Goal: Task Accomplishment & Management: Complete application form

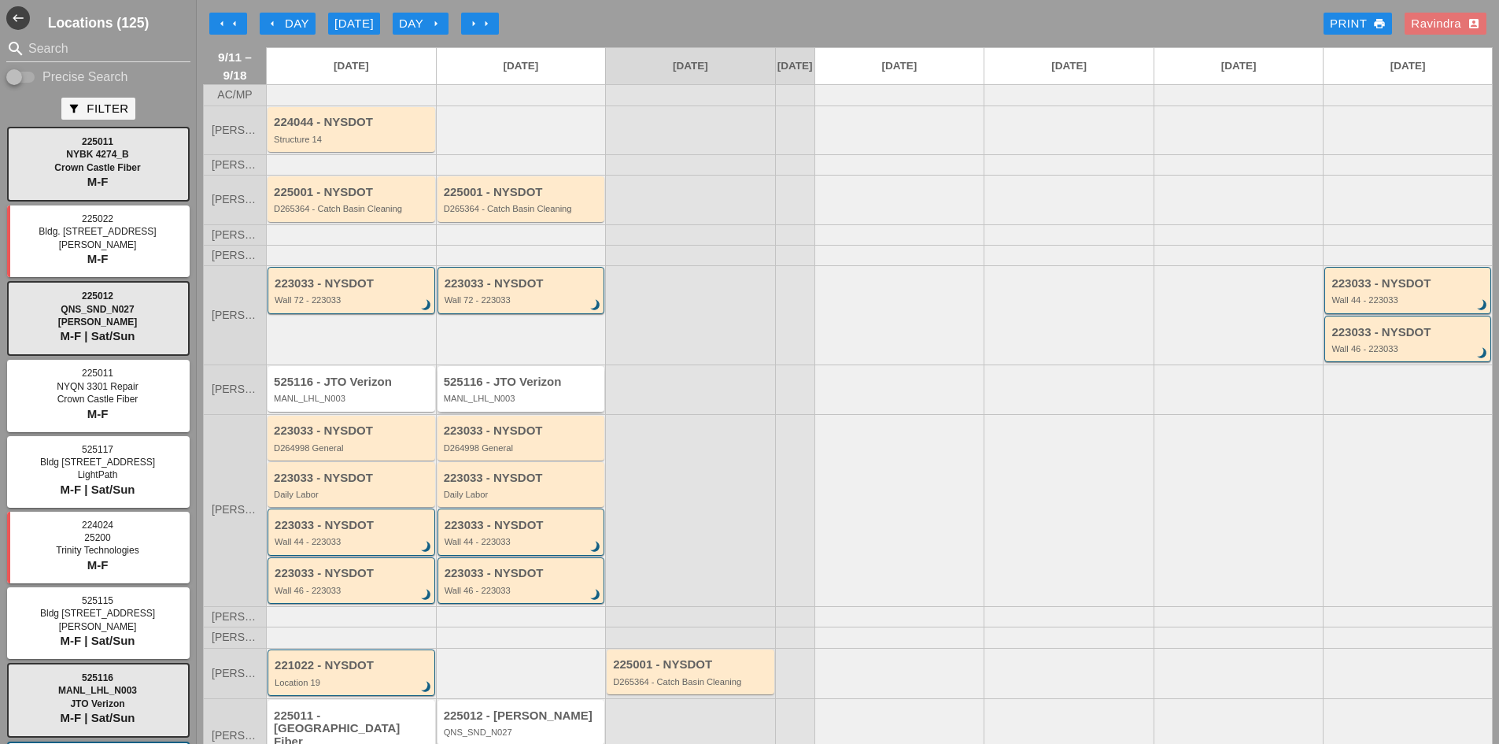
click at [496, 389] on div "525116 - JTO Verizon" at bounding box center [522, 381] width 157 height 13
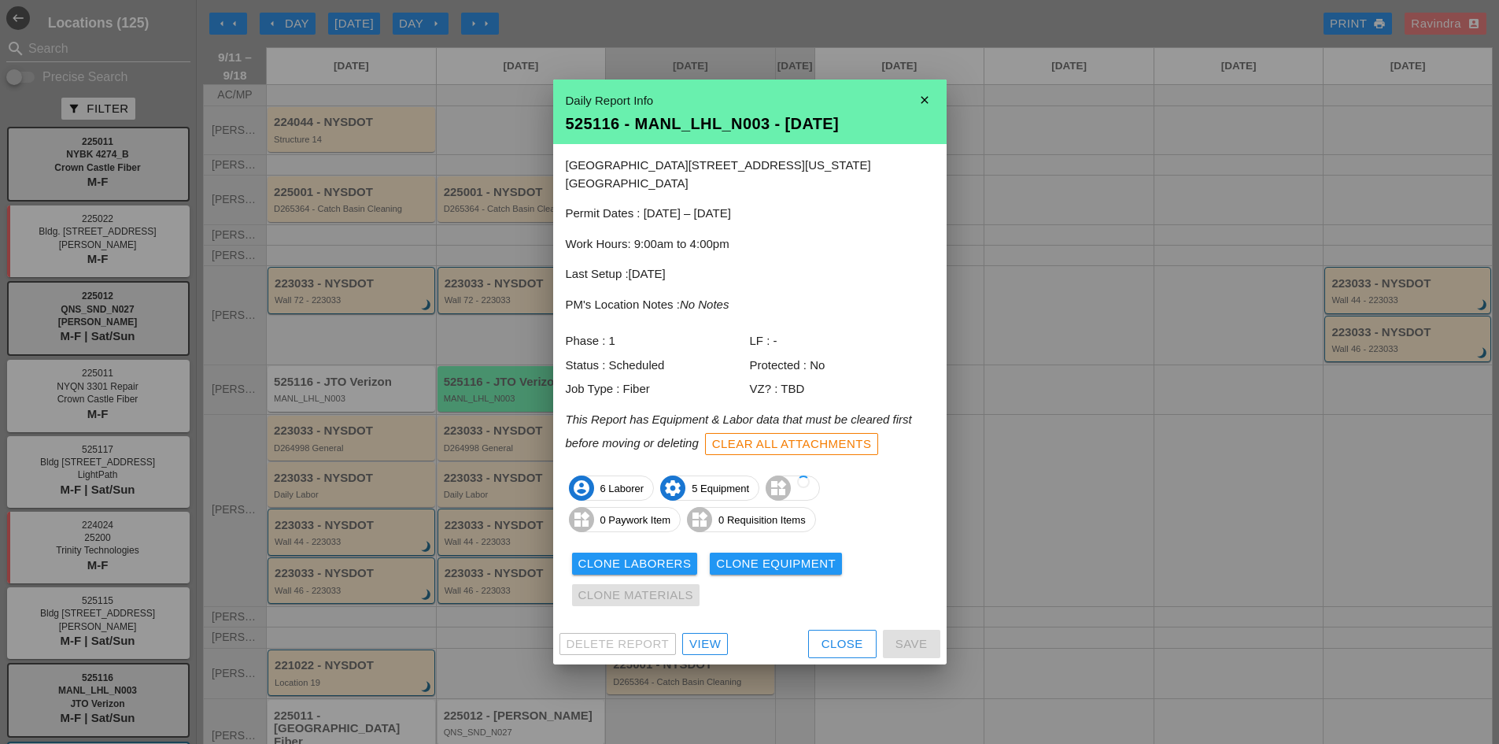
click at [695, 635] on div "View" at bounding box center [704, 644] width 31 height 18
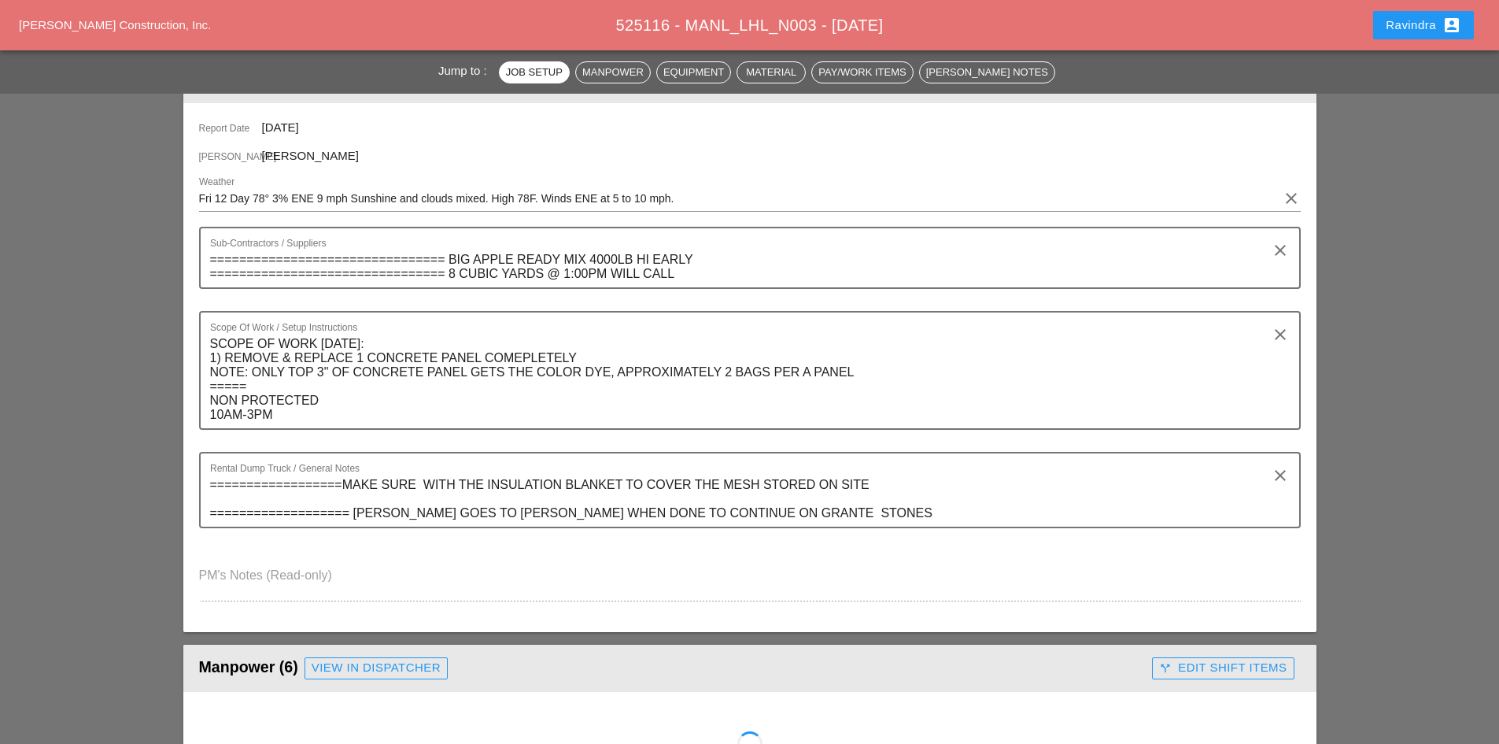
scroll to position [236, 0]
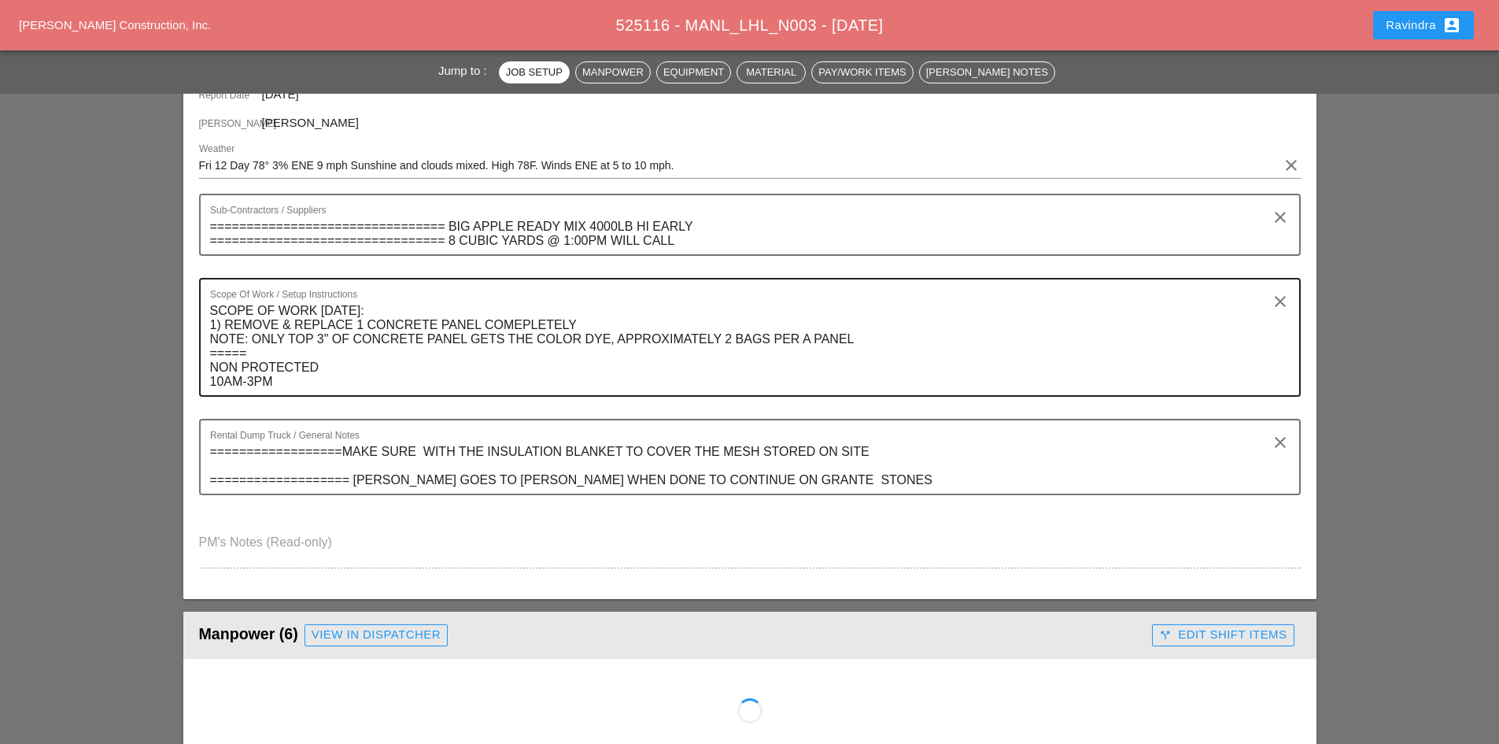
click at [364, 307] on textarea "SCOPE OF WORK [DATE]: 1) REMOVE & REPLACE 1 CONCRETE PANEL COMEPLETELY NOTE: ON…" at bounding box center [743, 346] width 1067 height 97
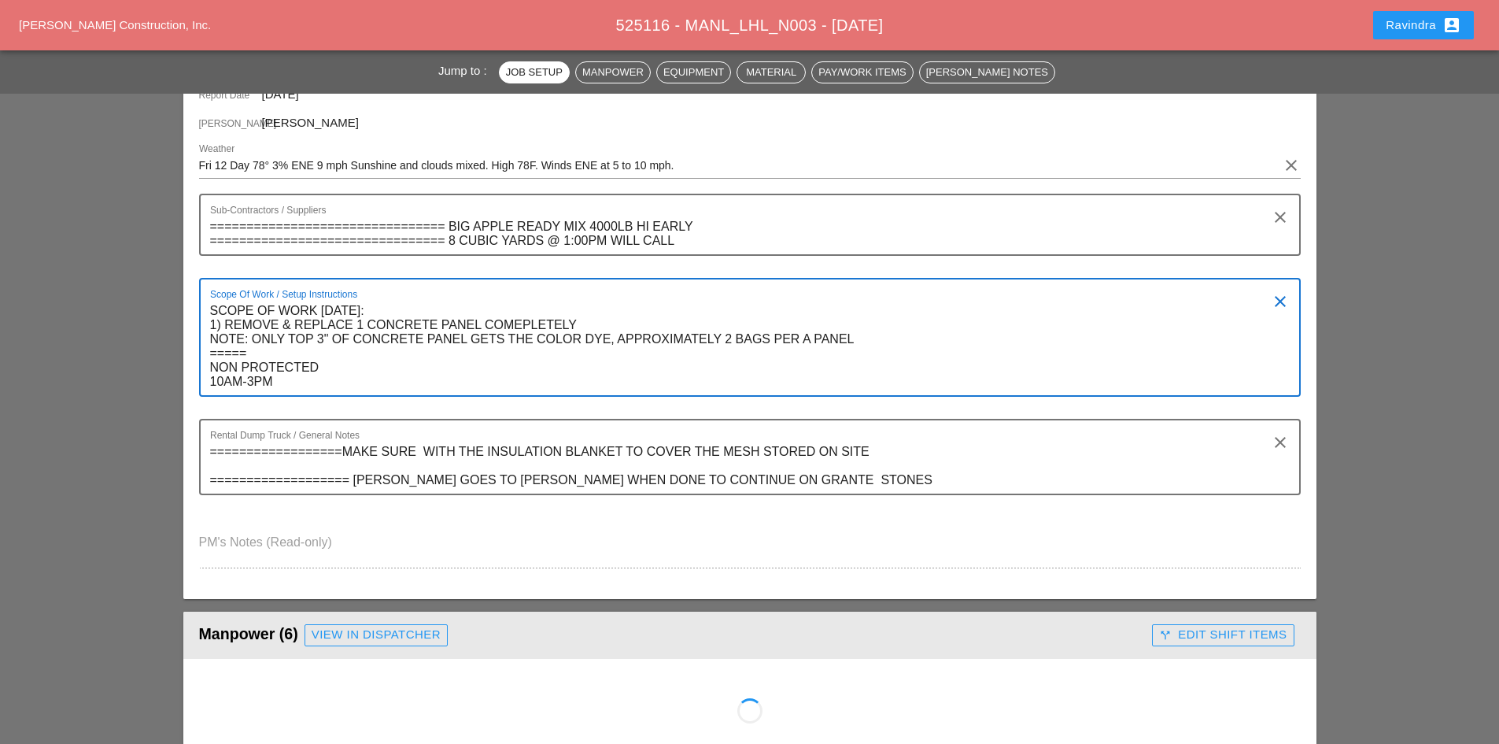
click at [364, 307] on textarea "SCOPE OF WORK [DATE]: 1) REMOVE & REPLACE 1 CONCRETE PANEL COMEPLETELY NOTE: ON…" at bounding box center [743, 346] width 1067 height 97
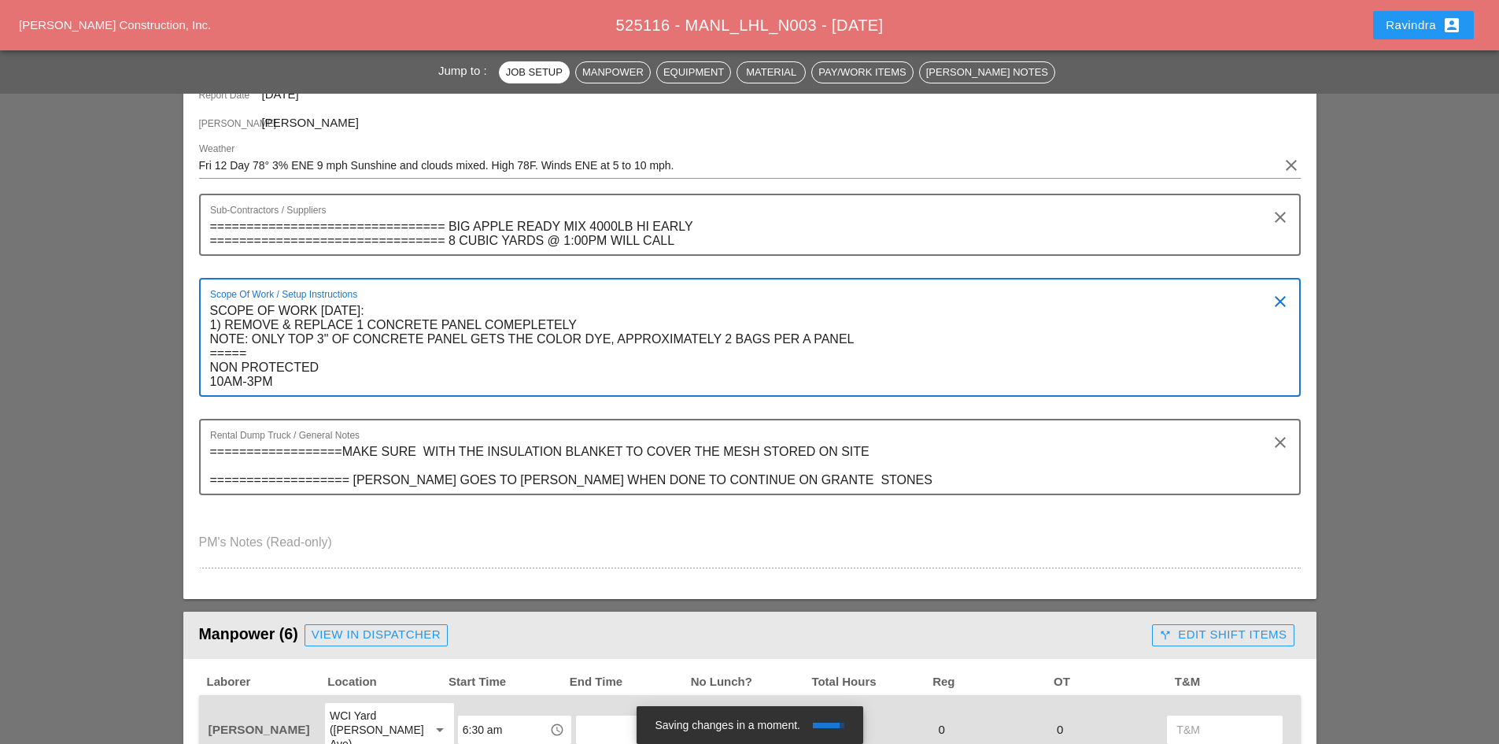
click at [389, 312] on textarea "SCOPE OF WORK FRIDAY 9/10: 1) REMOVE & REPLACE 1 CONCRETE PANEL COMEPLETELY NOT…" at bounding box center [743, 346] width 1067 height 97
type textarea "SCOPE OF WORK [DATE]: 1) REMOVE & REPLACE 1 CONCRETE PANEL COMEPLETELY NOTE: ON…"
click at [347, 452] on textarea "==================MAKE SURE WITH THE INSULATION BLANKET TO COVER THE MESH STORE…" at bounding box center [743, 466] width 1067 height 54
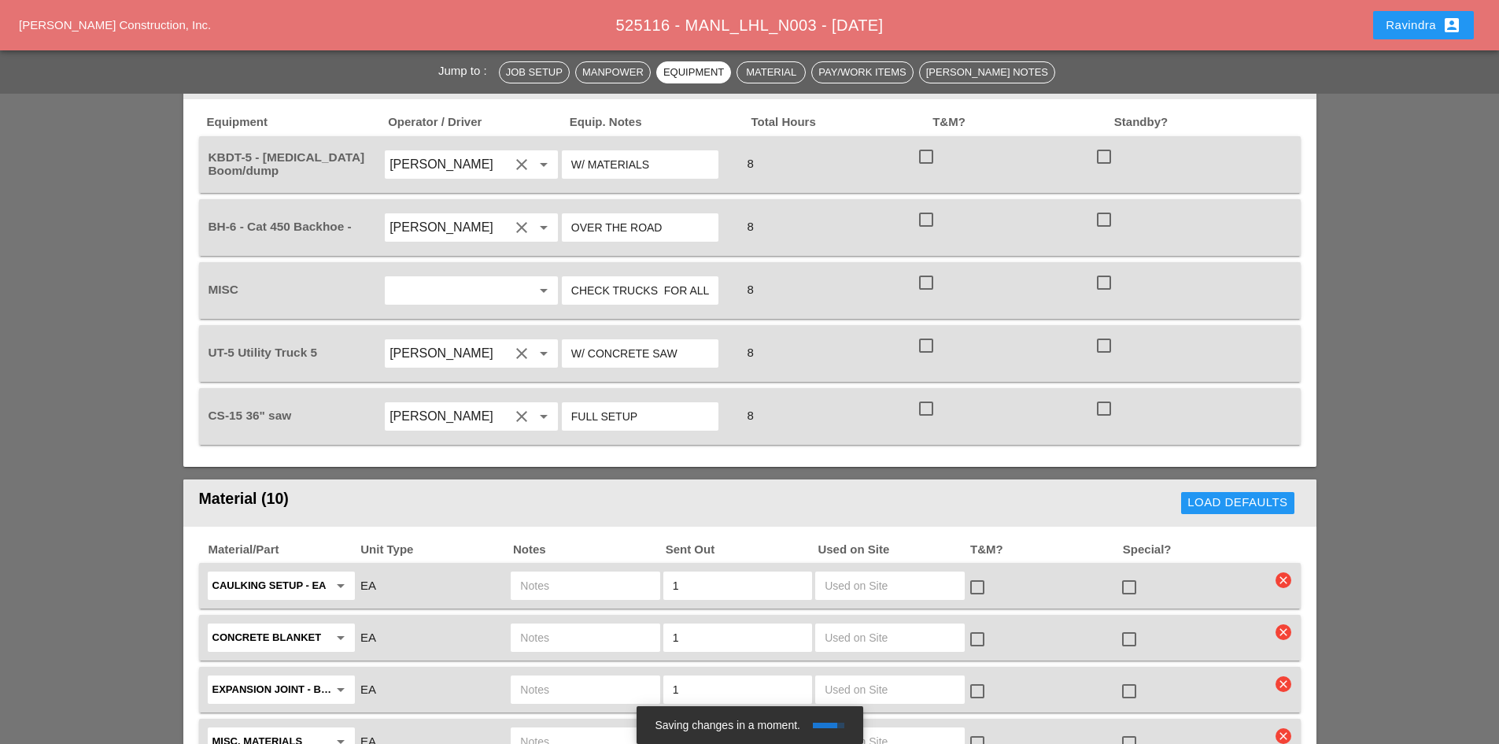
scroll to position [1259, 0]
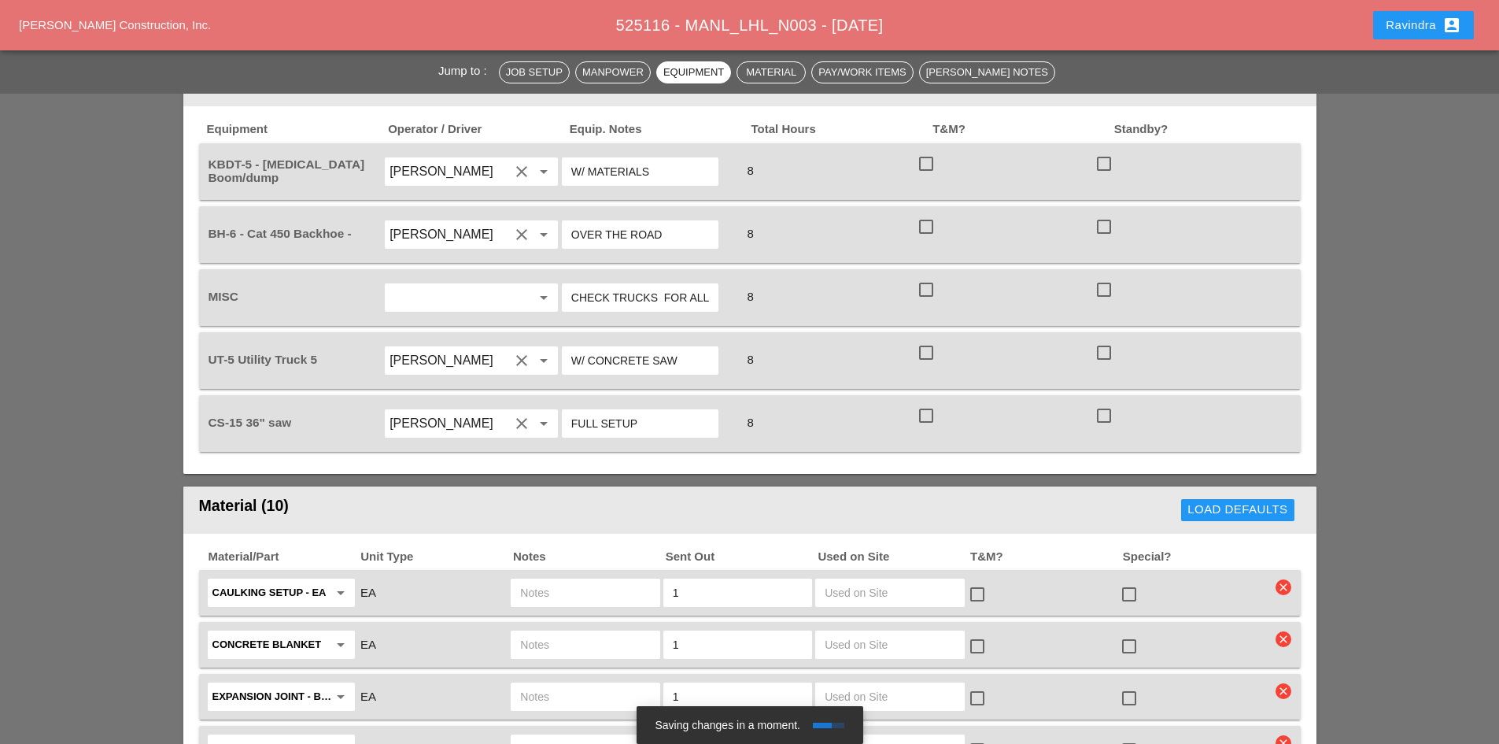
type textarea "================== MAKE SURE WITH THE INSULATION BLANKET TO COVER THE MESH STOR…"
drag, startPoint x: 604, startPoint y: 294, endPoint x: 771, endPoint y: 293, distance: 166.8
click at [771, 293] on div "MISC arrow_drop_down CHECK TRUCKS FOR ALL MATERIALS 8 check_box_outline_blank c…" at bounding box center [737, 297] width 1065 height 44
click at [682, 291] on input "CHECK TRUCKS FOR ALL MATERIALS" at bounding box center [640, 297] width 138 height 25
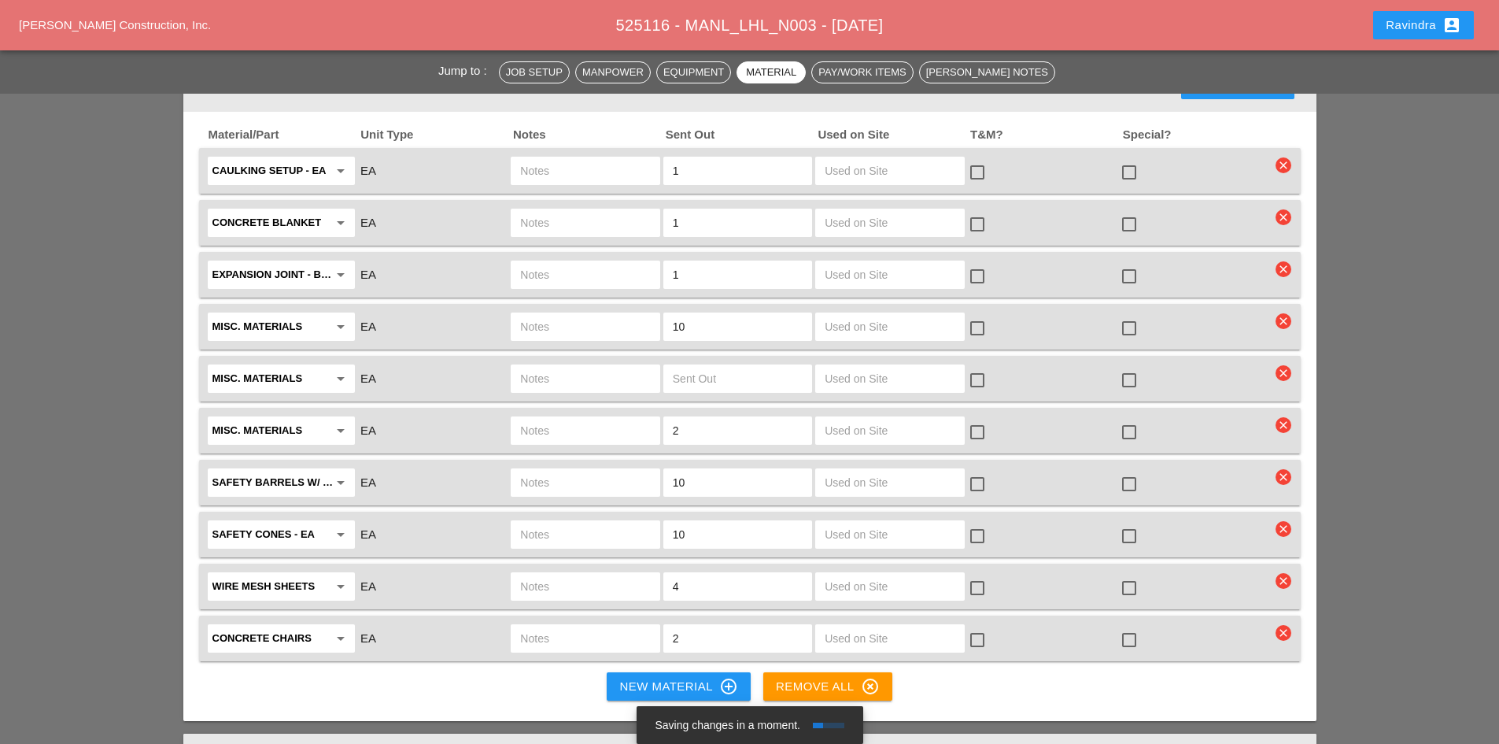
scroll to position [1652, 0]
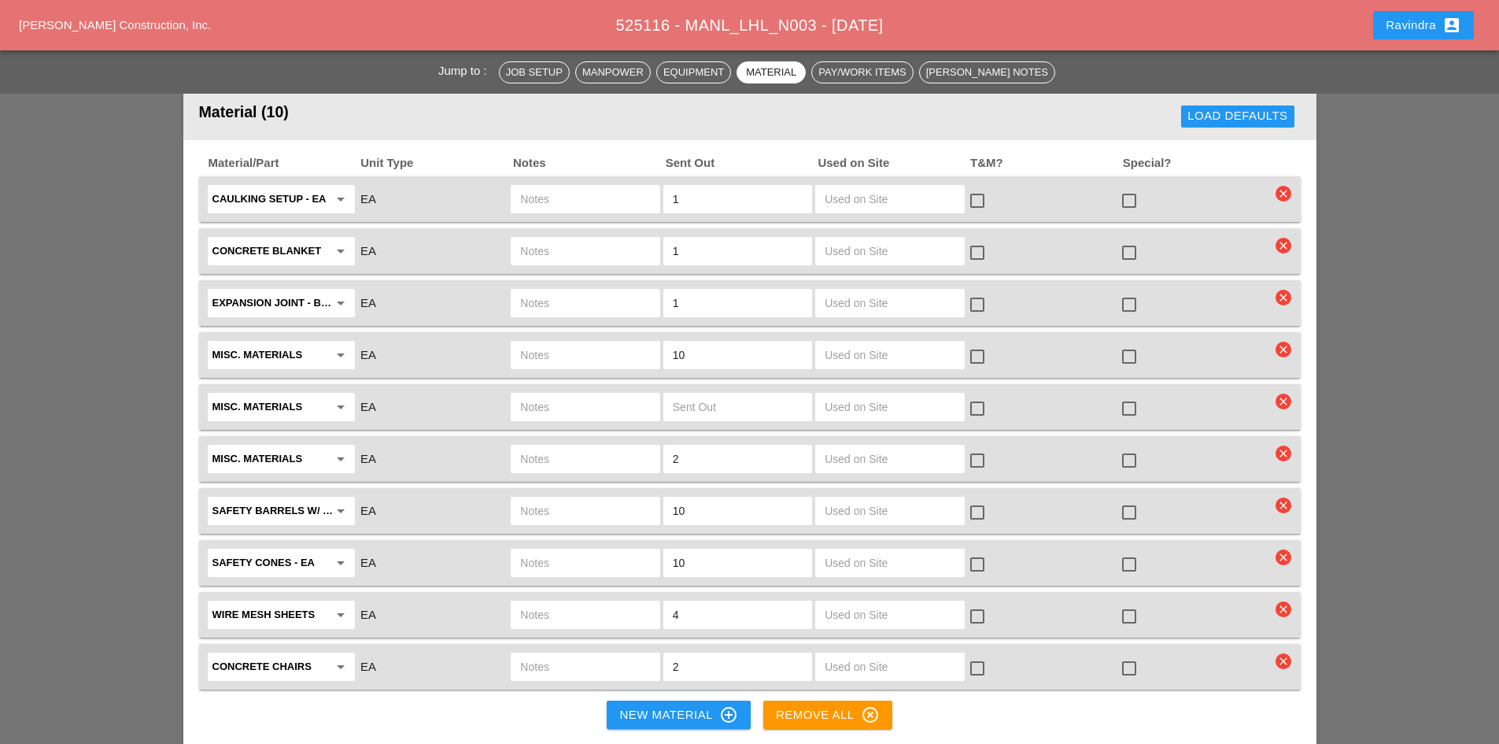
click at [1131, 187] on div at bounding box center [1129, 200] width 27 height 27
checkbox input "true"
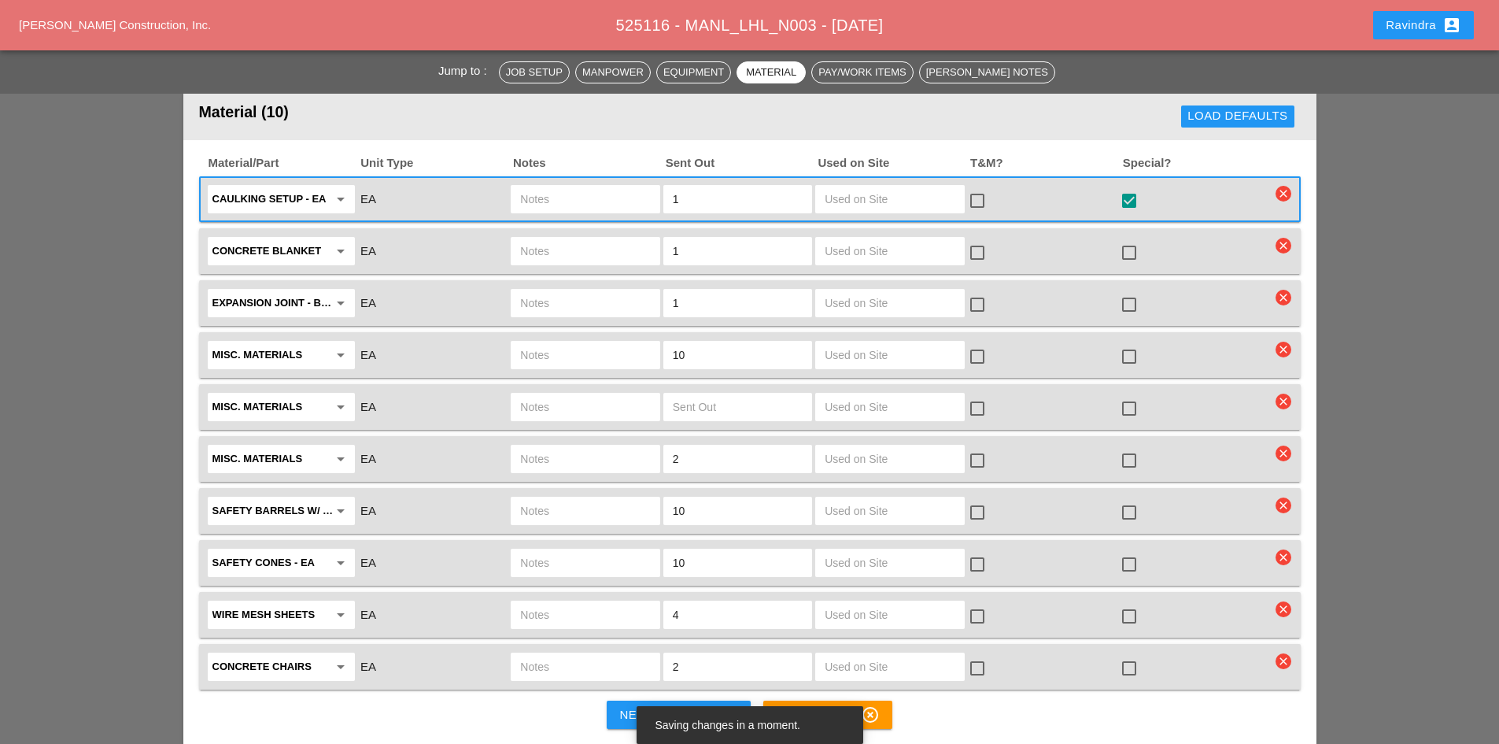
click at [1135, 243] on div at bounding box center [1129, 252] width 27 height 27
checkbox input "true"
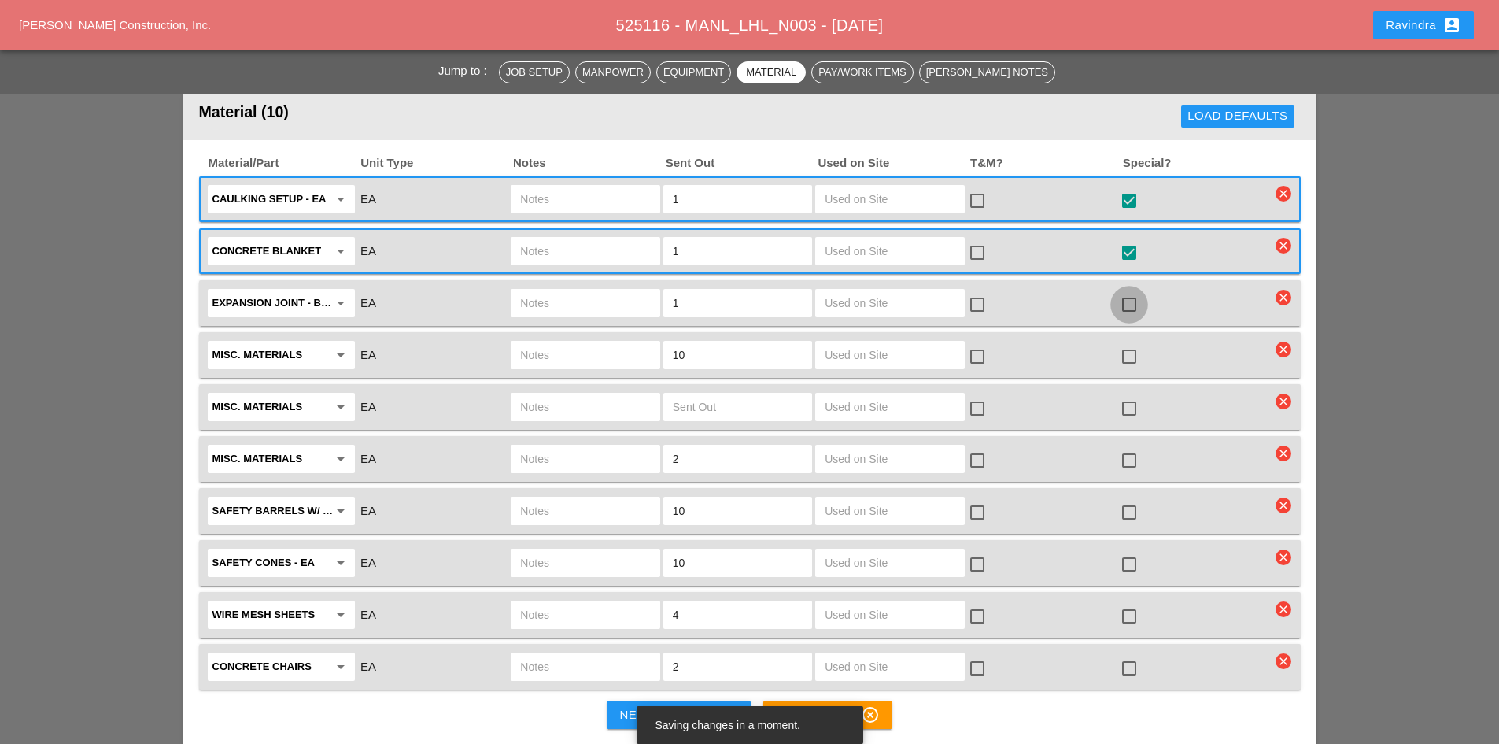
click at [1135, 294] on div at bounding box center [1129, 304] width 27 height 27
checkbox input "true"
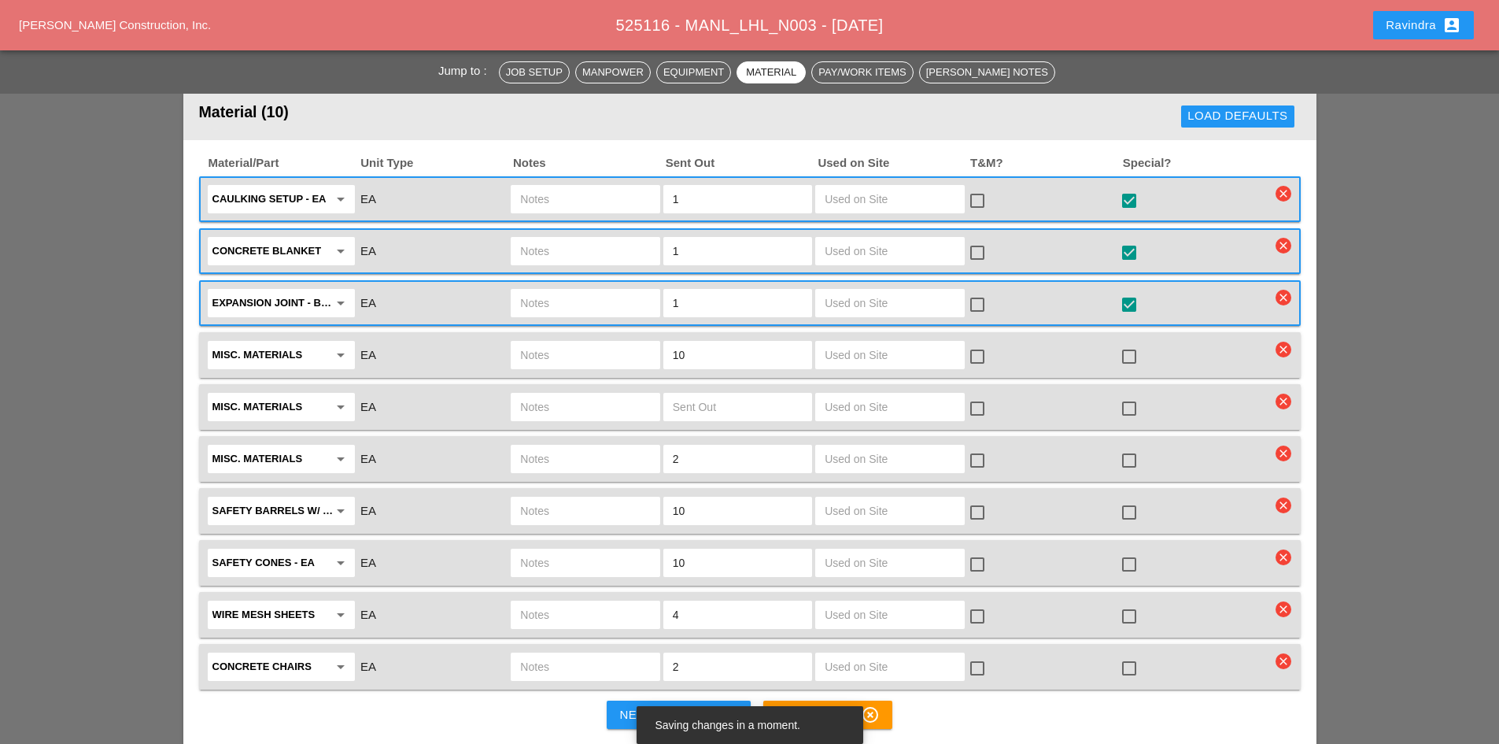
click at [1124, 511] on div at bounding box center [1129, 512] width 27 height 27
checkbox input "true"
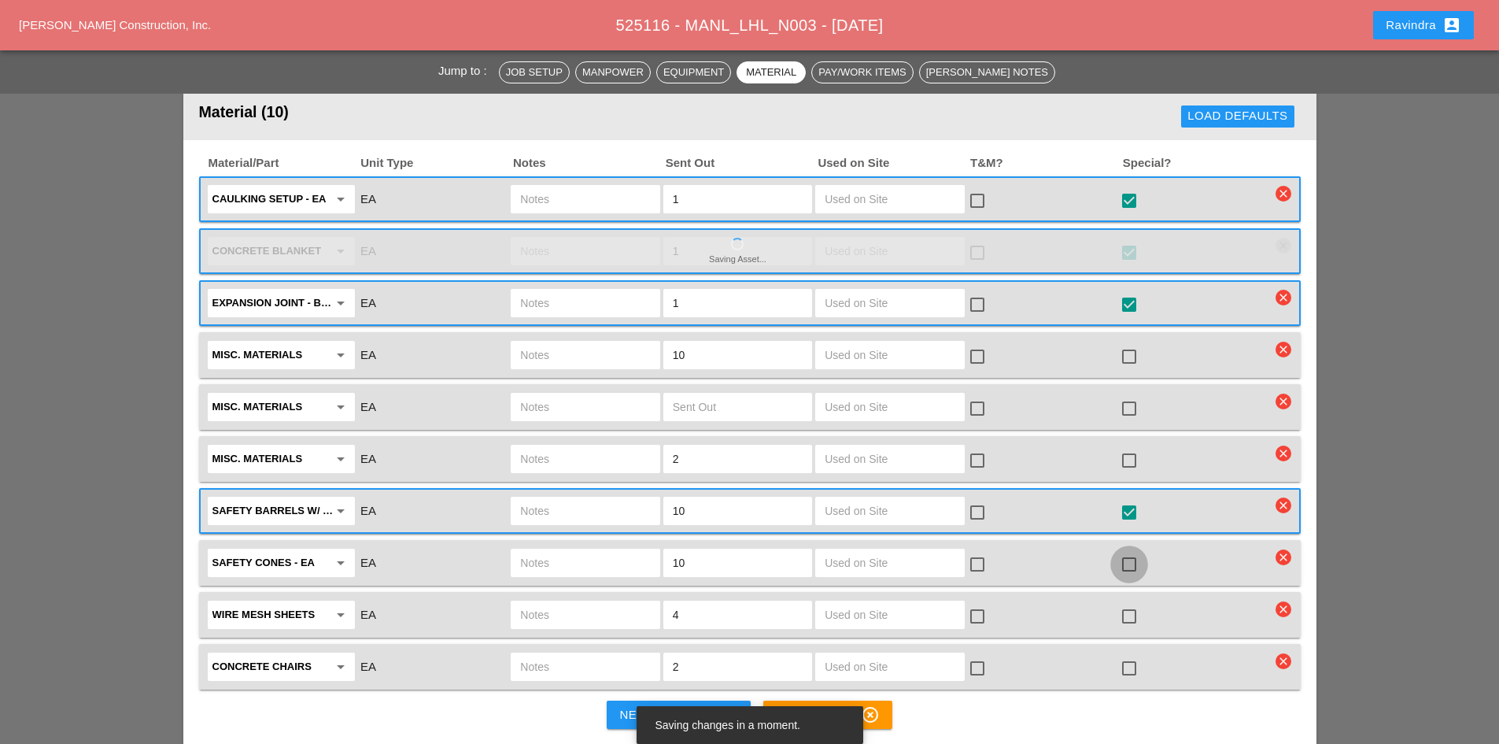
click at [1130, 559] on div at bounding box center [1129, 564] width 27 height 27
checkbox input "true"
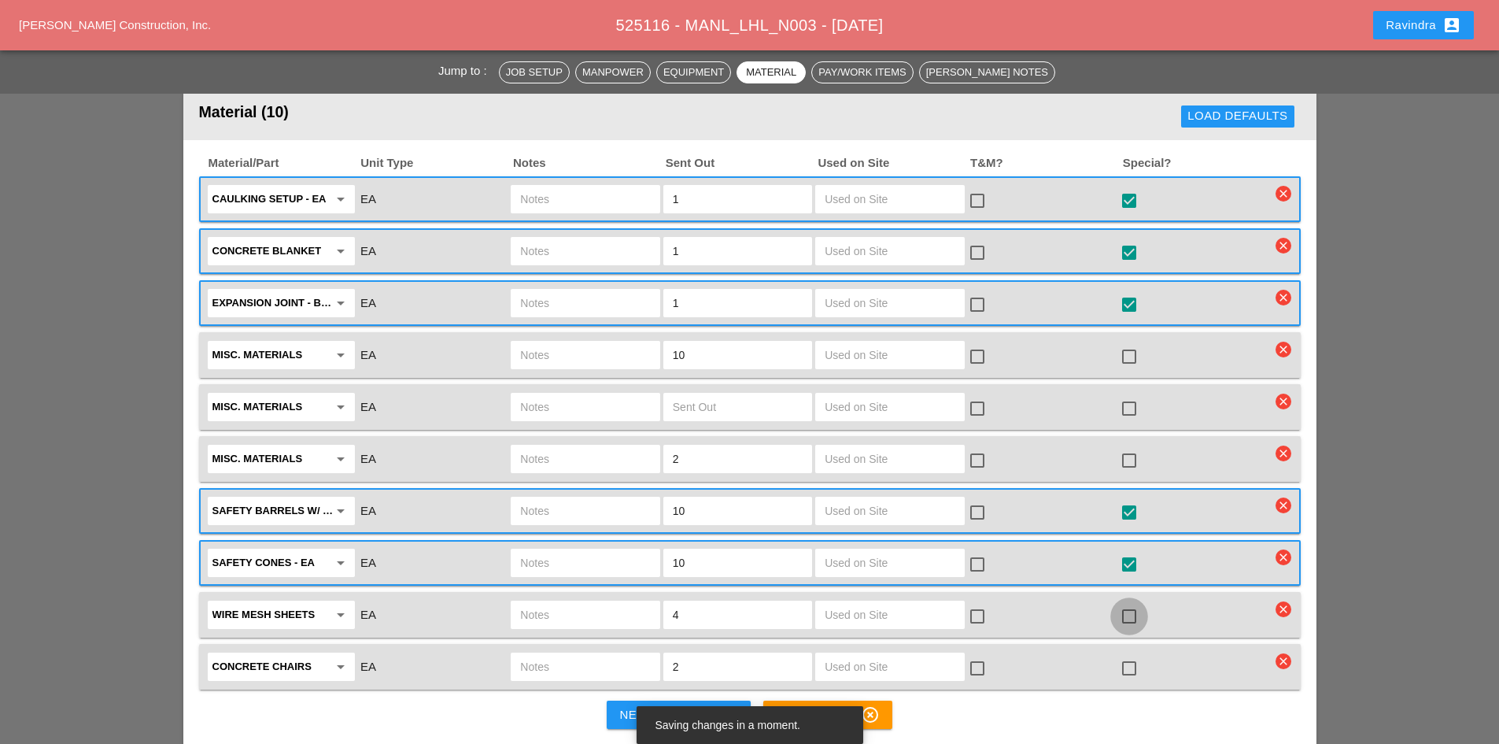
click at [1132, 614] on div at bounding box center [1129, 616] width 27 height 27
checkbox input "true"
click at [1129, 670] on div at bounding box center [1129, 668] width 27 height 27
checkbox input "true"
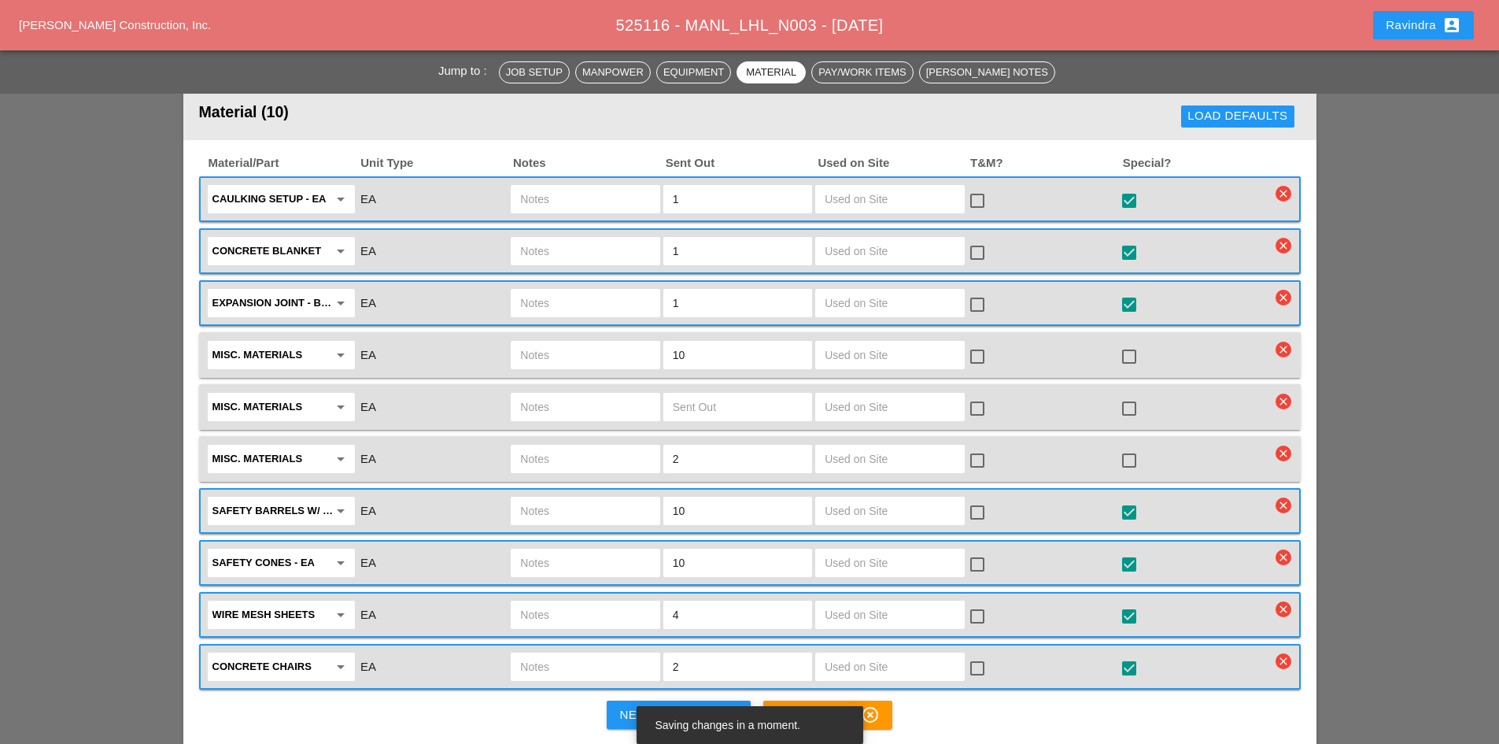
click at [615, 605] on input "text" at bounding box center [585, 614] width 130 height 25
type input "NEED ON JOB"
click at [583, 657] on input "text" at bounding box center [585, 666] width 130 height 25
type input "BUDDLES"
click at [610, 351] on input "text" at bounding box center [585, 354] width 130 height 25
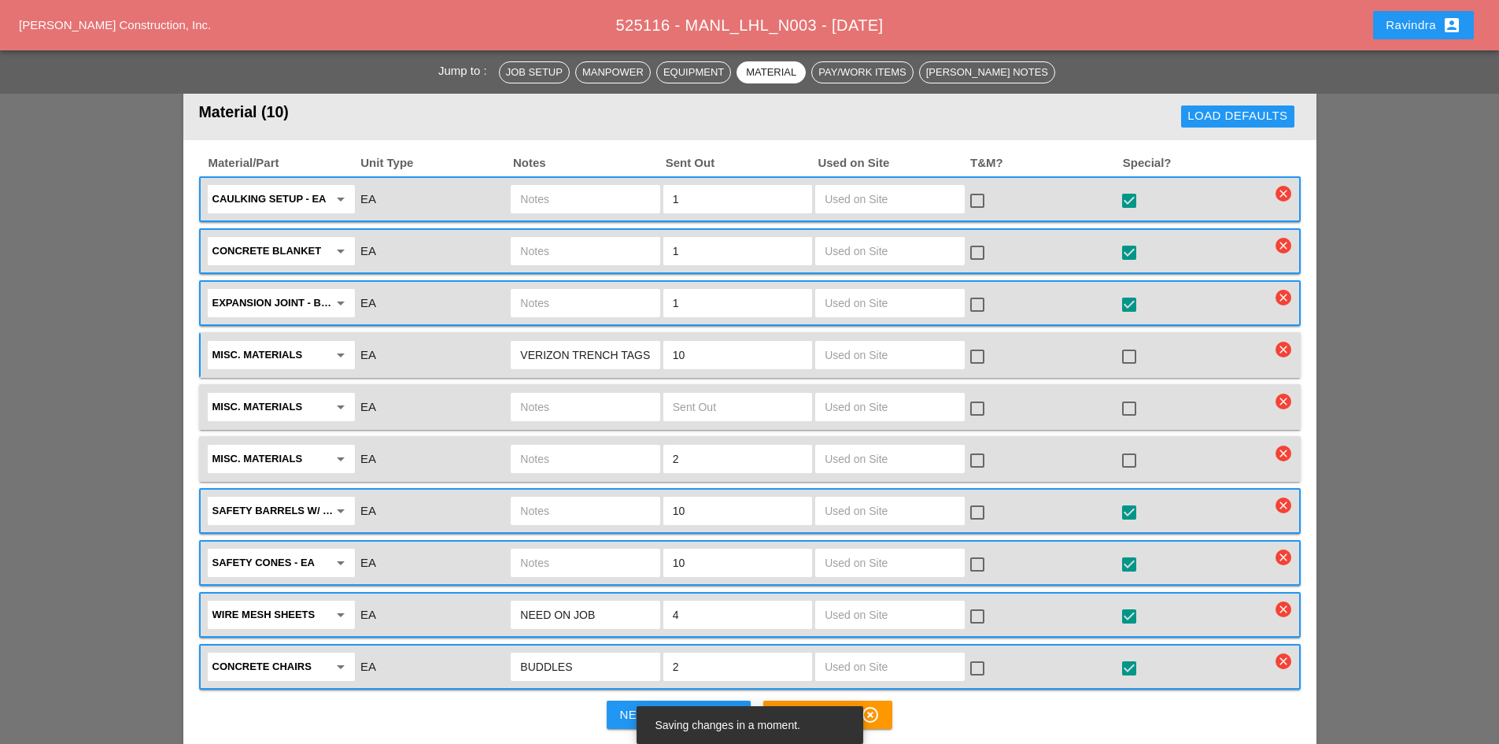
type input "VERIZON TRENCH TAGS"
click at [1117, 355] on div at bounding box center [1129, 356] width 27 height 27
checkbox input "true"
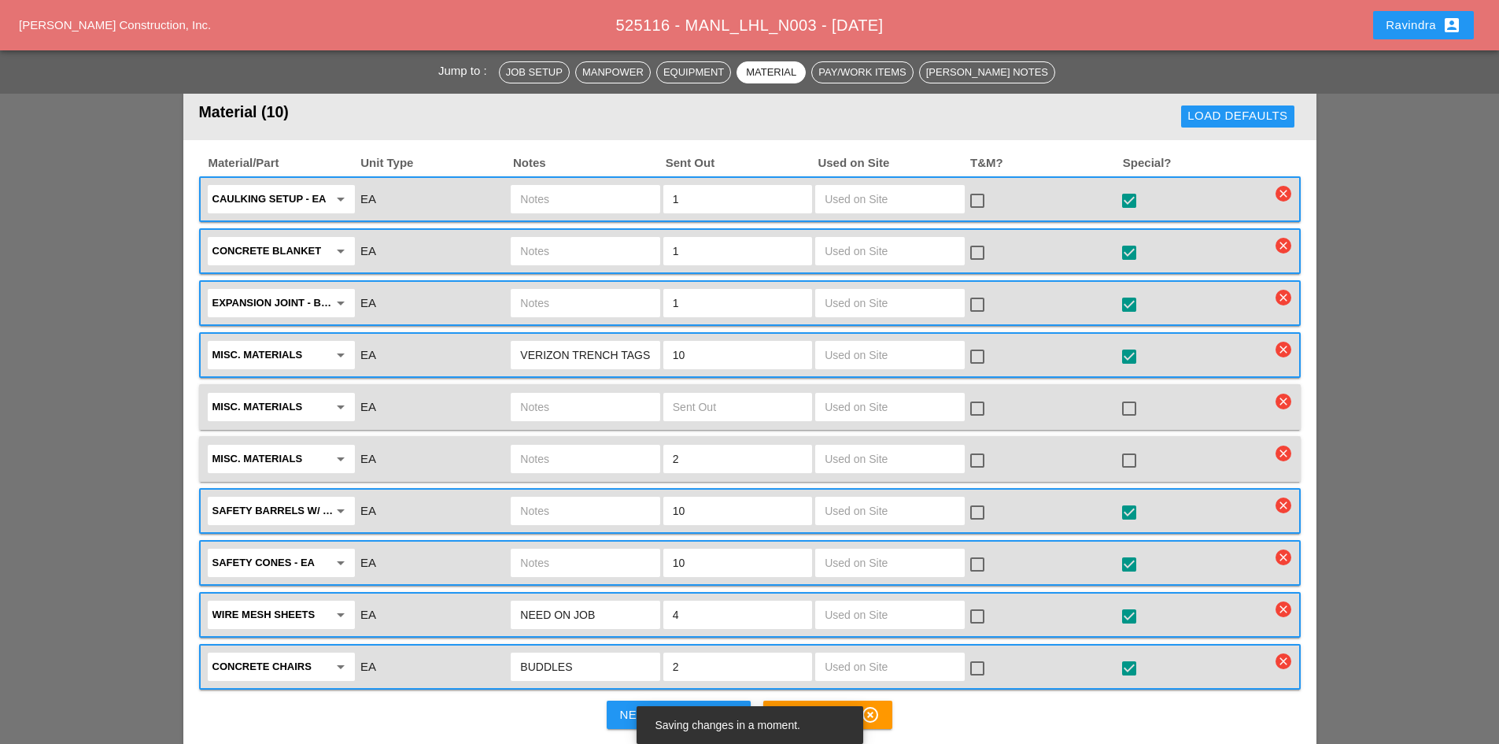
click at [554, 398] on input "text" at bounding box center [585, 406] width 130 height 25
click at [555, 447] on input "text" at bounding box center [585, 458] width 130 height 25
type input "ONYX DYE"
click at [1139, 453] on div at bounding box center [1129, 460] width 27 height 27
checkbox input "true"
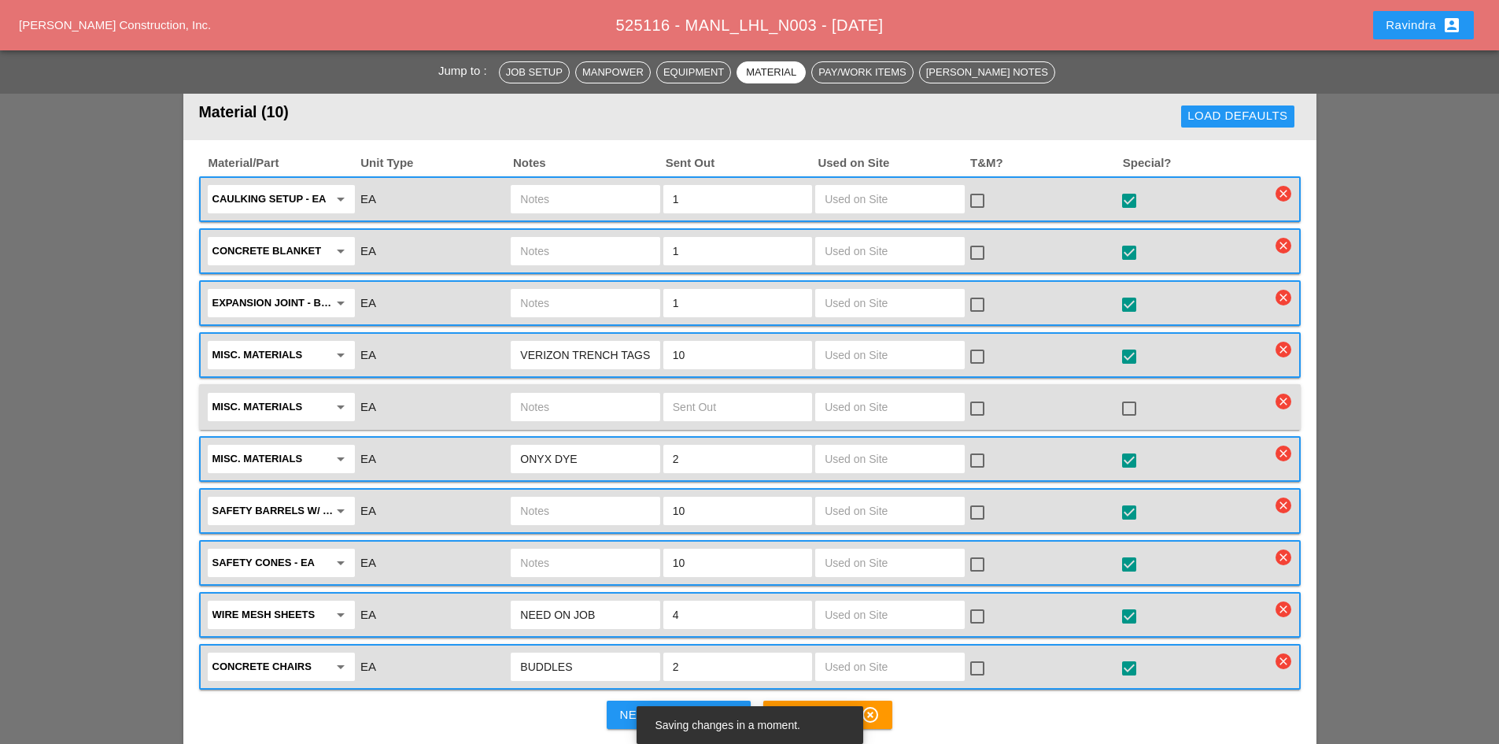
click at [618, 400] on input "text" at bounding box center [585, 406] width 130 height 25
type input "EPOXY REBAR"
click at [1124, 405] on div at bounding box center [1129, 408] width 27 height 27
checkbox input "true"
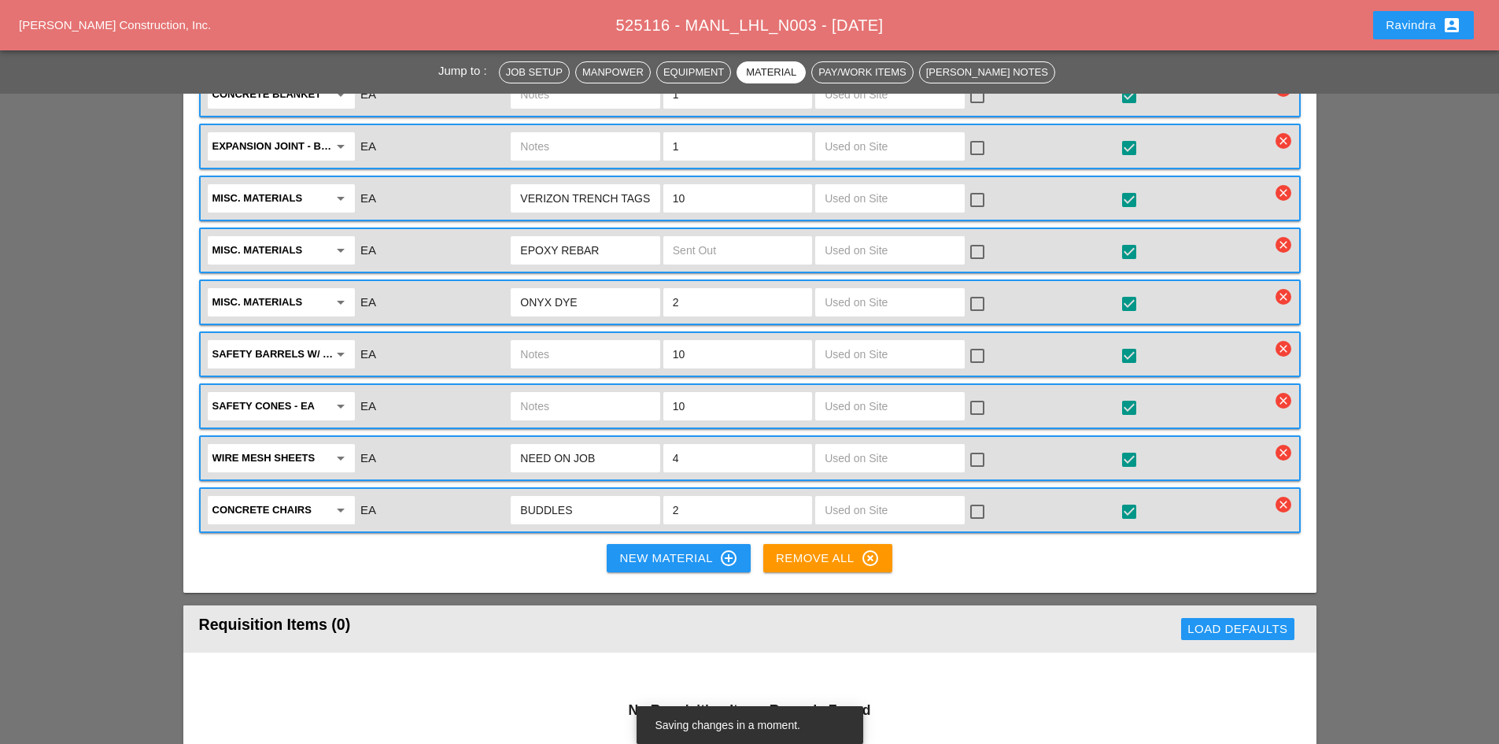
scroll to position [1810, 0]
click at [693, 559] on div "New Material control_point" at bounding box center [678, 557] width 118 height 19
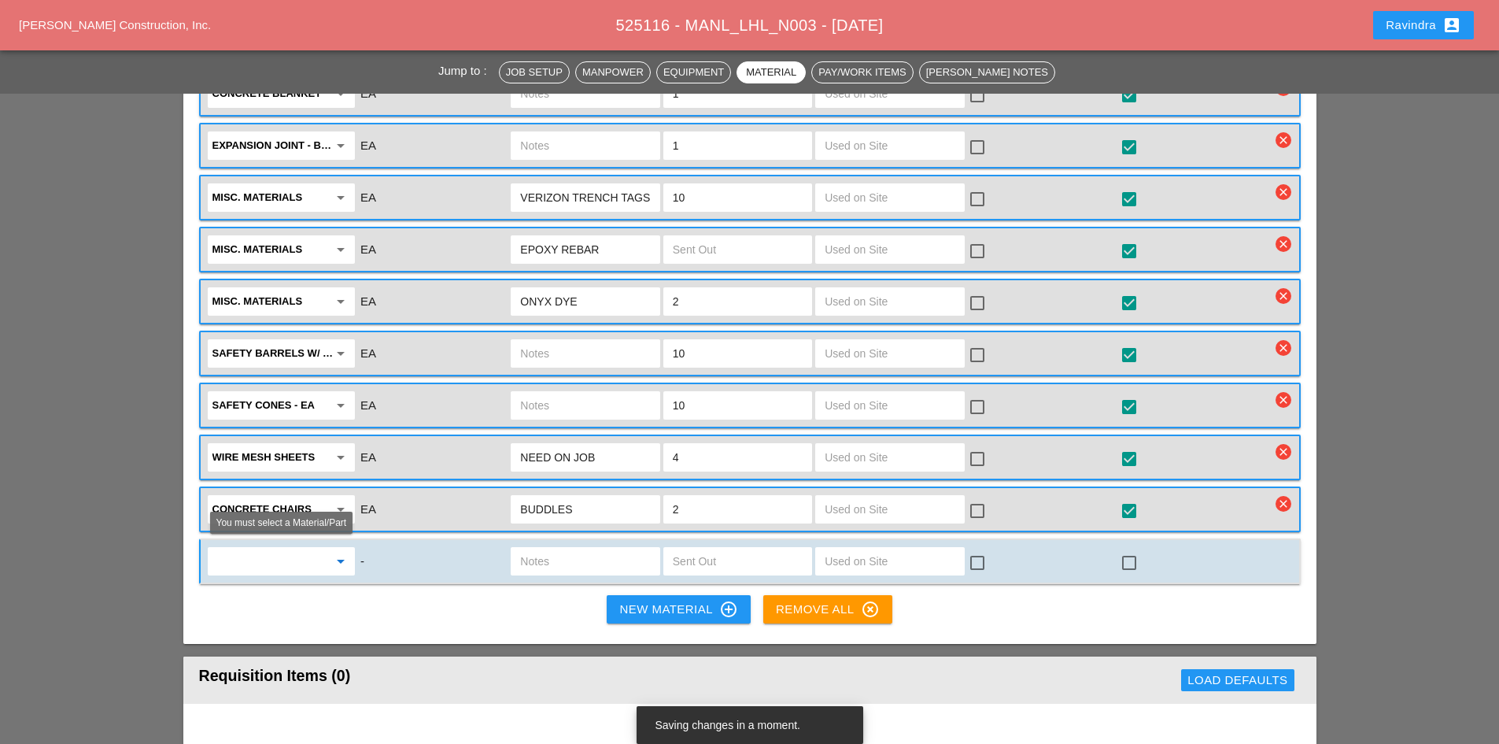
click at [327, 548] on input "text" at bounding box center [270, 560] width 116 height 25
click at [277, 582] on div "Mis c. Materials" at bounding box center [281, 590] width 122 height 19
type input "Misc. Materials"
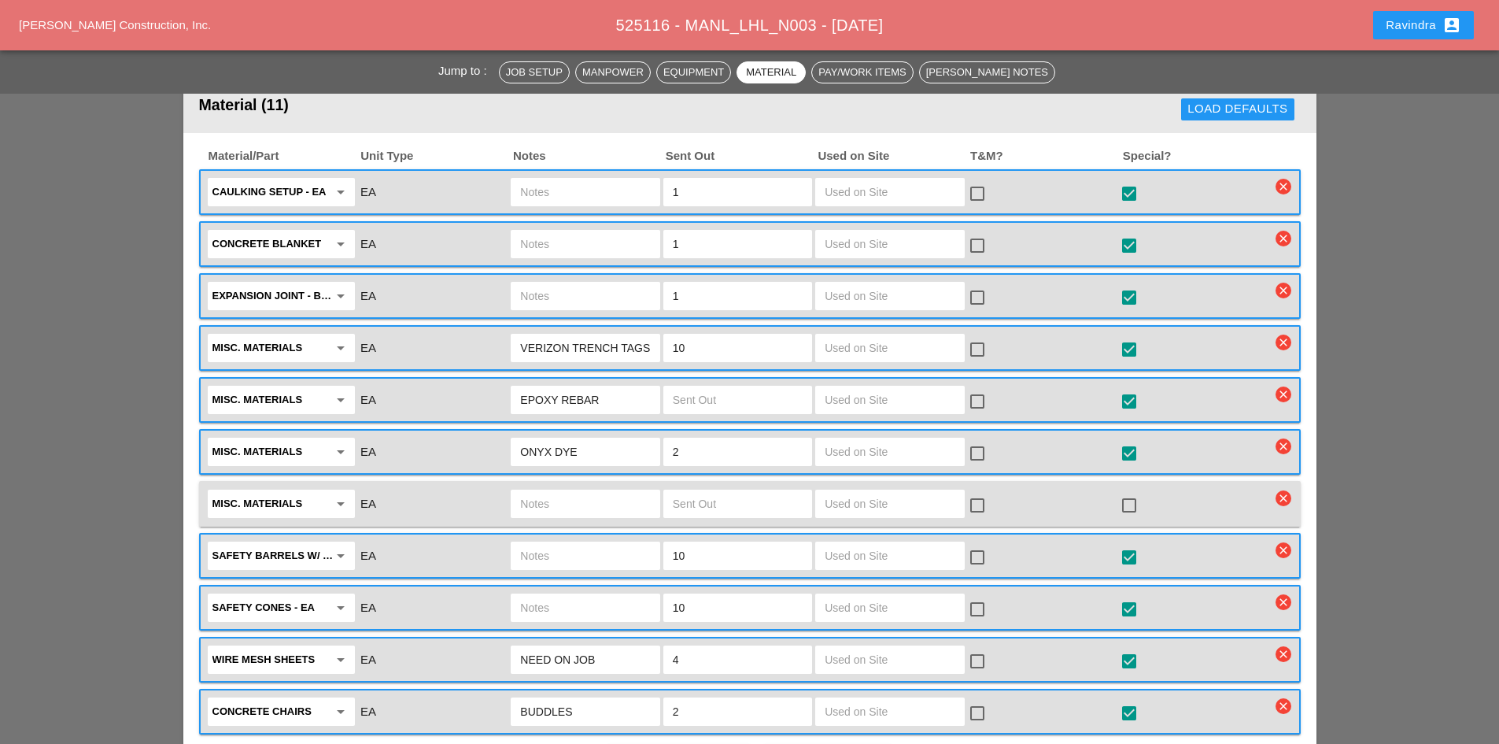
scroll to position [1652, 0]
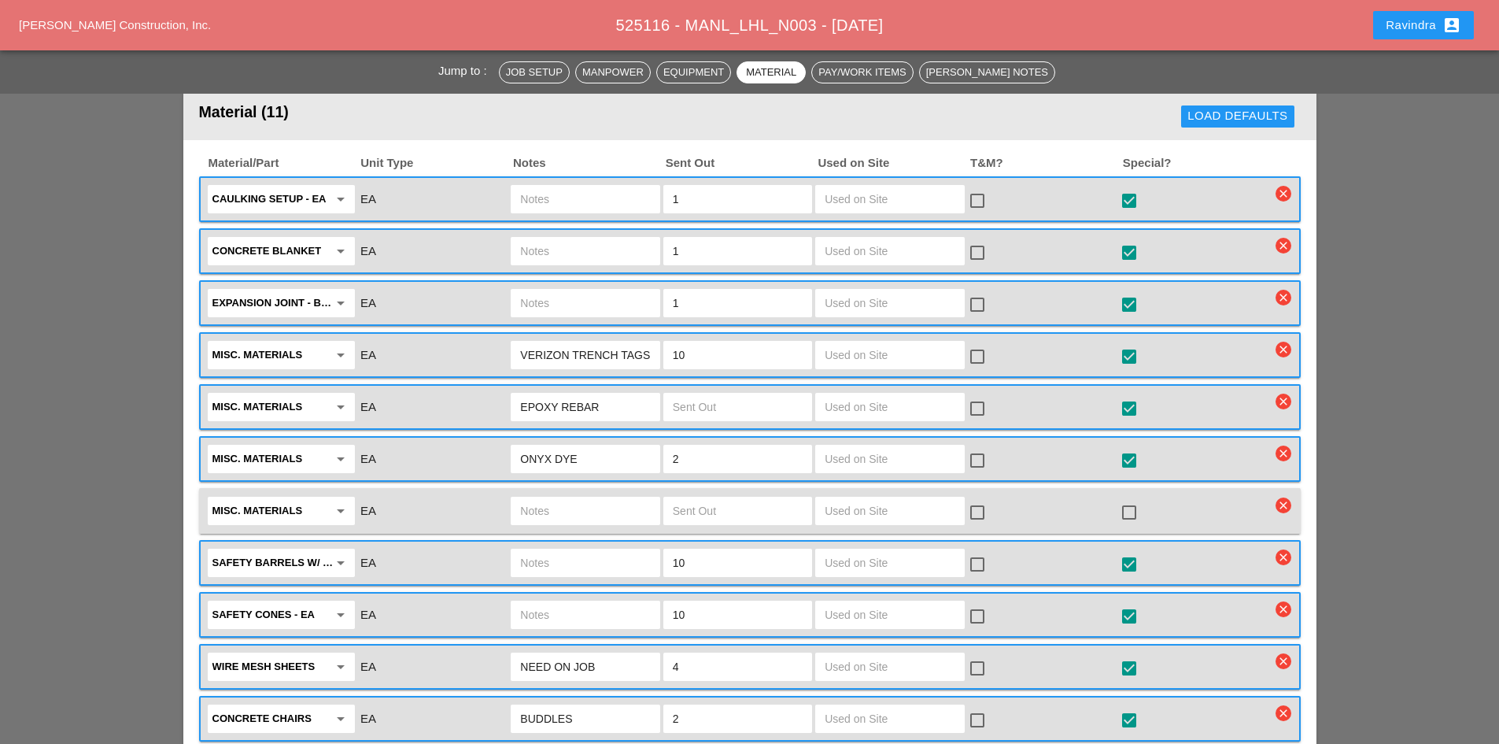
click at [519, 500] on div at bounding box center [585, 511] width 149 height 28
click at [537, 508] on input "text" at bounding box center [585, 510] width 130 height 25
type input "12" WHITE TAPE (TWO ROLLS)"
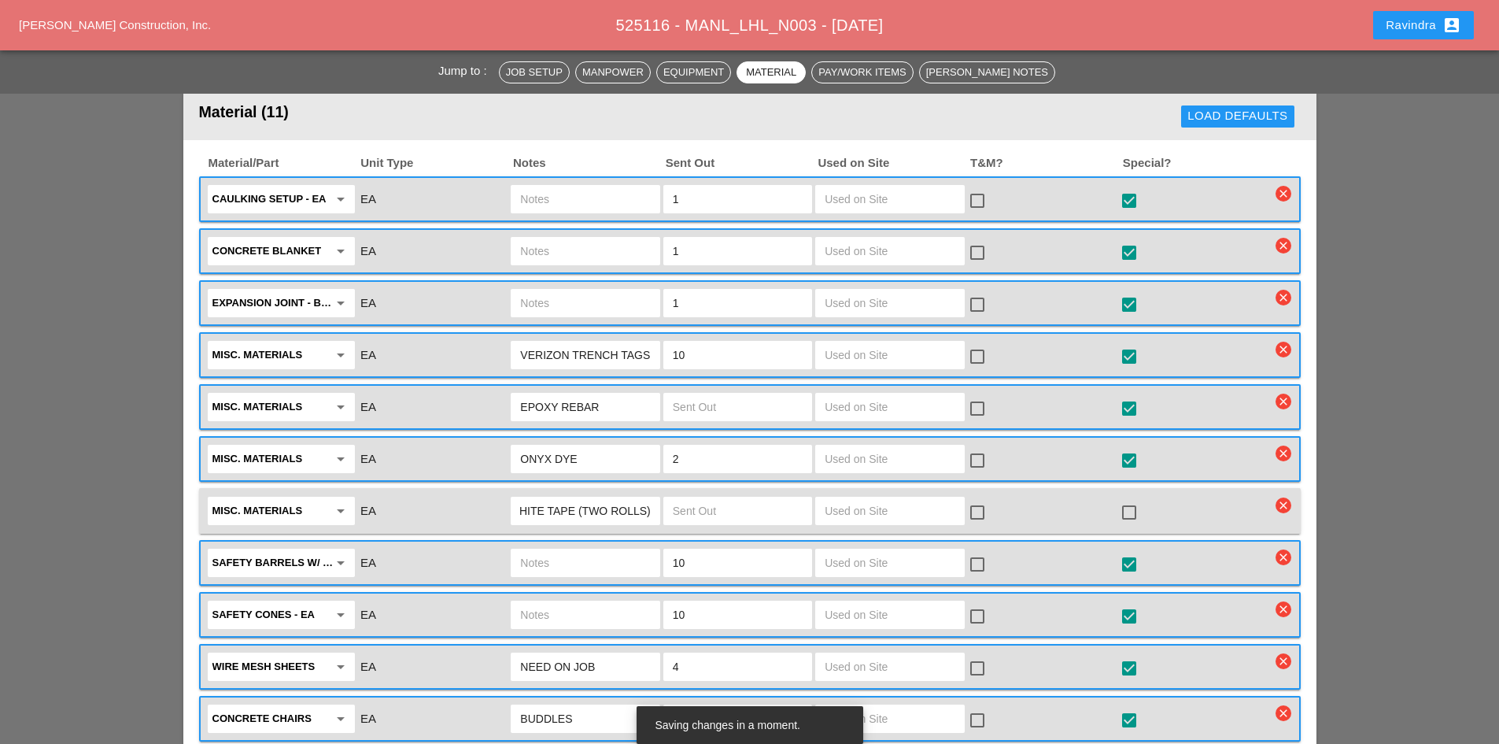
click at [707, 502] on input "text" at bounding box center [738, 510] width 130 height 25
type input "2"
click at [1139, 507] on div at bounding box center [1129, 512] width 27 height 27
checkbox input "true"
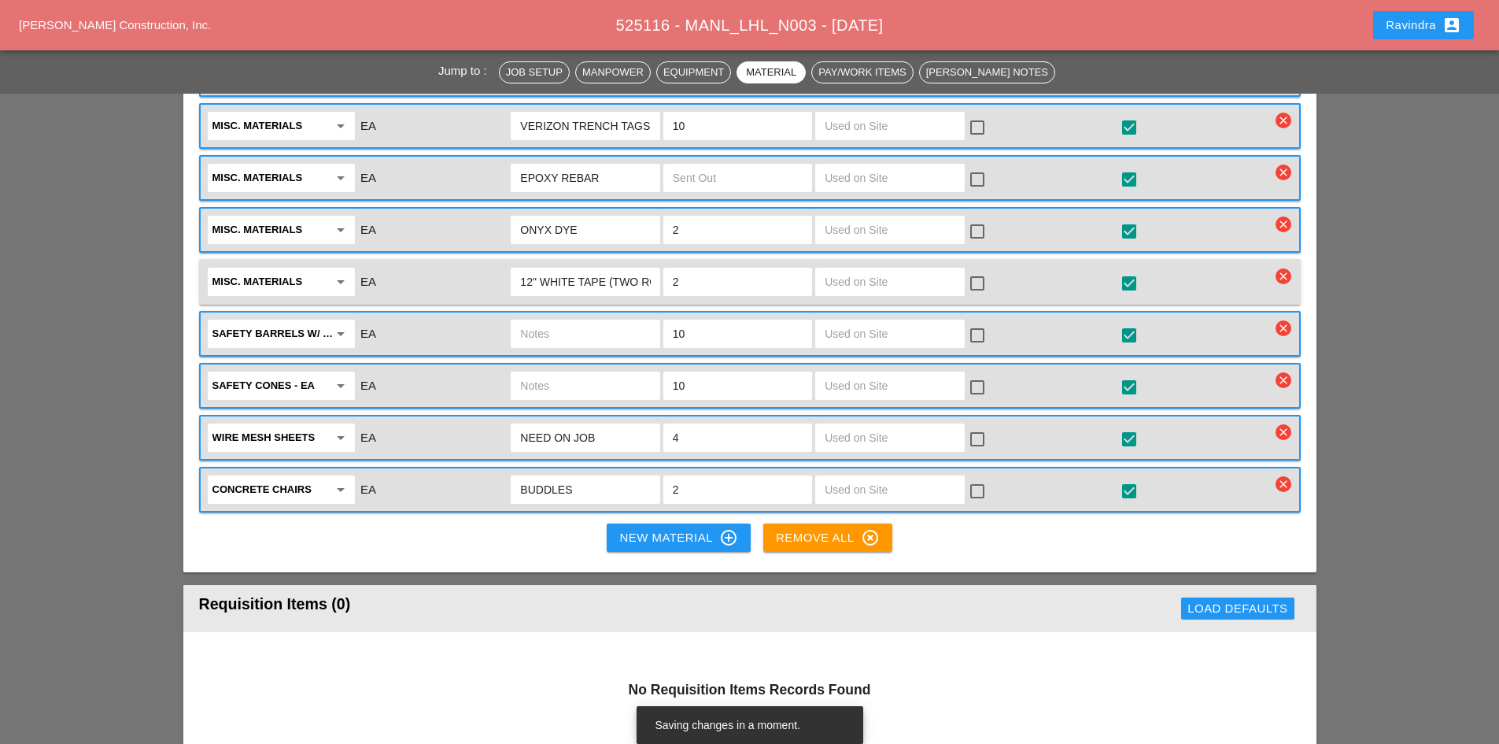
scroll to position [1888, 0]
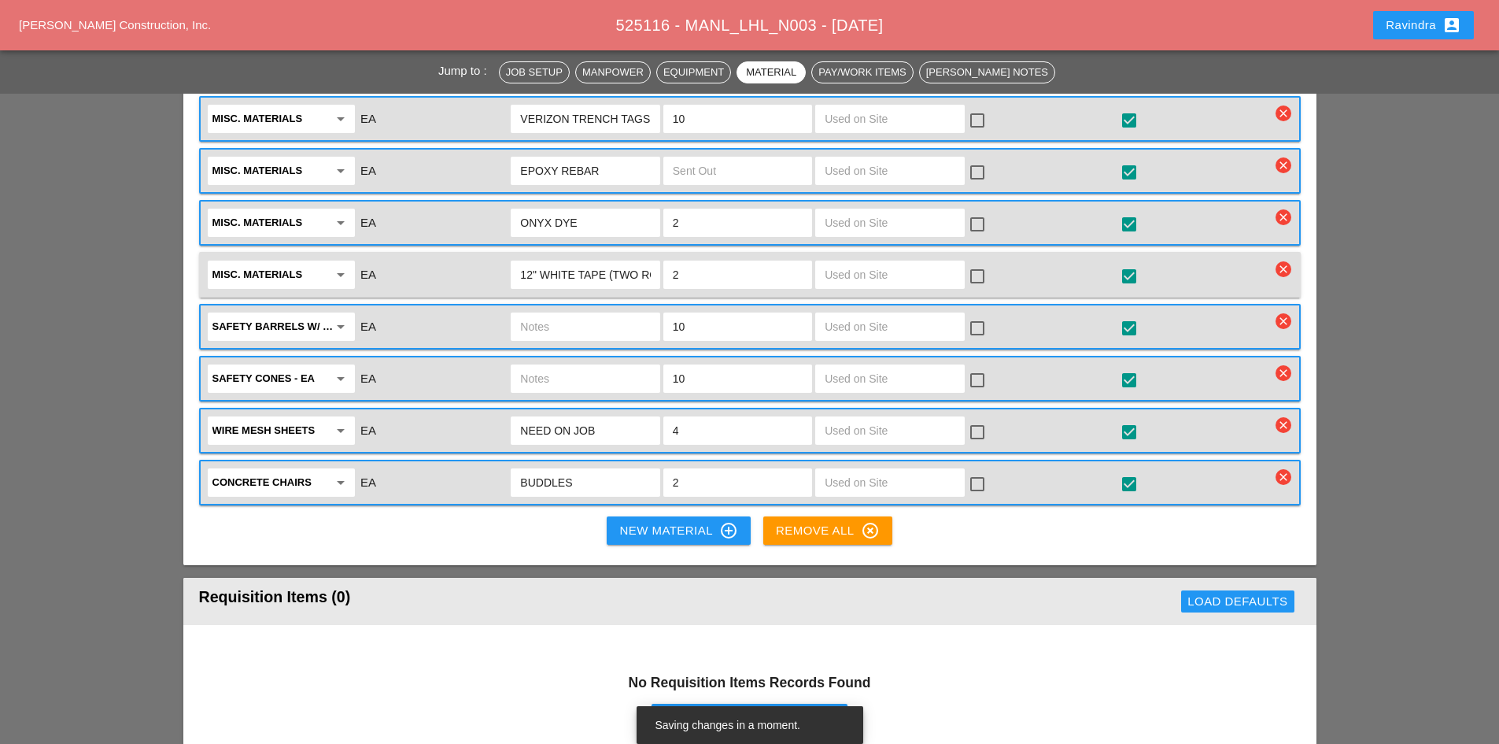
click at [681, 527] on div "New Material control_point" at bounding box center [678, 530] width 118 height 19
click at [685, 537] on button "New Material control_point" at bounding box center [678, 530] width 143 height 28
click at [706, 524] on div "New Material control_point" at bounding box center [678, 530] width 118 height 19
click at [565, 538] on div "Material/Part Unit Type Notes Sent Out Used on Site T&M? Special? Caulking setu…" at bounding box center [749, 235] width 1133 height 662
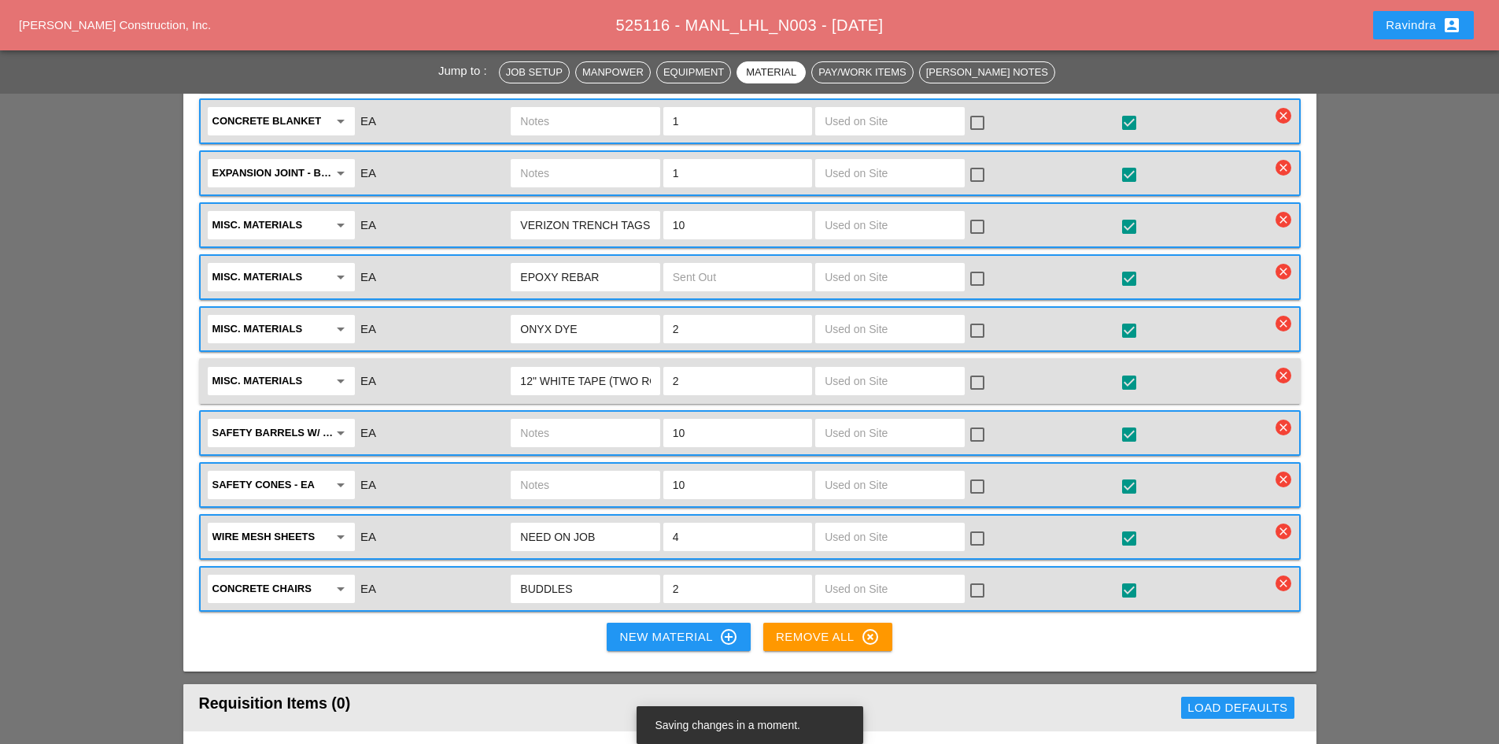
scroll to position [1810, 0]
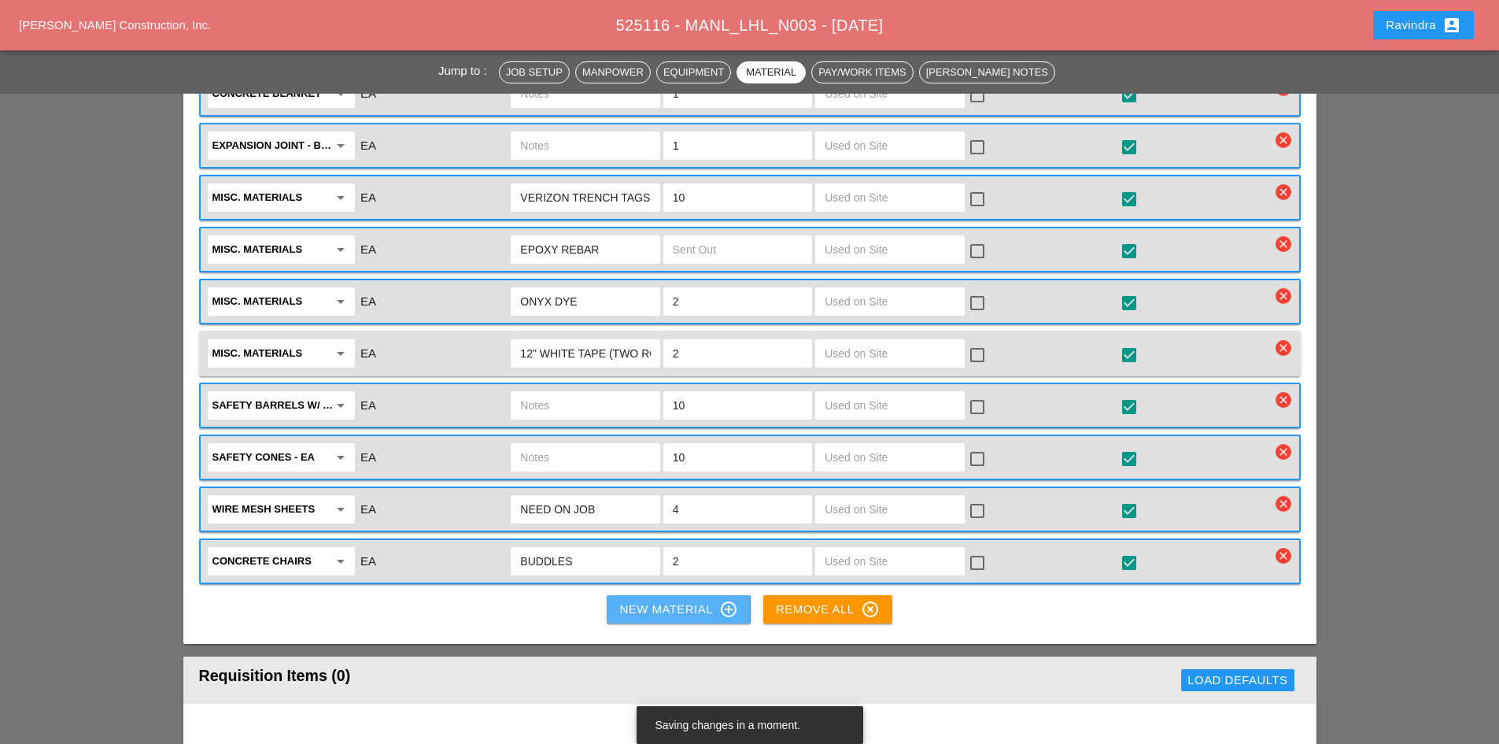
click at [675, 595] on button "New Material control_point" at bounding box center [678, 609] width 143 height 28
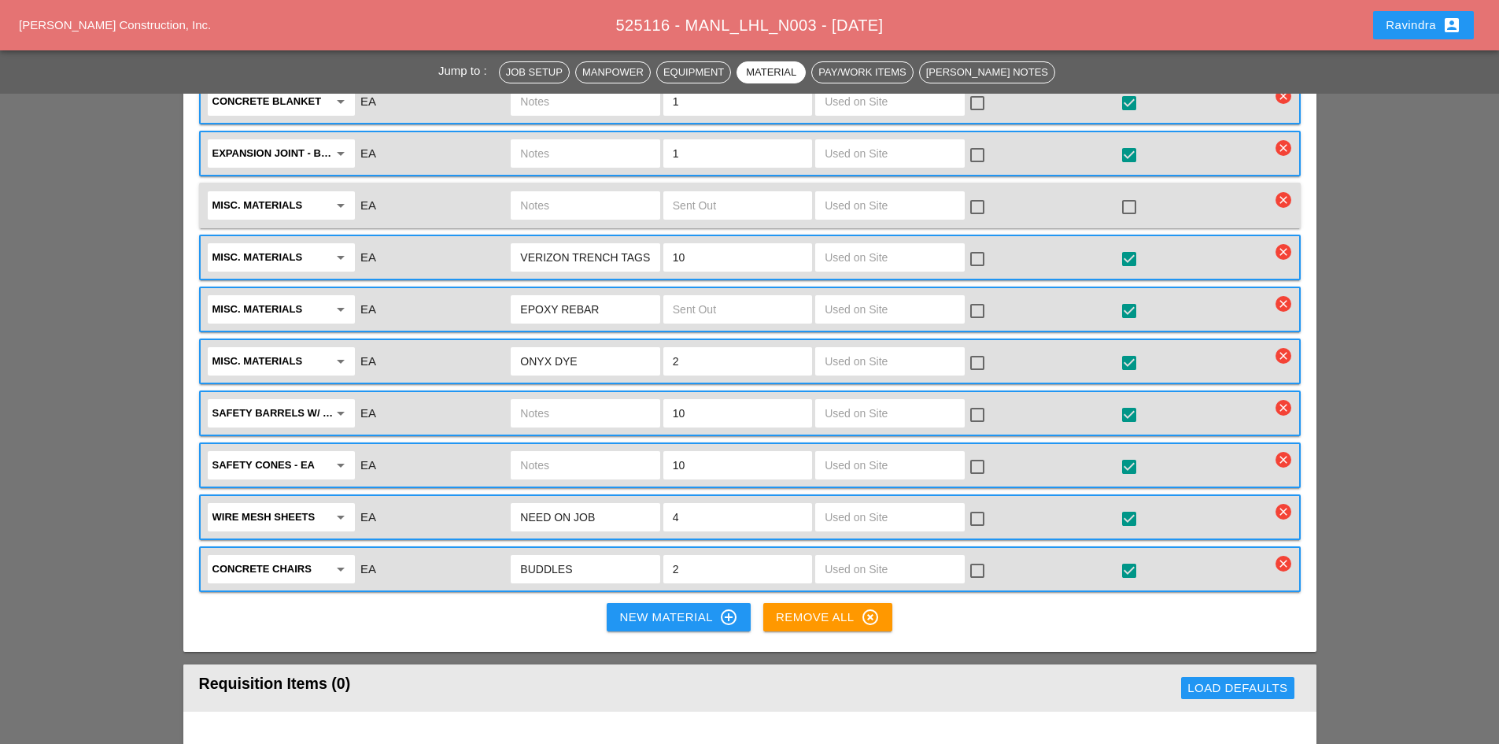
scroll to position [1815, 0]
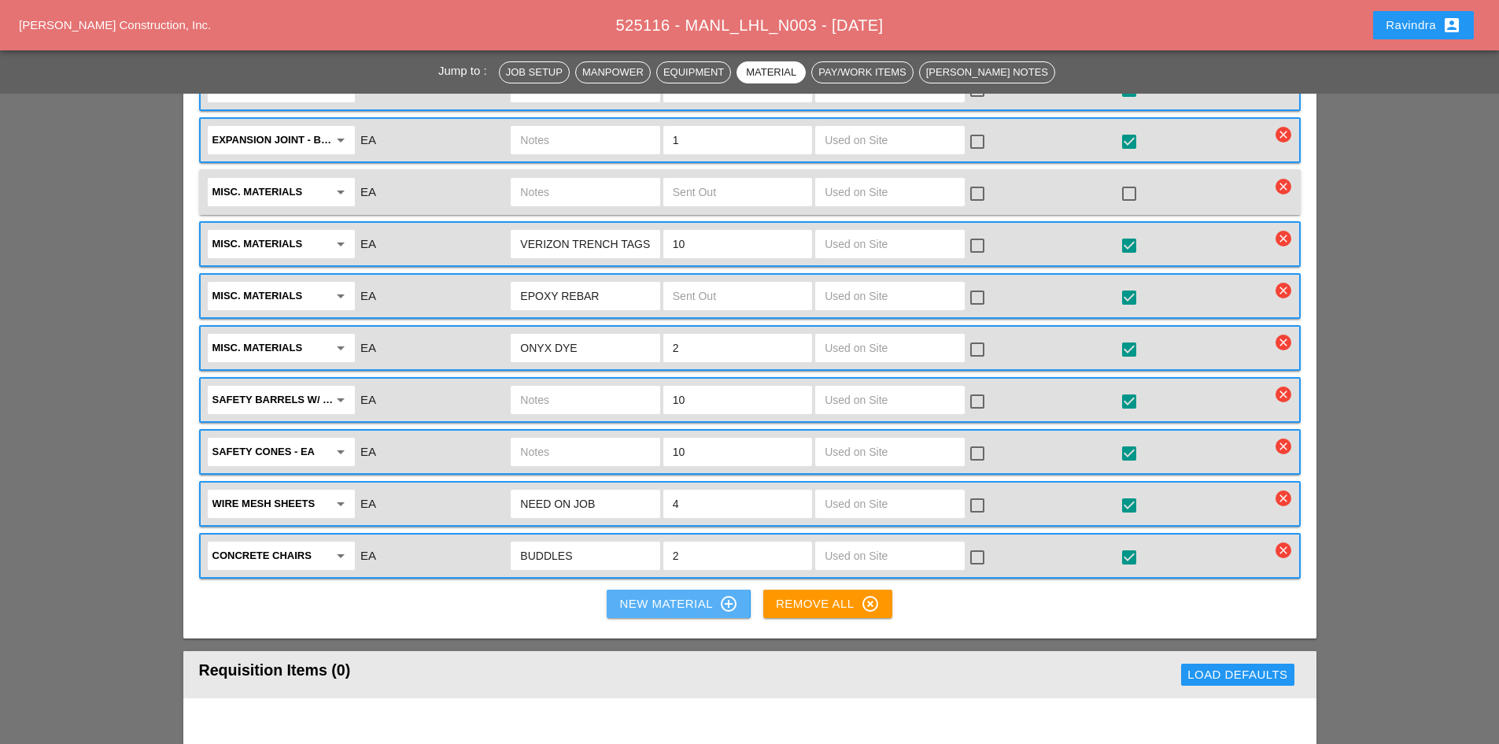
click at [635, 598] on div "New Material control_point" at bounding box center [678, 603] width 118 height 19
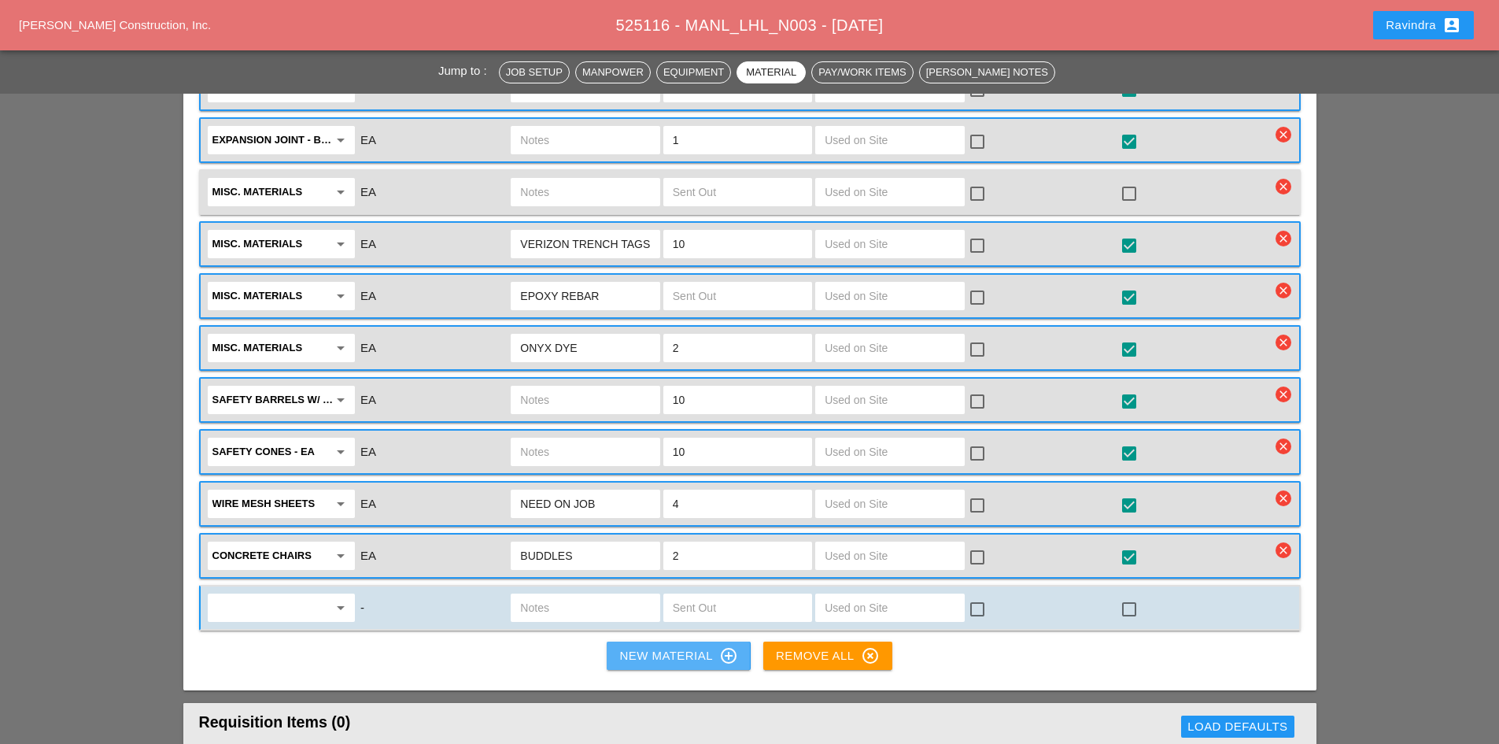
click at [629, 646] on div "New Material control_point" at bounding box center [678, 655] width 118 height 19
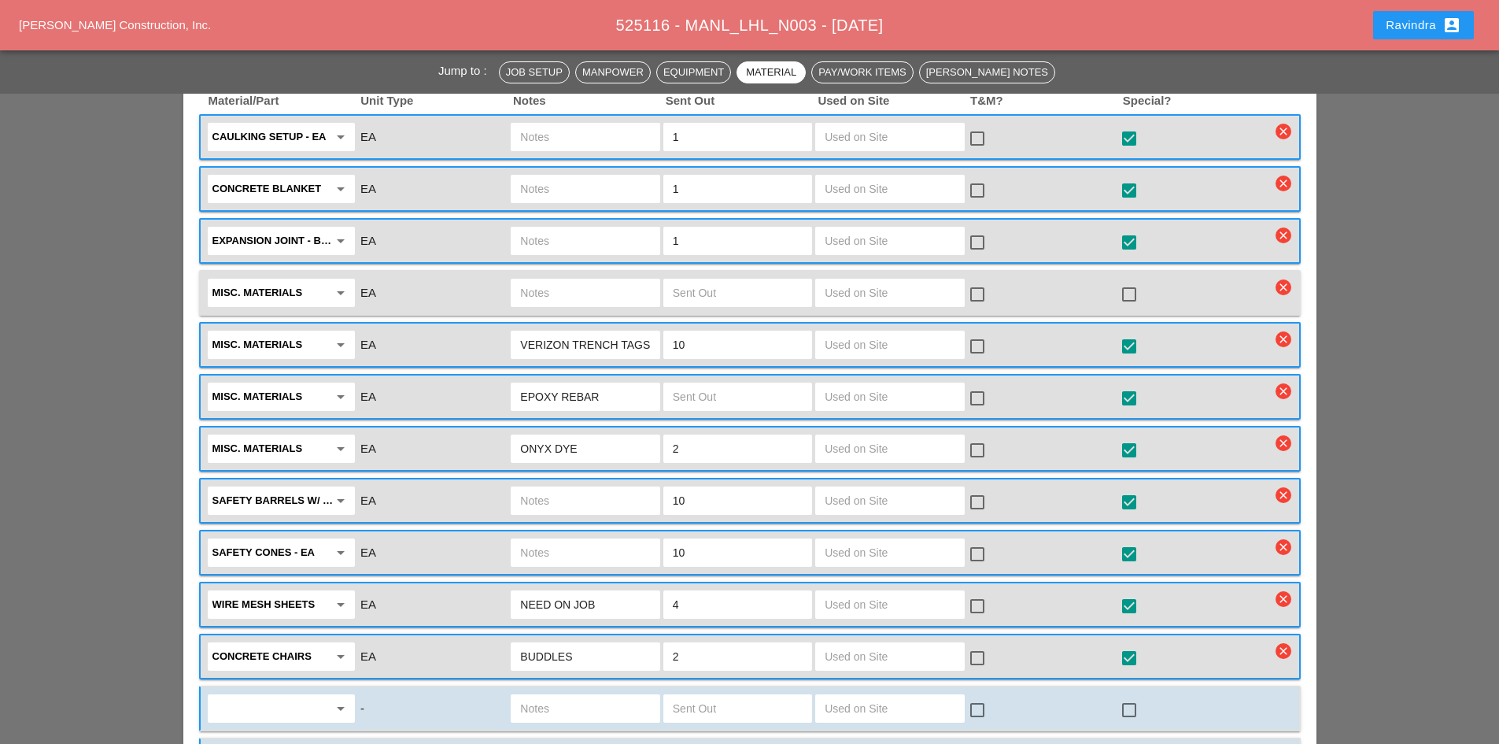
scroll to position [1579, 0]
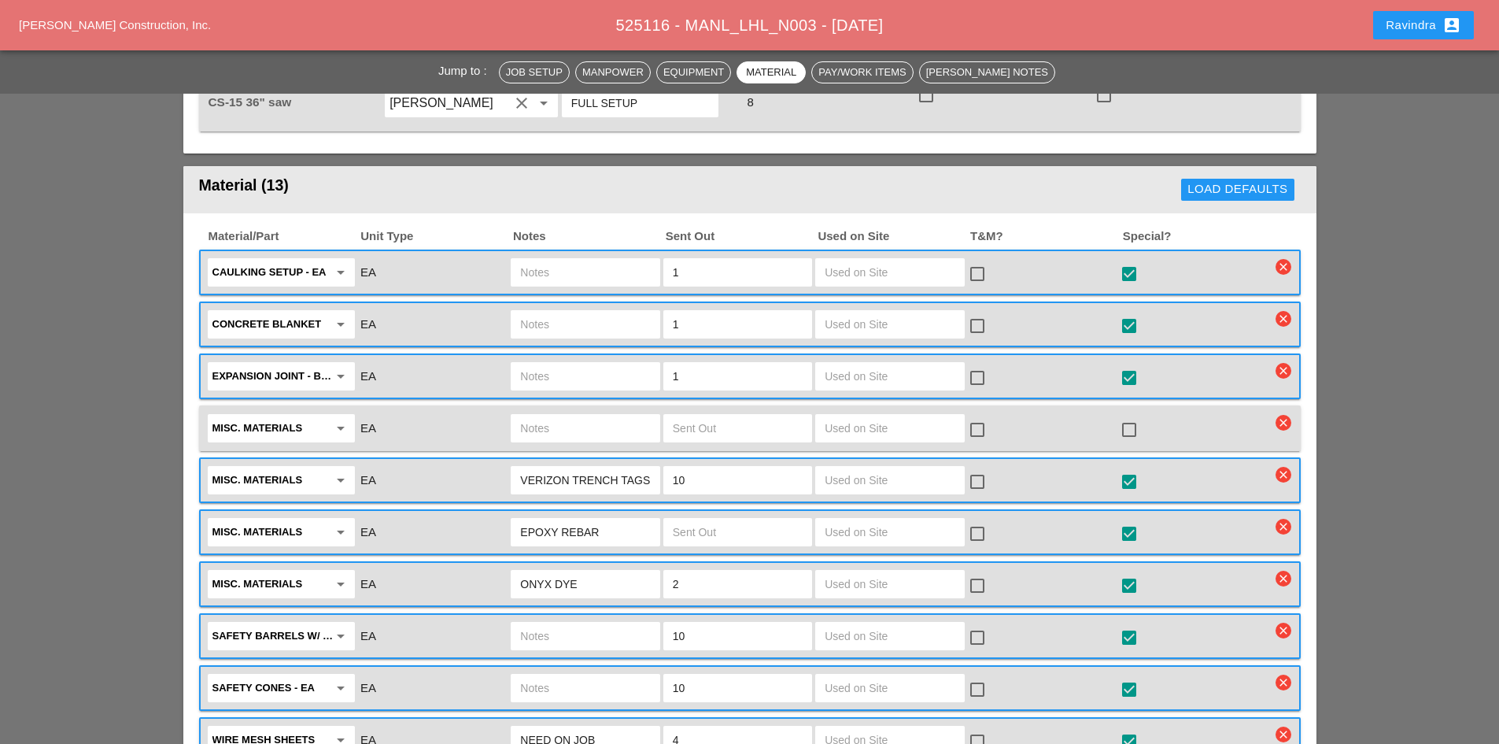
click at [573, 426] on input "text" at bounding box center [585, 427] width 130 height 25
type input "12" WHITE TAPE (TWO ROLLS)"
click at [713, 428] on input "text" at bounding box center [738, 427] width 130 height 25
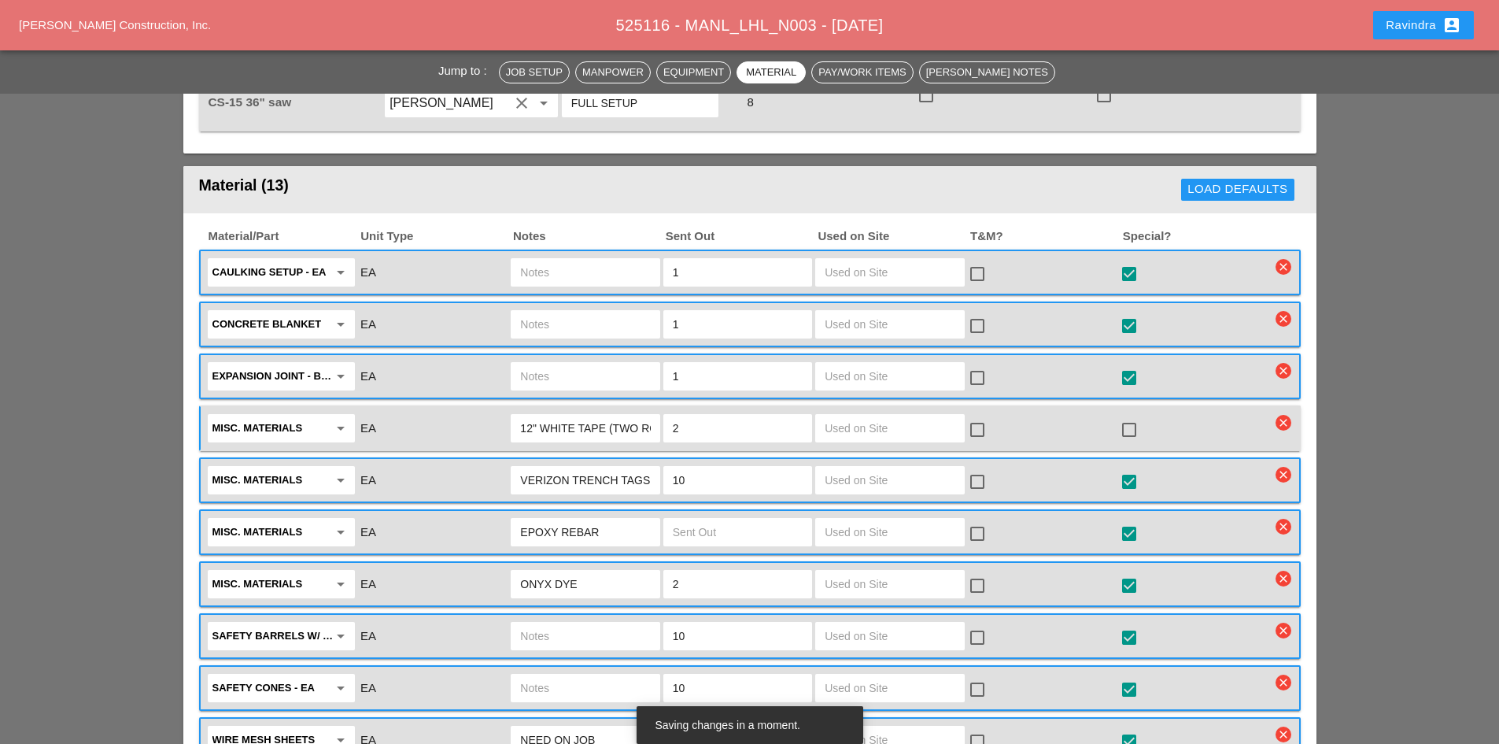
type input "2"
click at [1125, 423] on div at bounding box center [1129, 429] width 27 height 27
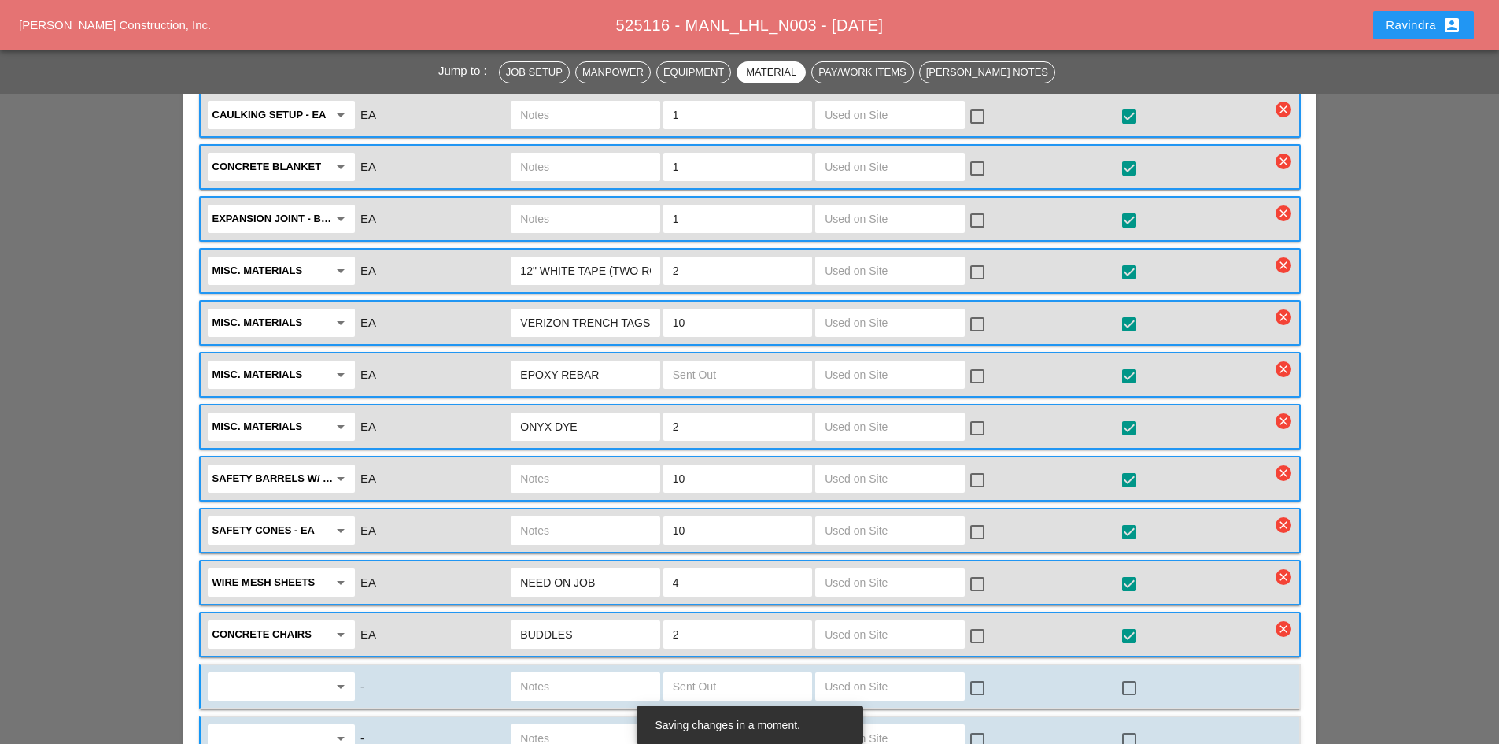
scroll to position [1894, 0]
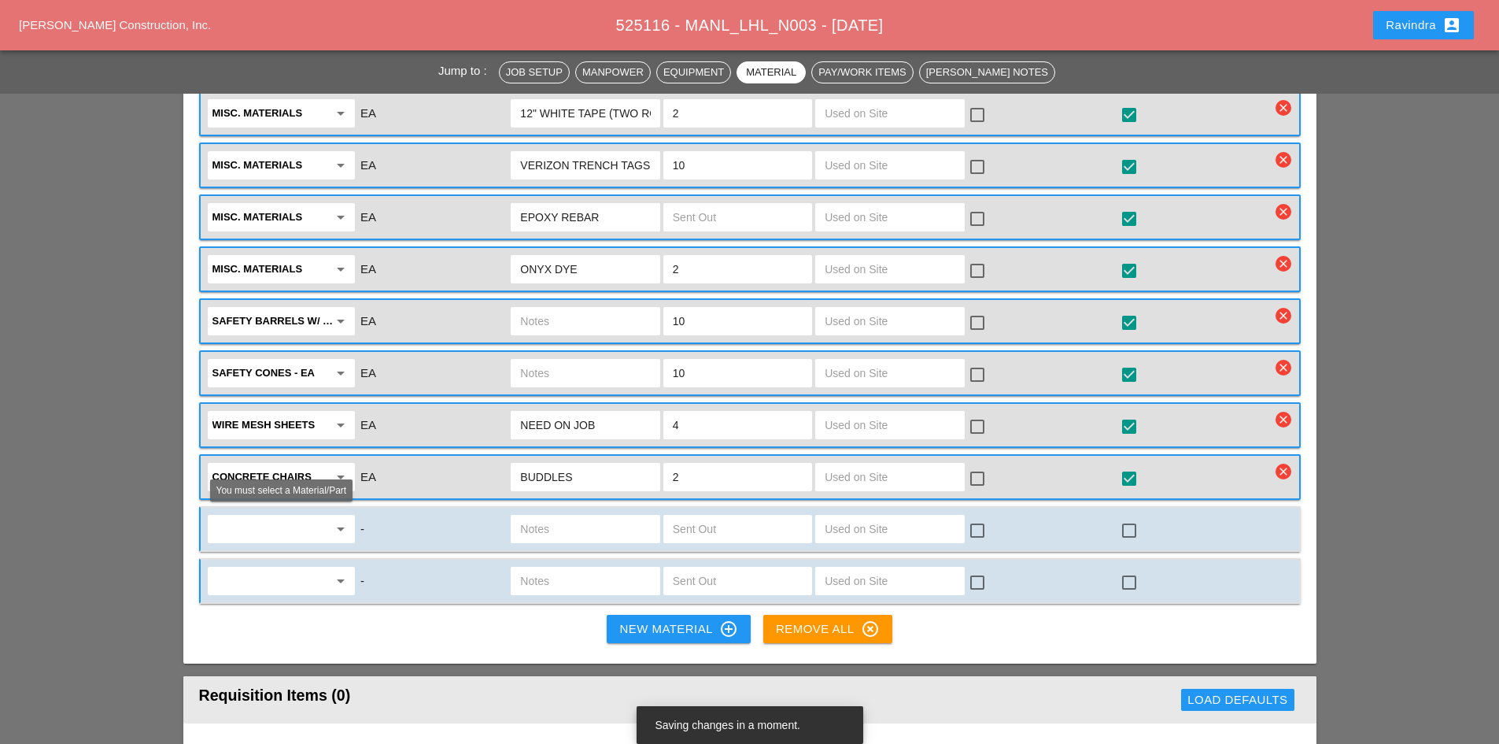
click at [336, 536] on div "arrow_drop_down" at bounding box center [281, 528] width 138 height 25
click at [288, 556] on div "Misc . Materials" at bounding box center [281, 557] width 122 height 19
type input "Misc. Materials"
click at [546, 522] on input "text" at bounding box center [585, 528] width 130 height 25
type input "6" WHITE (1 ROLL)"
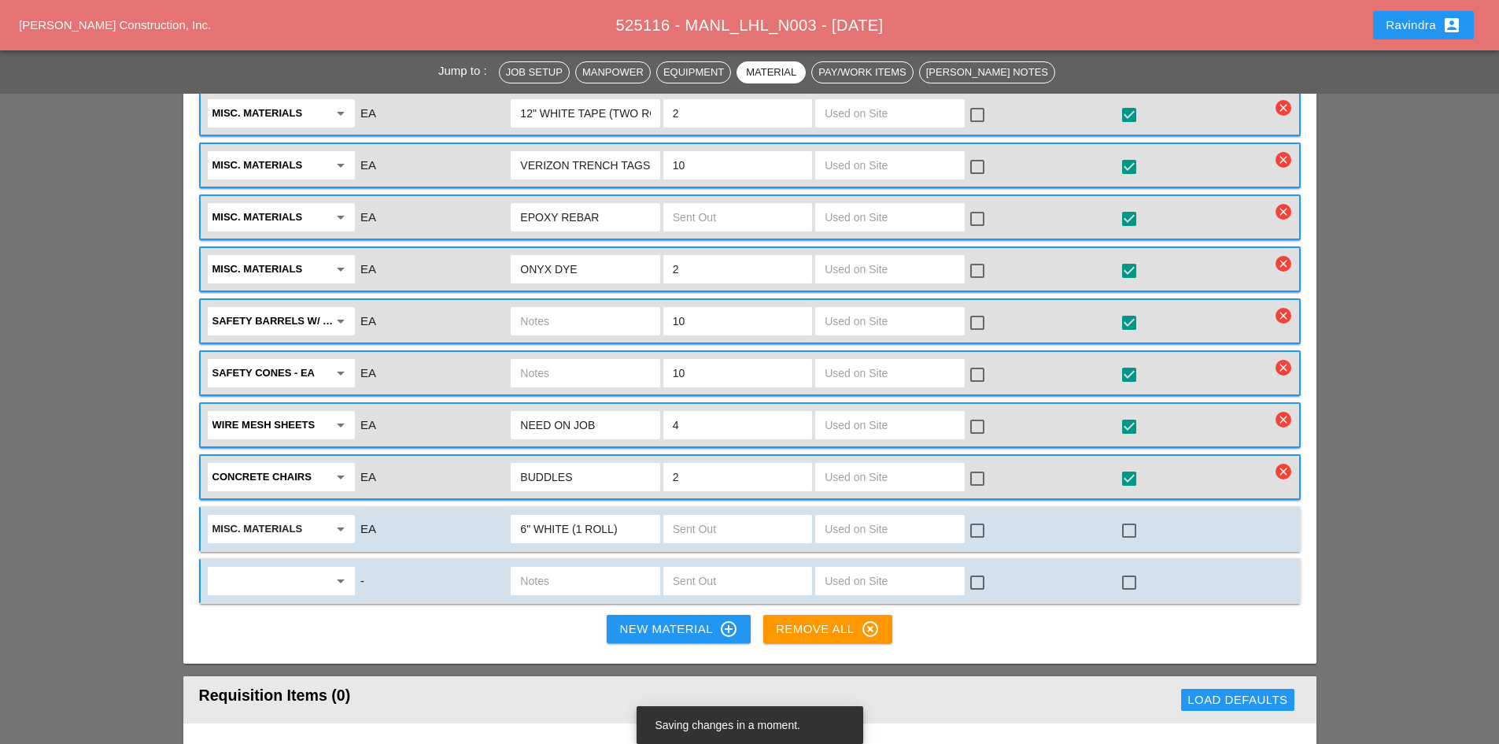
click at [711, 523] on input "text" at bounding box center [738, 528] width 130 height 25
type input "1"
click at [1140, 527] on div at bounding box center [1129, 530] width 27 height 27
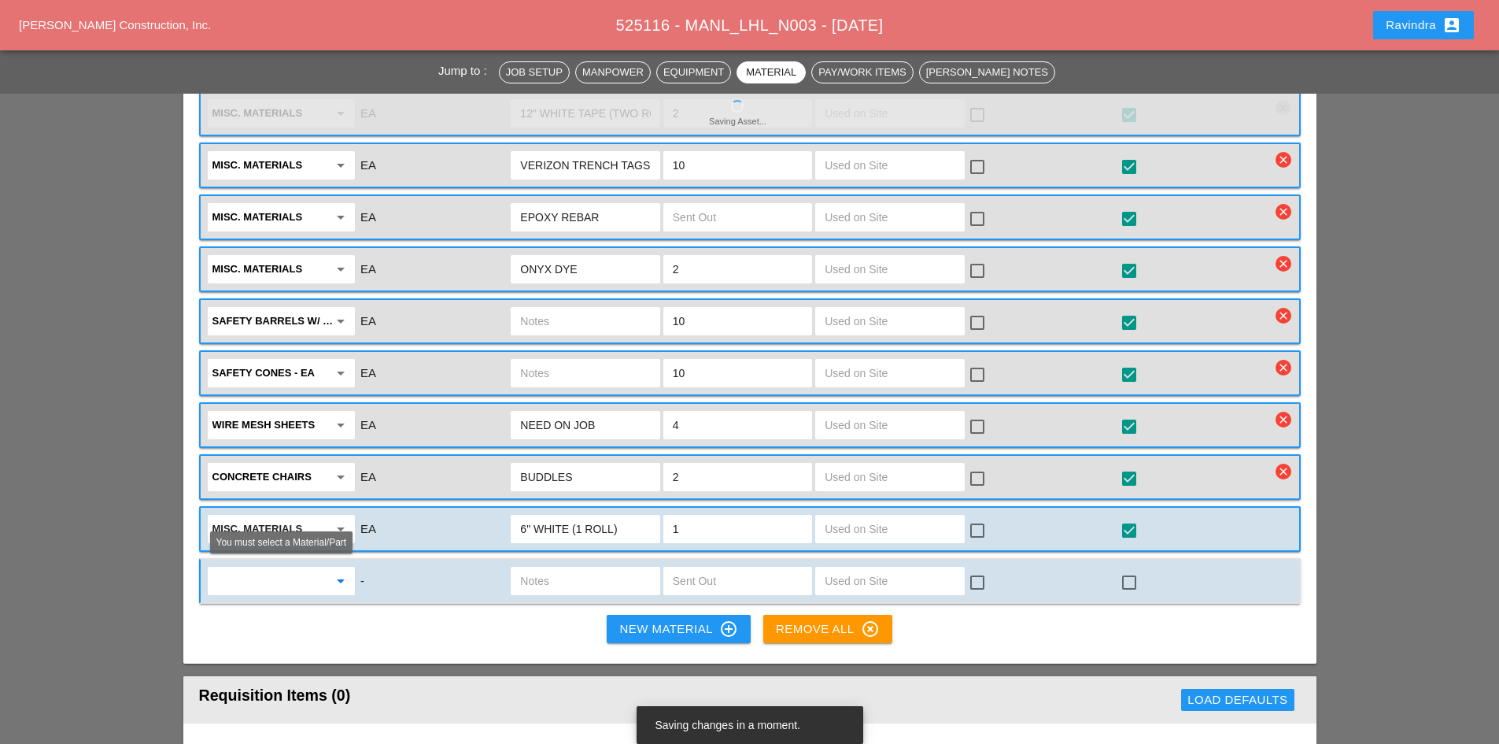
click at [320, 585] on input "text" at bounding box center [270, 580] width 116 height 25
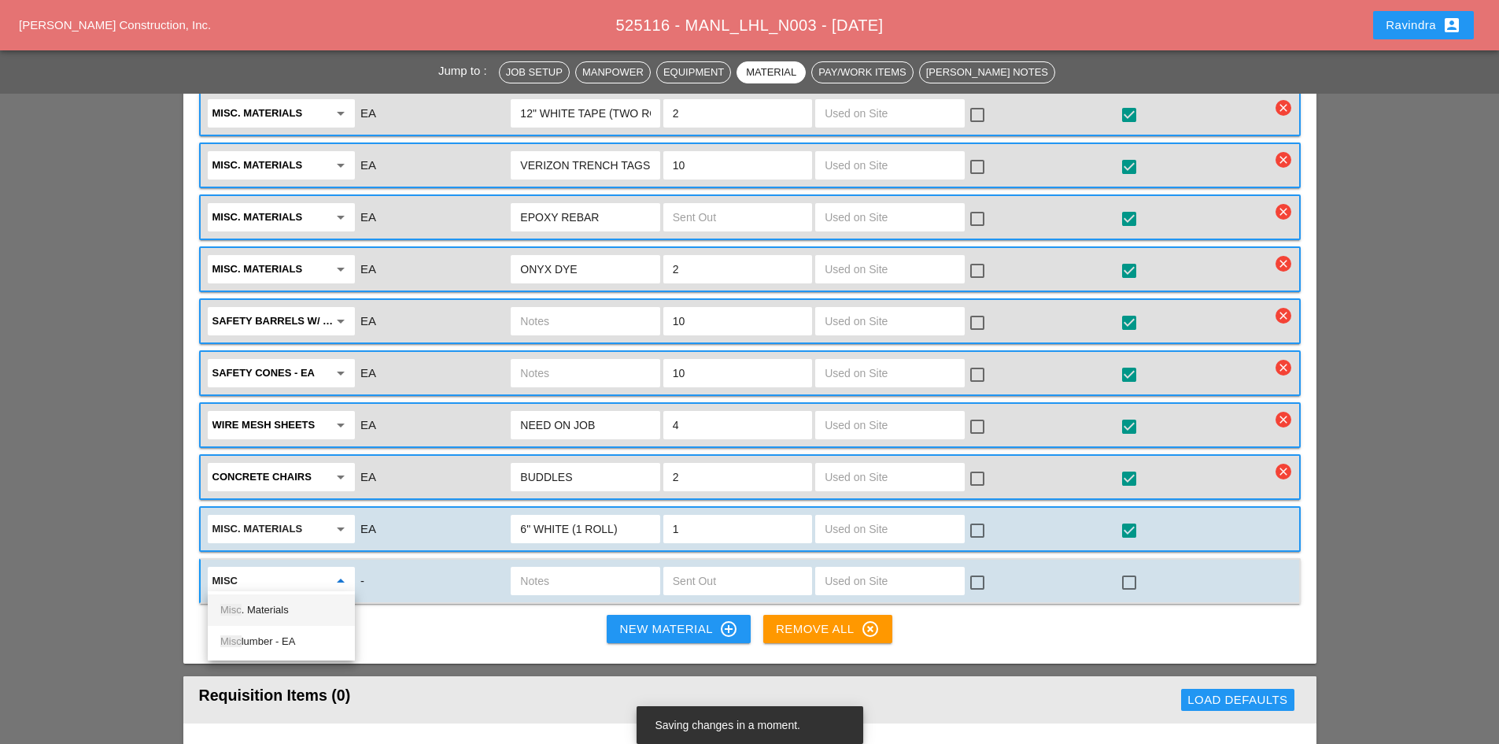
click at [289, 595] on div "Misc . Materials" at bounding box center [281, 609] width 122 height 31
type input "Misc. Materials"
click at [569, 568] on input "text" at bounding box center [585, 580] width 130 height 25
type input "4""
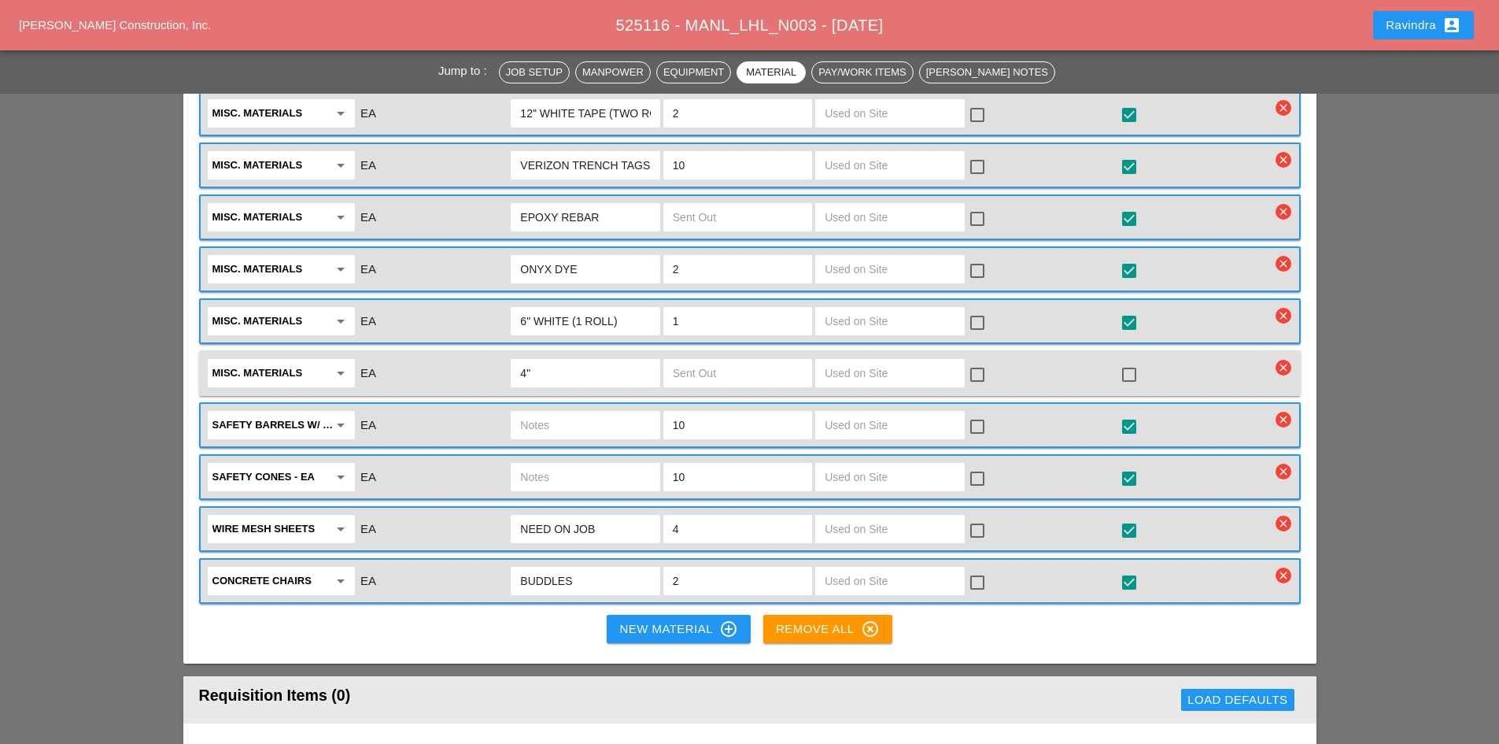
click at [549, 360] on input "4"" at bounding box center [585, 372] width 130 height 25
type input "4" WHITE (1 ROLL)"
click at [696, 365] on input "text" at bounding box center [738, 372] width 130 height 25
type input "1"
click at [1128, 372] on div at bounding box center [1129, 374] width 27 height 27
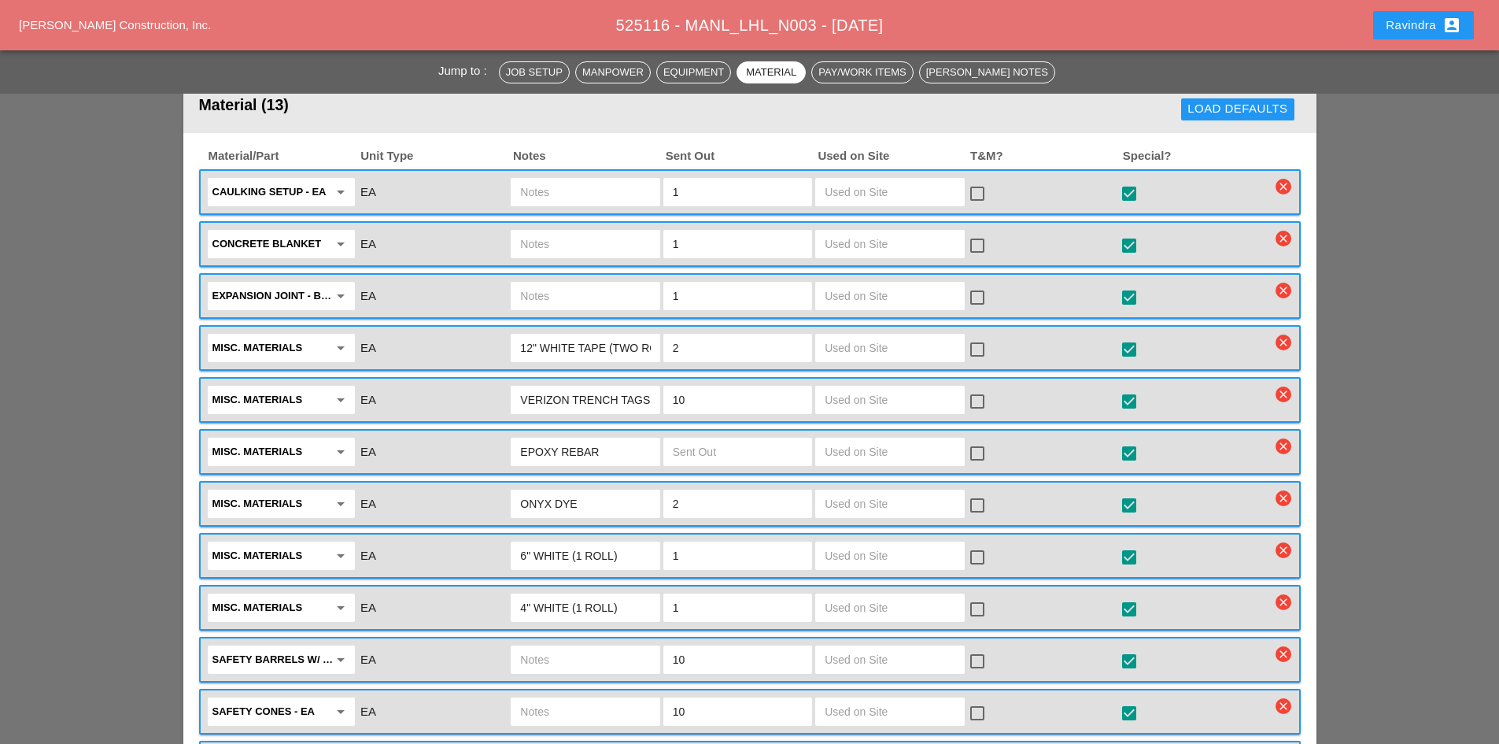
scroll to position [1658, 0]
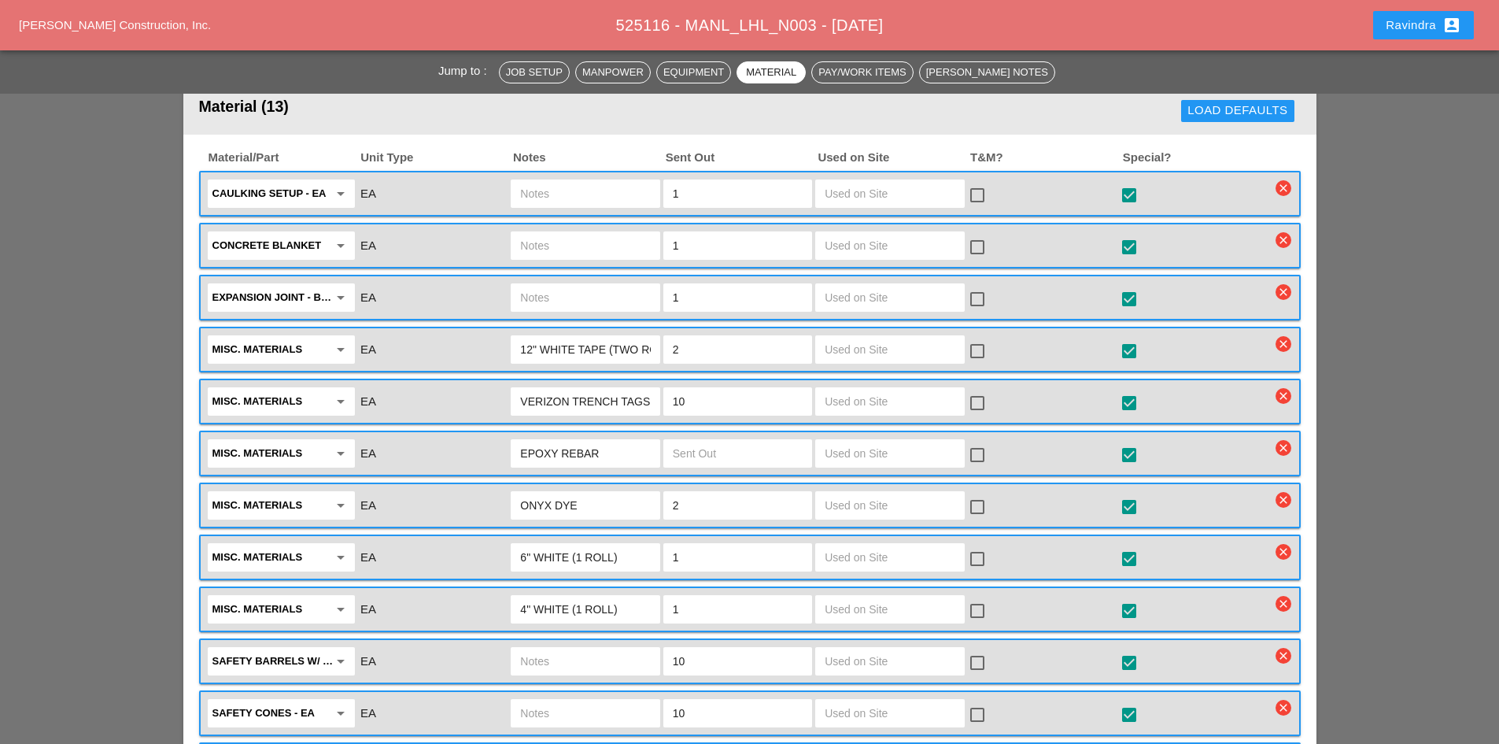
click at [571, 558] on input "6" WHITE (1 ROLL)" at bounding box center [585, 557] width 130 height 25
type input "6" WHITE LINE STRIPE (1 ROLL)"
click at [569, 601] on input "4" WHITE (1 ROLL)" at bounding box center [585, 608] width 130 height 25
type input "4" WHITE LINE STRIPE (1 ROLL)"
click at [589, 343] on input "12" WHITE TAPE (TWO ROLLS)" at bounding box center [585, 349] width 130 height 25
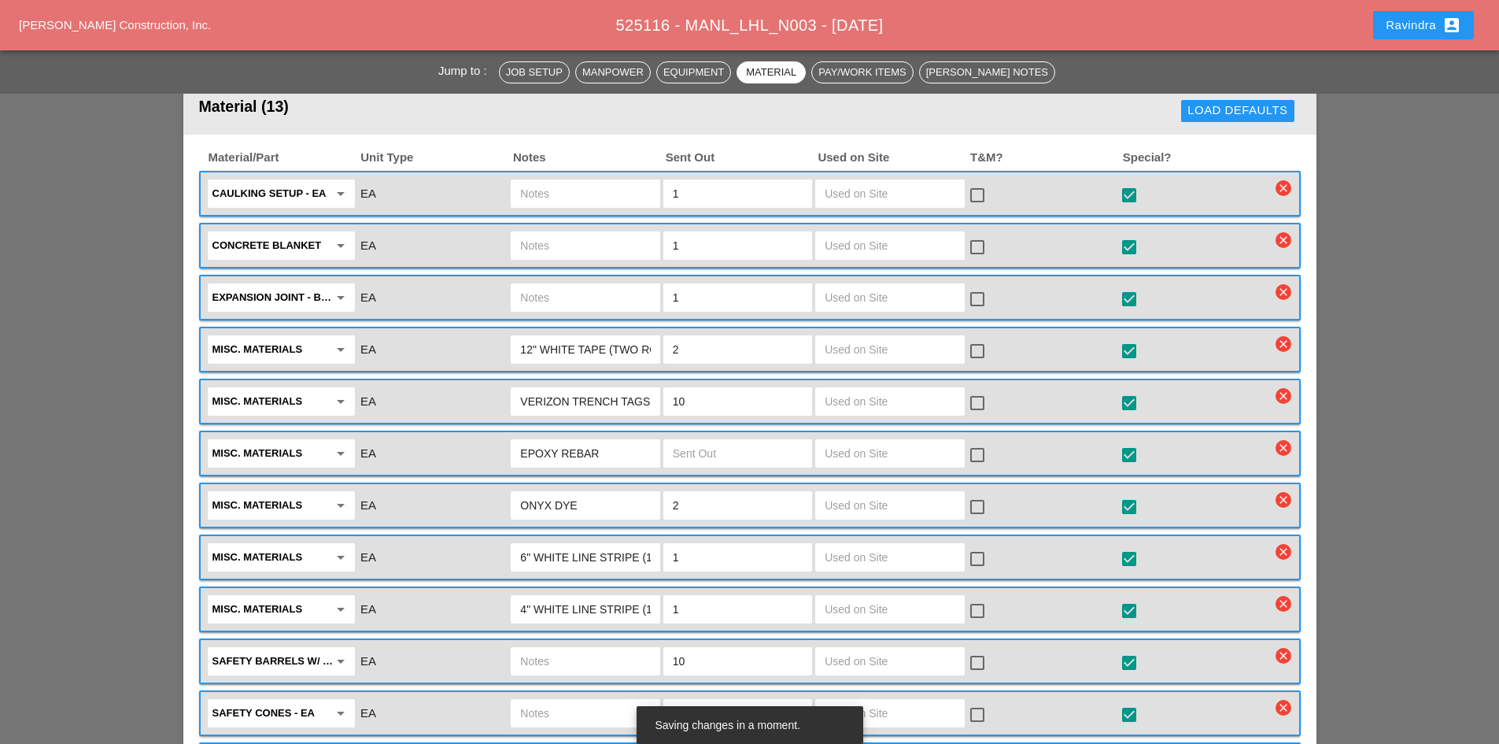
click at [589, 343] on input "12" WHITE TAPE (TWO ROLLS)" at bounding box center [585, 349] width 130 height 25
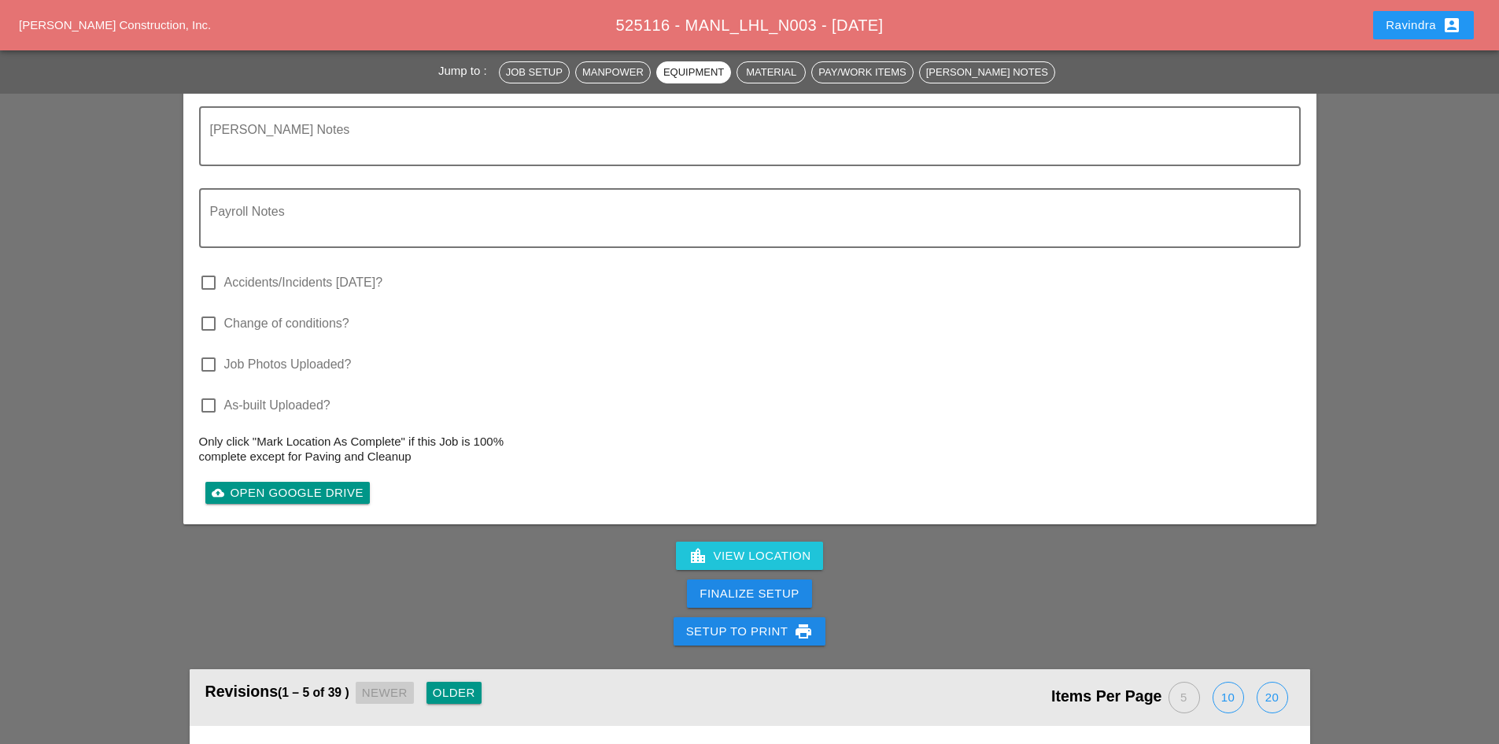
scroll to position [3104, 0]
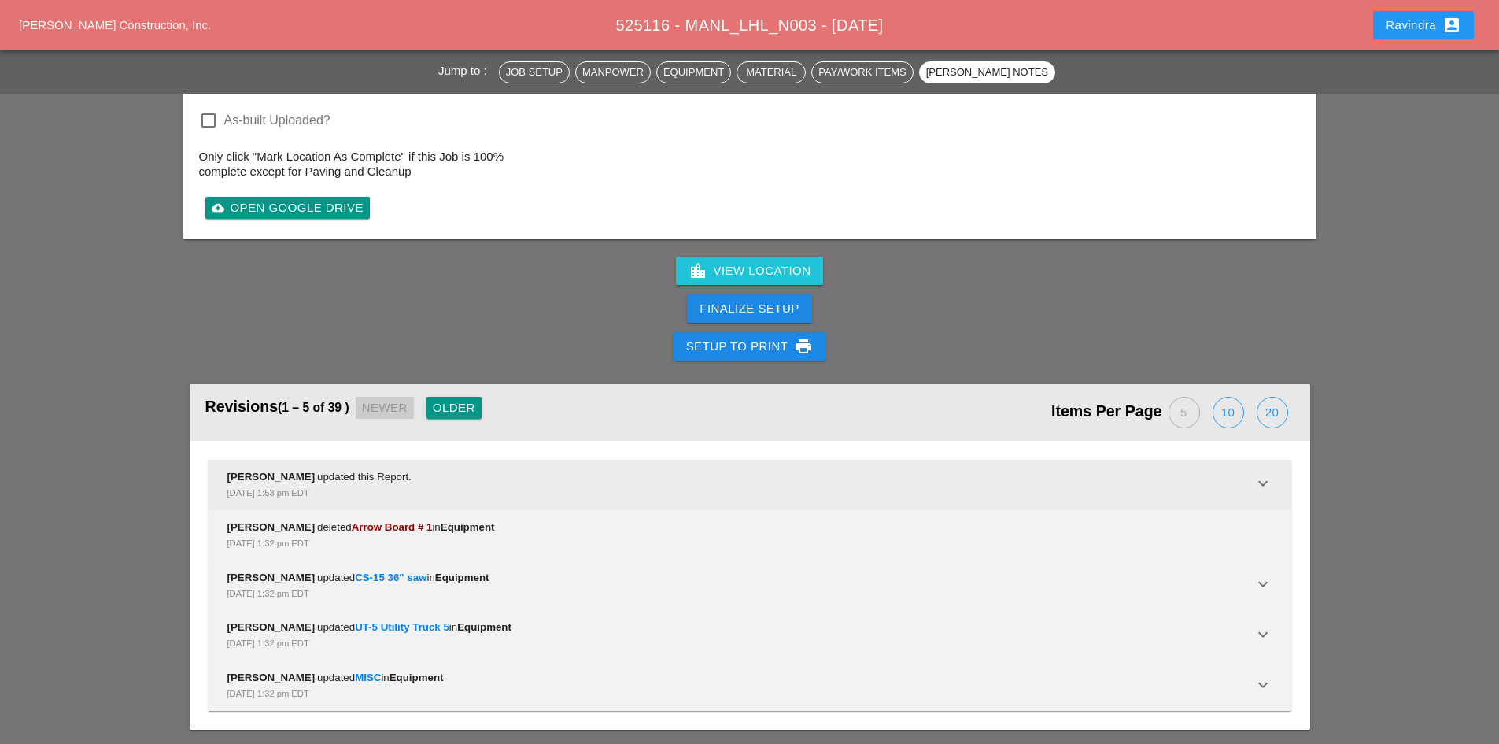
type input "12" WHITE LINE STRIPE (TWO ROLLS)"
click at [466, 470] on div "Ravindra Pooran updated this Report. Sep 11, 2025, 1:53 pm EDT" at bounding box center [740, 484] width 1026 height 31
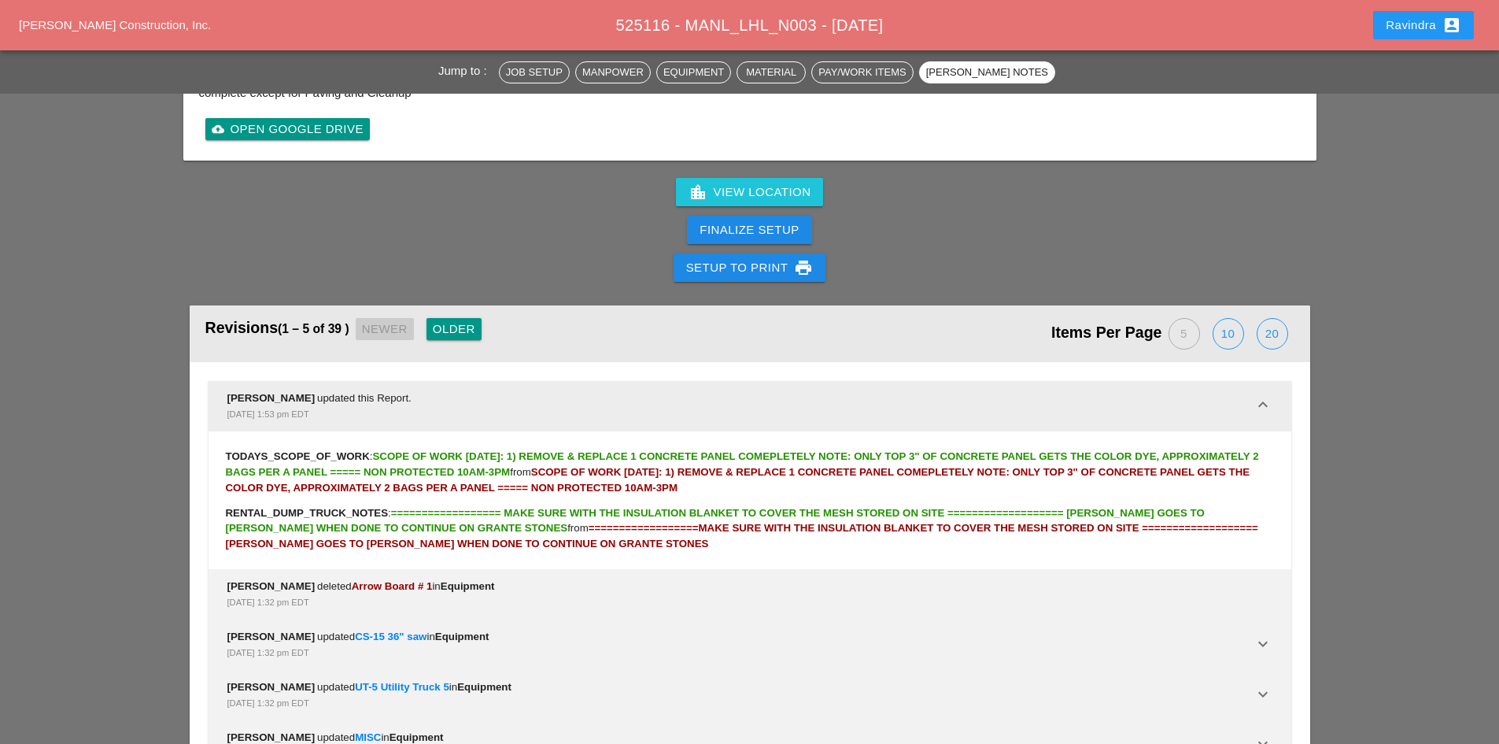
click at [449, 399] on div "Ravindra Pooran updated this Report. Sep 11, 2025, 1:53 pm EDT" at bounding box center [740, 405] width 1026 height 31
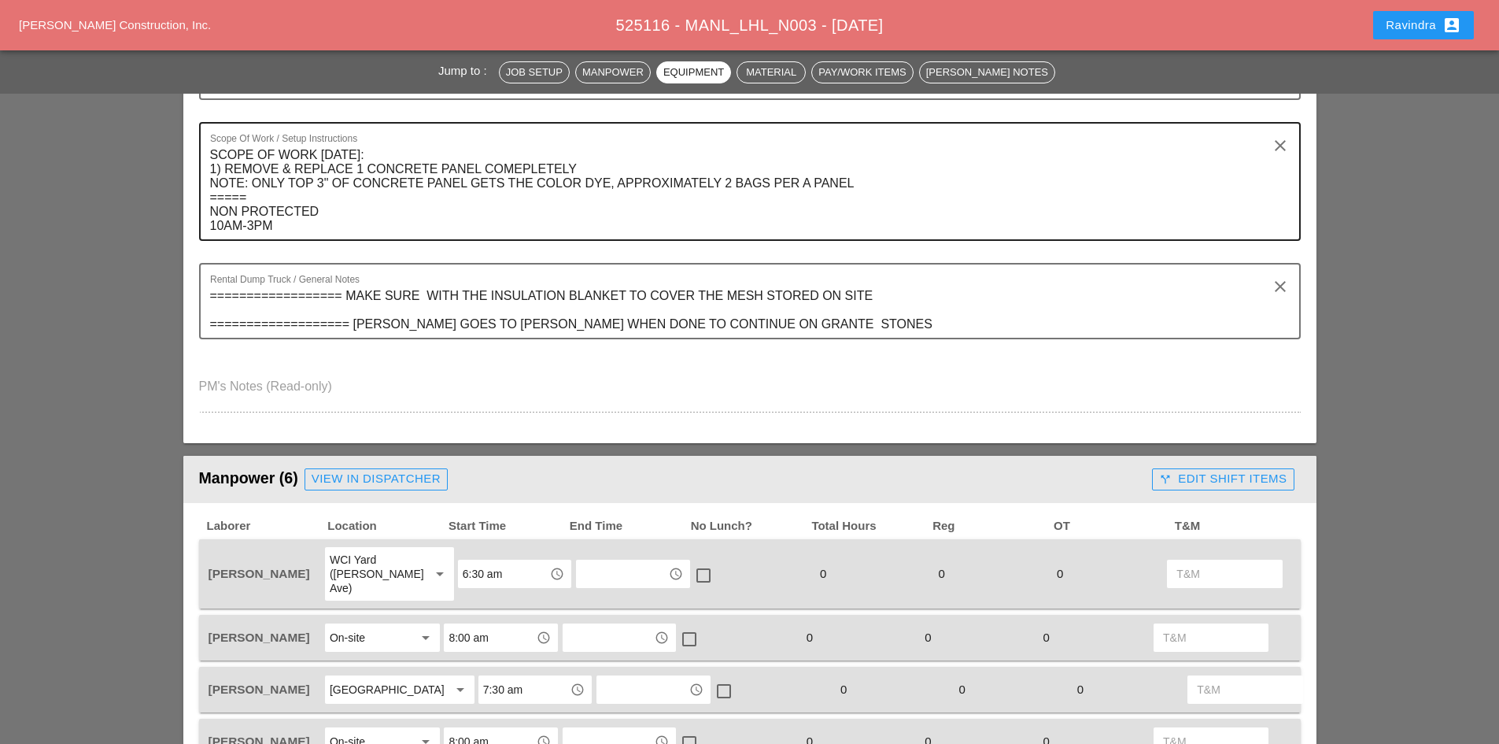
scroll to position [193, 0]
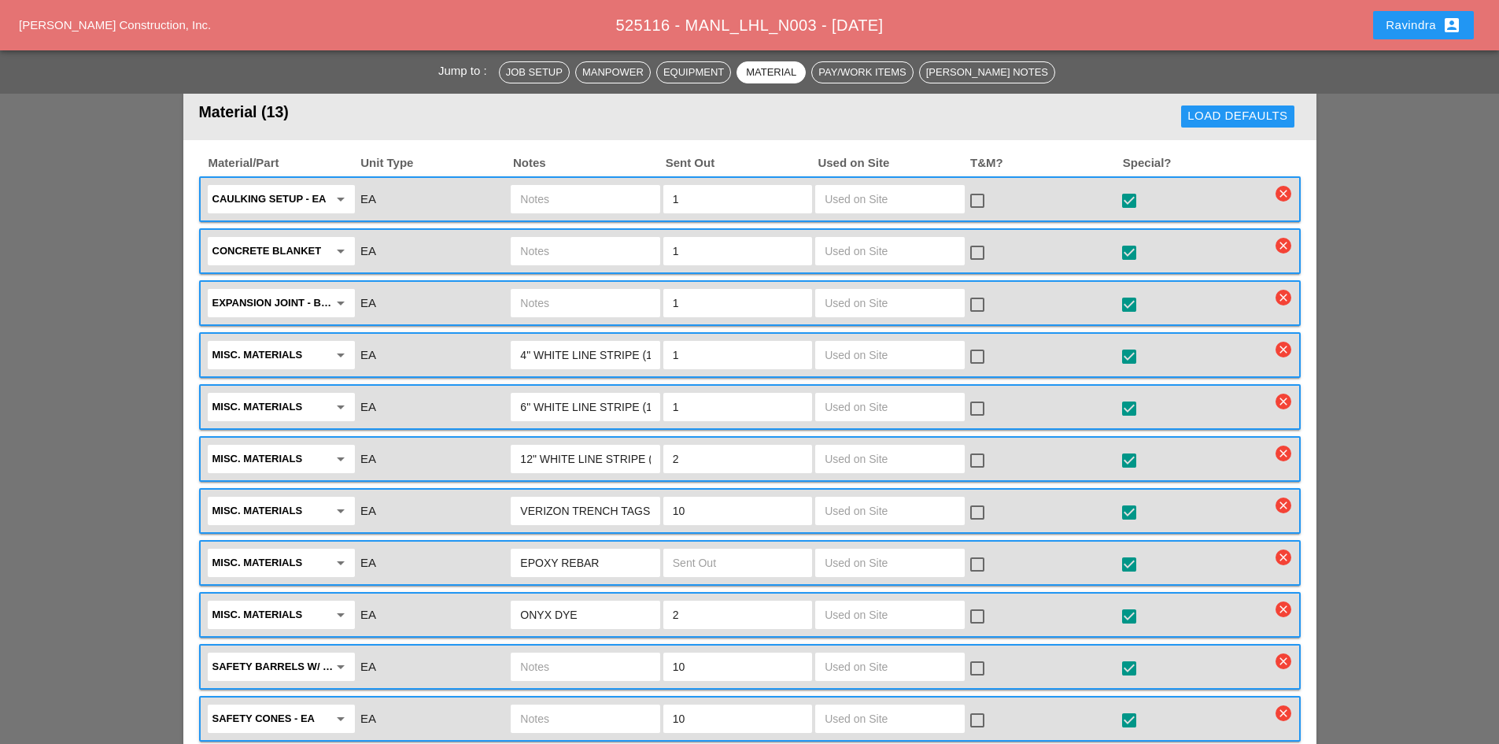
scroll to position [0, 71]
drag, startPoint x: 571, startPoint y: 452, endPoint x: 689, endPoint y: 472, distance: 119.7
click at [689, 472] on div "Misc. Materials arrow_drop_down EA 12" WHITE LINE STRIPE (TWO ROLLS) 2 check_bo…" at bounding box center [750, 459] width 1102 height 46
click at [637, 456] on input "12" WHITE LINE STRIPE (TWO ROLLS)" at bounding box center [585, 458] width 130 height 25
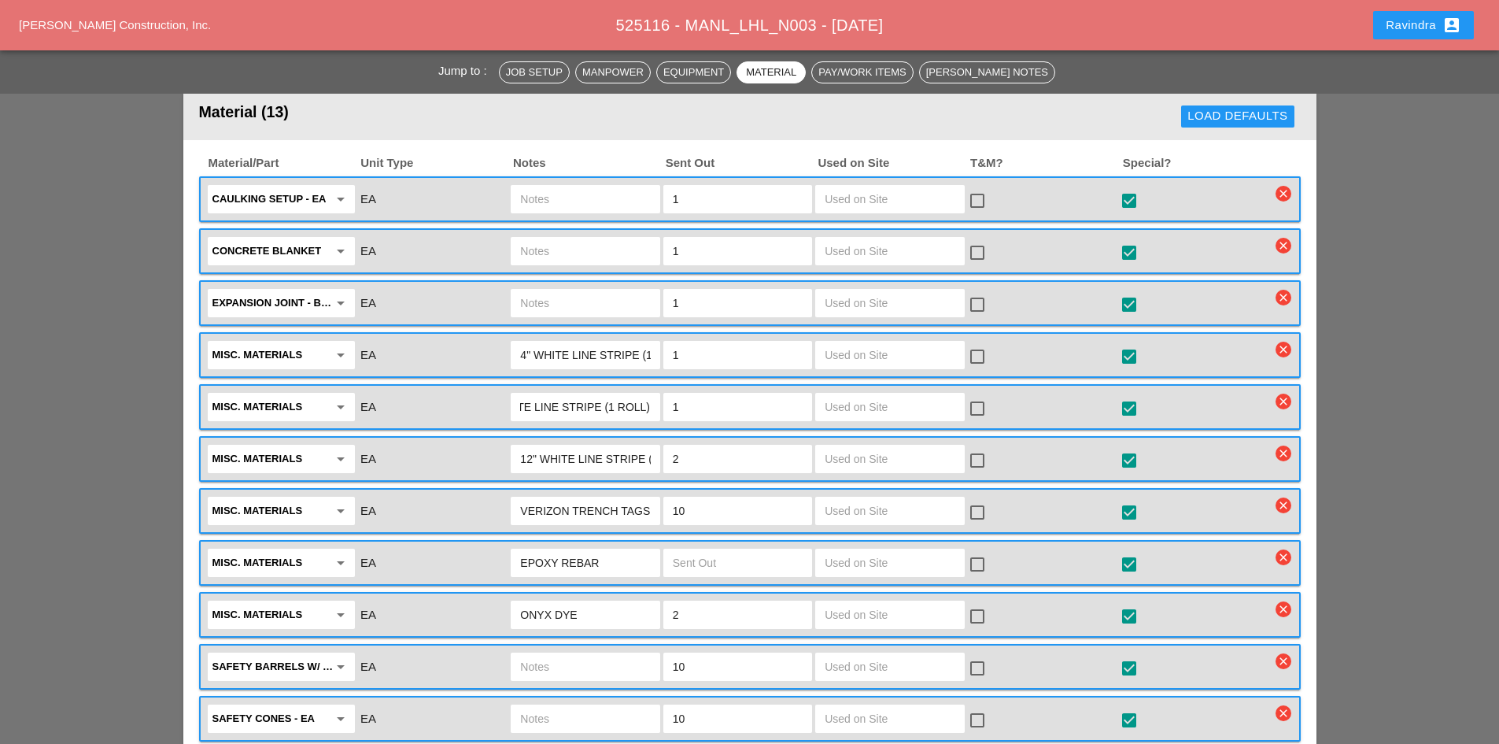
drag, startPoint x: 577, startPoint y: 408, endPoint x: 708, endPoint y: 404, distance: 131.5
click at [708, 404] on div "Misc. Materials arrow_drop_down EA 6" WHITE LINE STRIPE (1 ROLL) 1 check_box_ou…" at bounding box center [737, 406] width 1065 height 33
click at [637, 404] on input "6" WHITE LINE STRIPE (1 ROLL)" at bounding box center [585, 406] width 130 height 25
click at [694, 449] on div "Misc. Materials arrow_drop_down EA 12" WHITE LINE STRIPE (TWO ROLLS) 2 check_bo…" at bounding box center [737, 458] width 1065 height 33
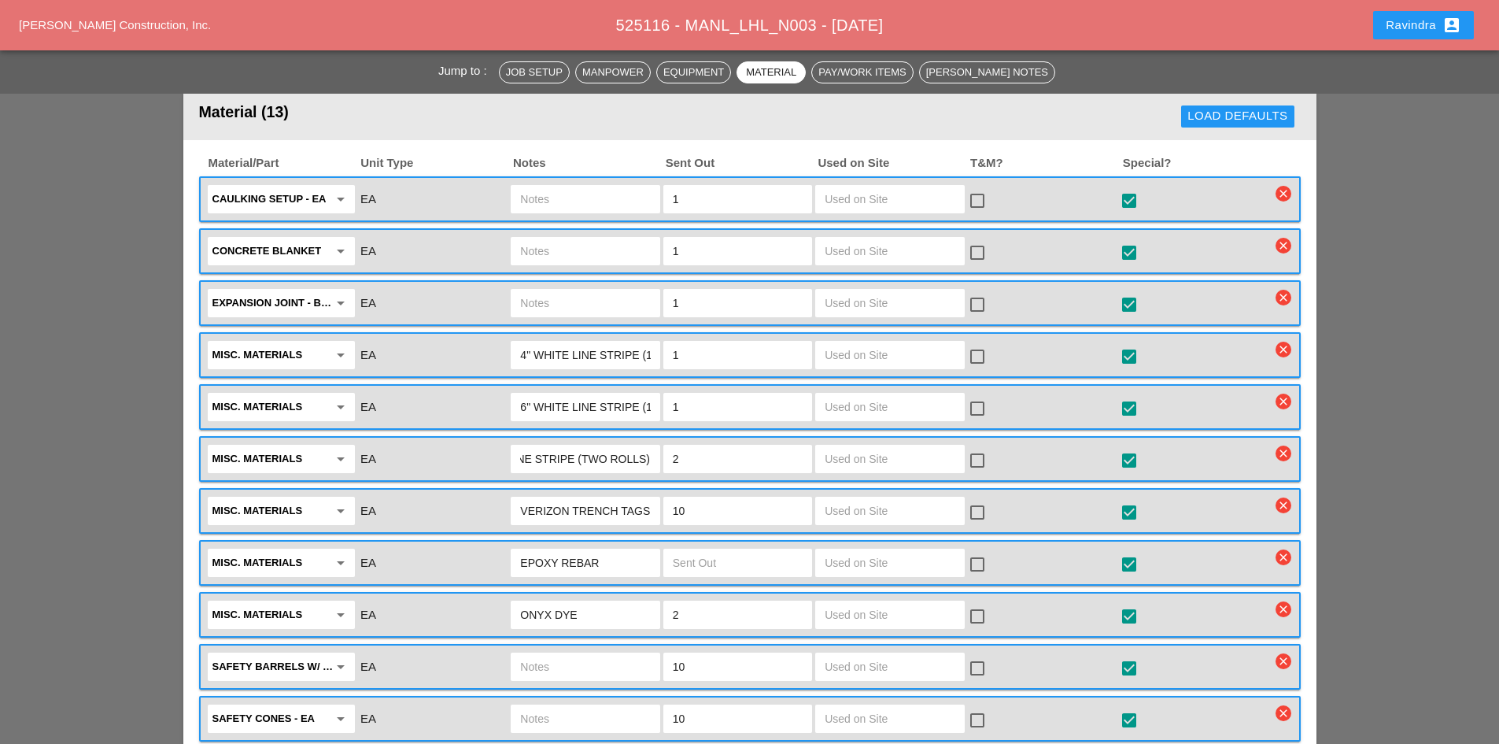
click at [615, 453] on input "12" WHITE LINE STRIPE (TWO ROLLS)" at bounding box center [585, 458] width 130 height 25
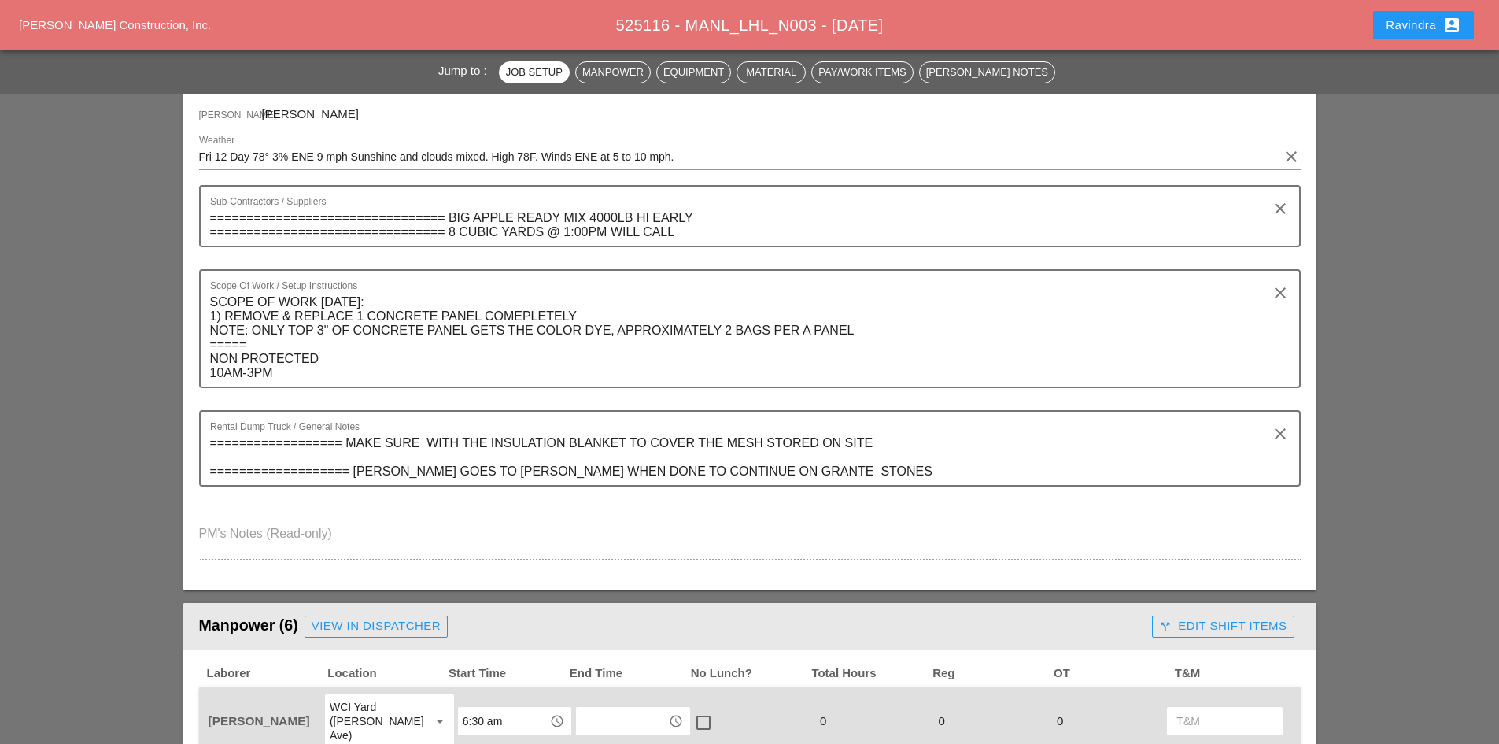
scroll to position [0, 0]
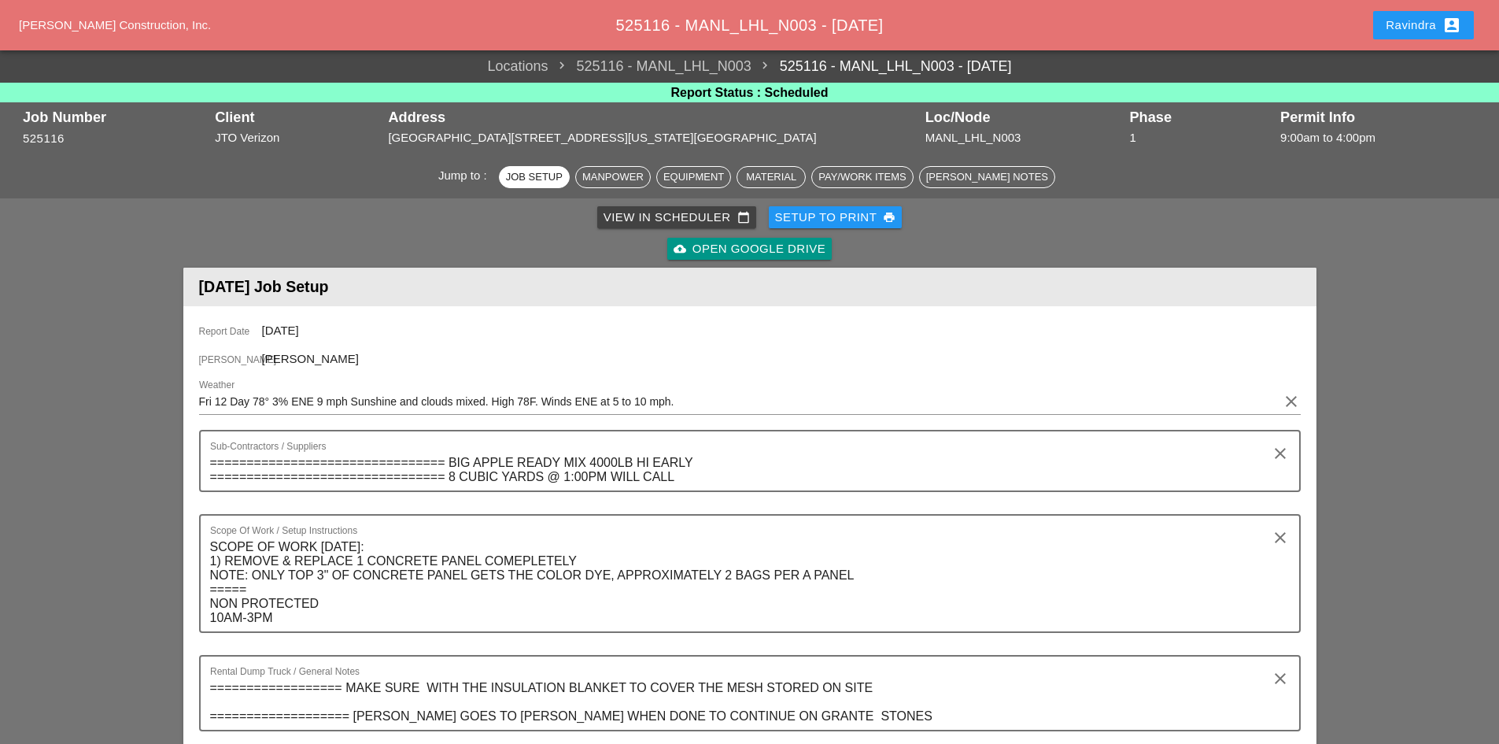
click at [1387, 39] on button "Ravindra account_box" at bounding box center [1423, 25] width 101 height 28
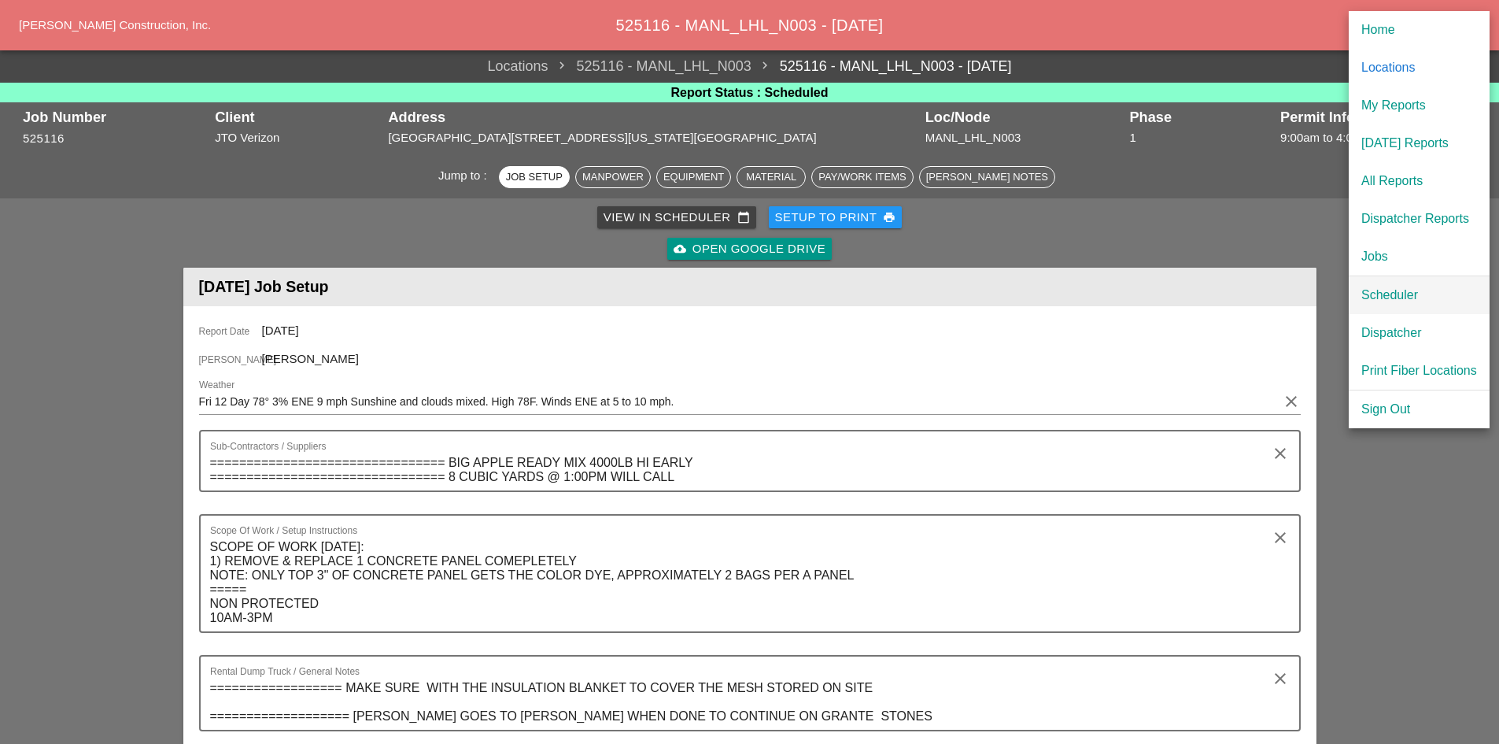
click at [1375, 286] on div "Scheduler" at bounding box center [1419, 295] width 116 height 19
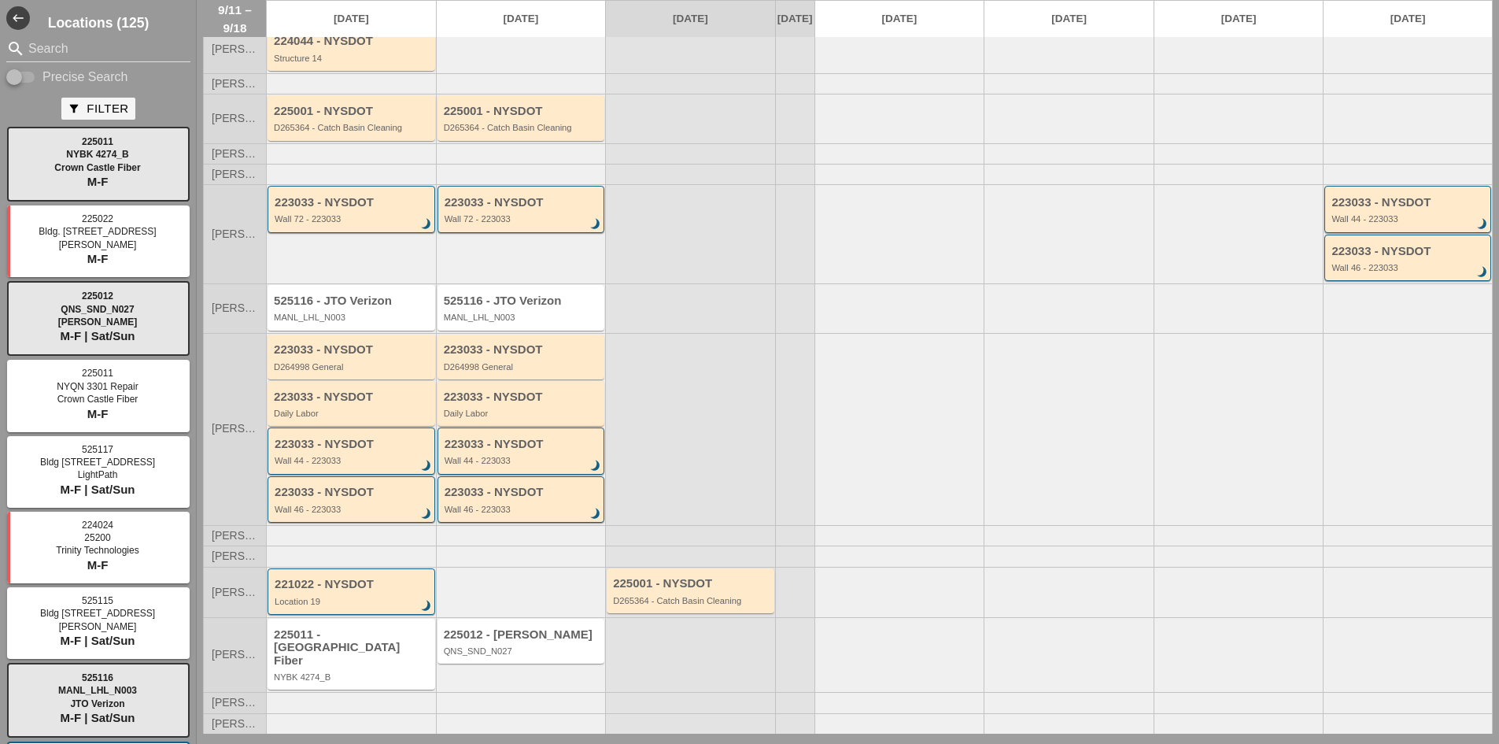
scroll to position [82, 0]
click at [552, 641] on div "225012 - [PERSON_NAME]" at bounding box center [522, 633] width 157 height 13
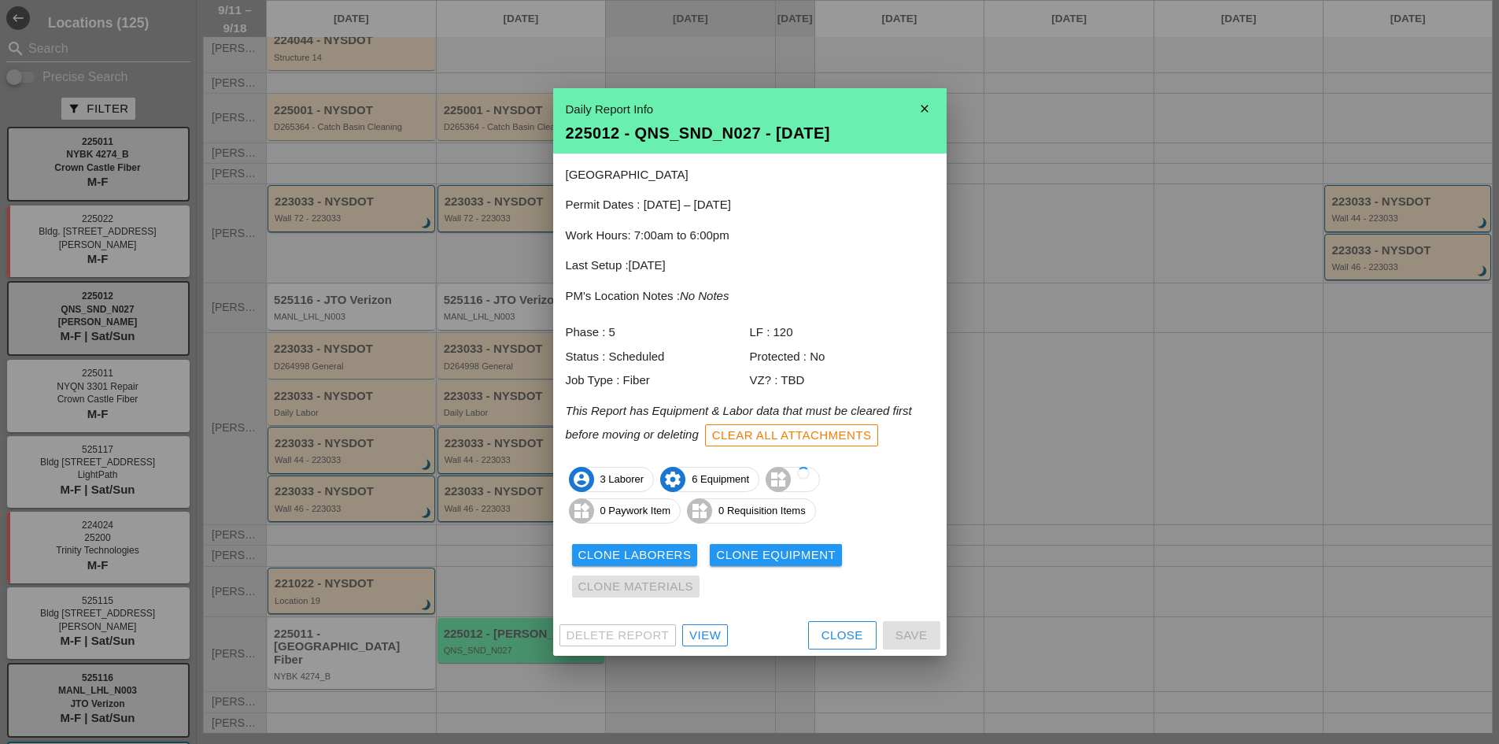
click at [812, 616] on div "Delete Report View Close Save" at bounding box center [749, 635] width 393 height 41
click at [817, 627] on button "Close" at bounding box center [842, 635] width 68 height 28
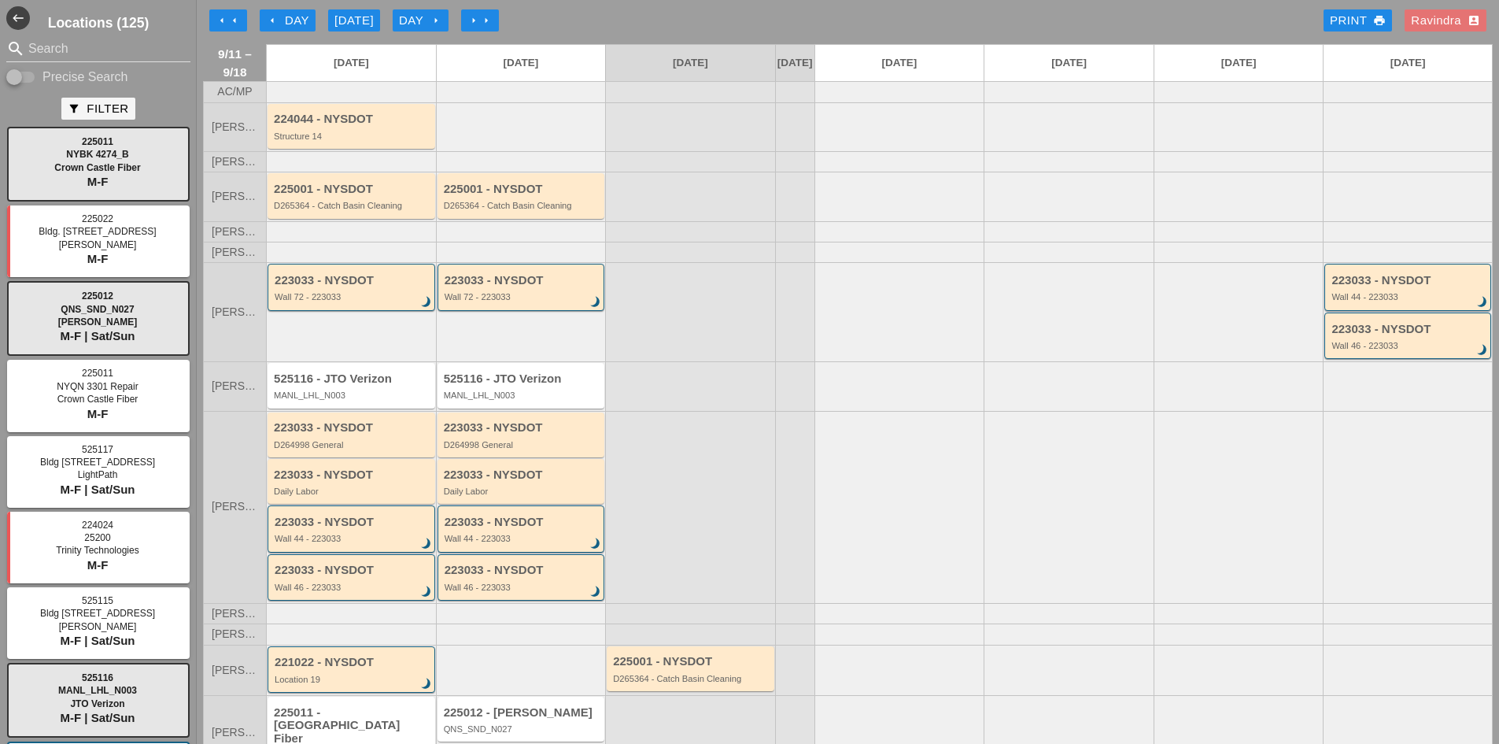
scroll to position [0, 0]
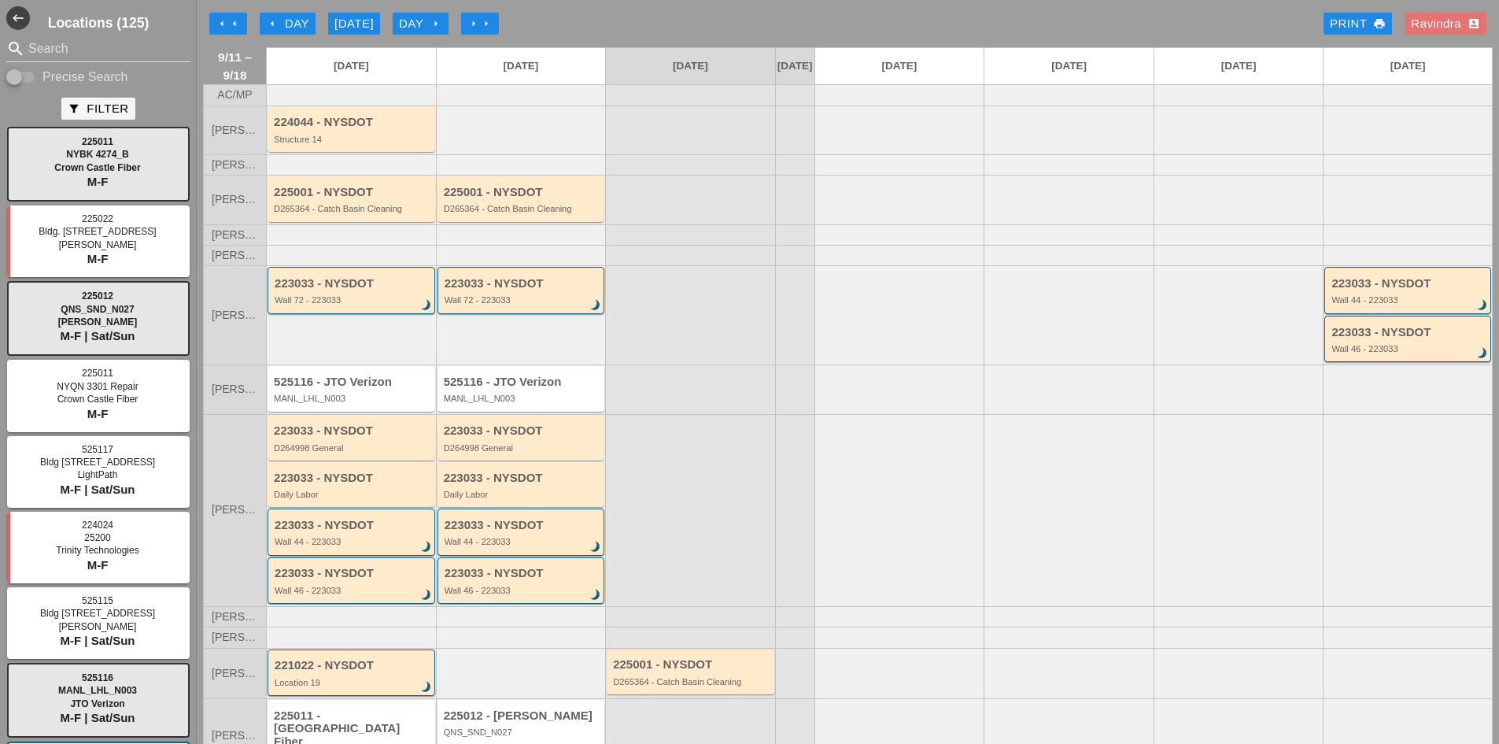
click at [289, 24] on div "arrow_left Day" at bounding box center [287, 24] width 43 height 18
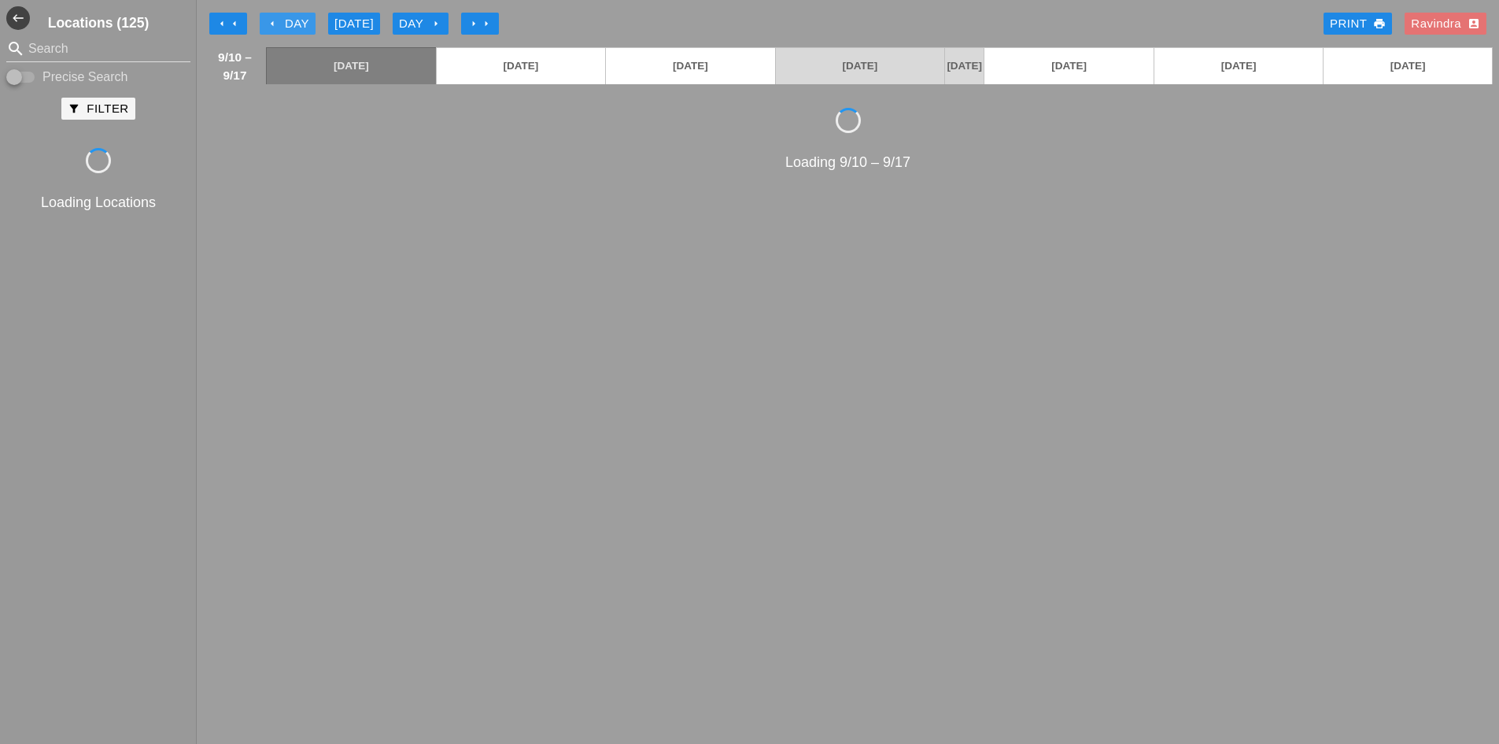
click at [289, 24] on div "arrow_left Day" at bounding box center [287, 24] width 43 height 18
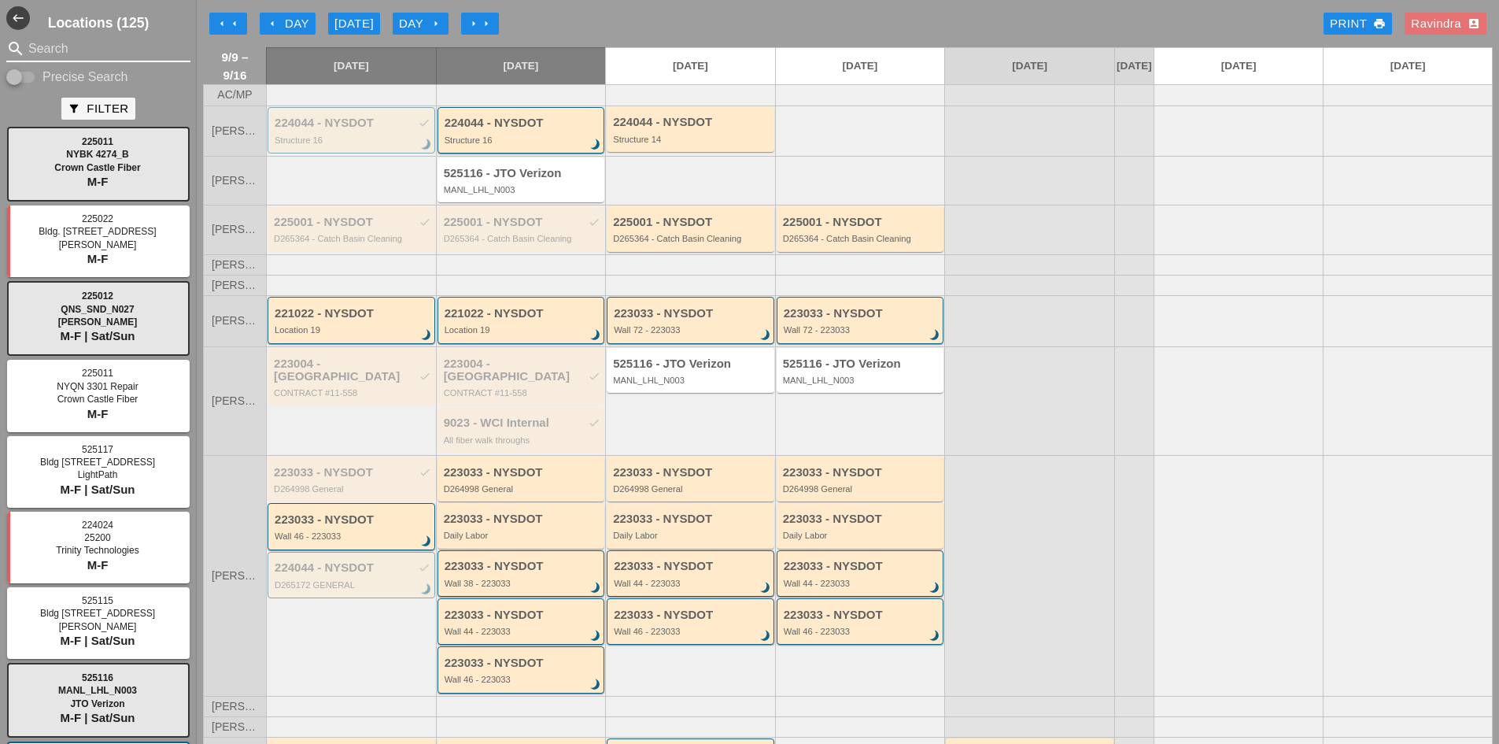
click at [110, 58] on input "Search" at bounding box center [98, 48] width 140 height 25
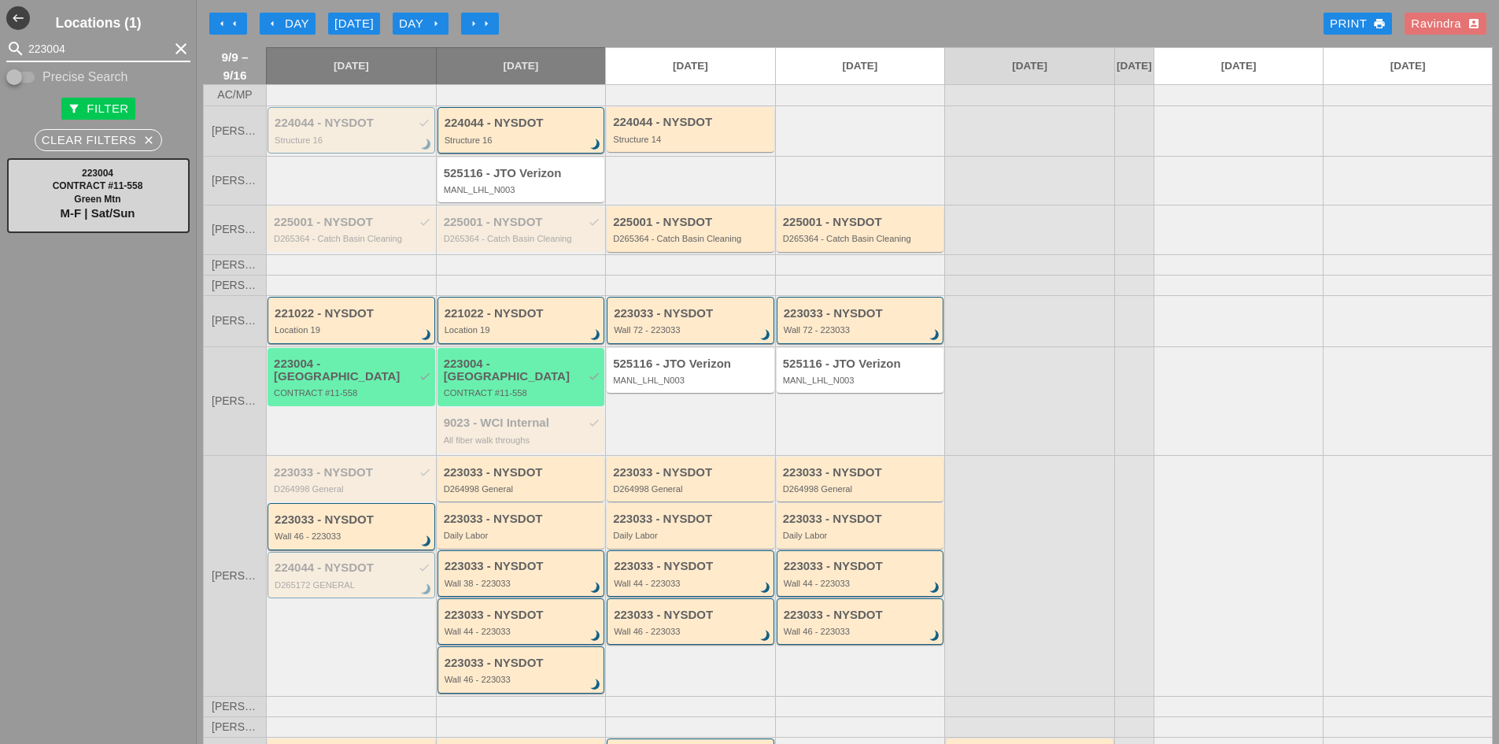
type input "223004"
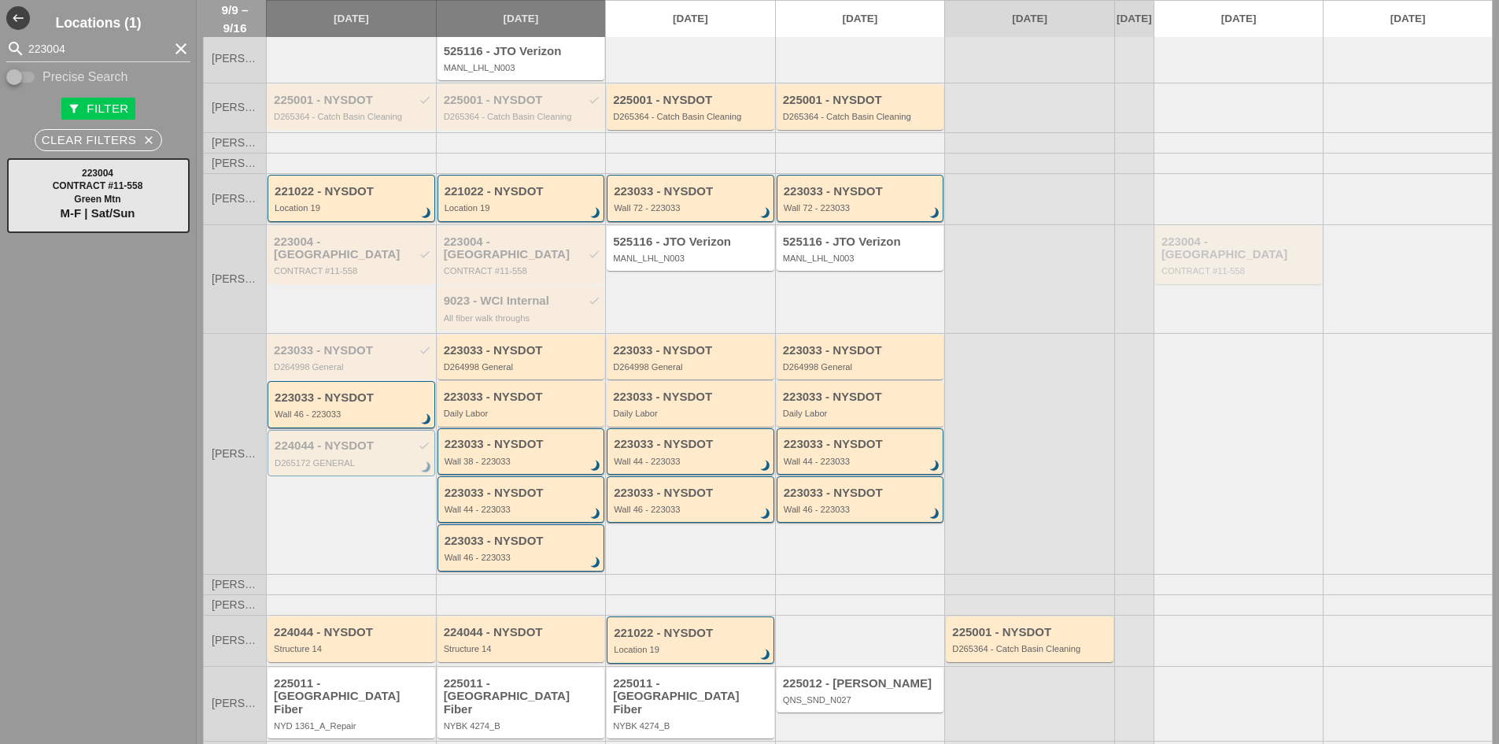
scroll to position [146, 0]
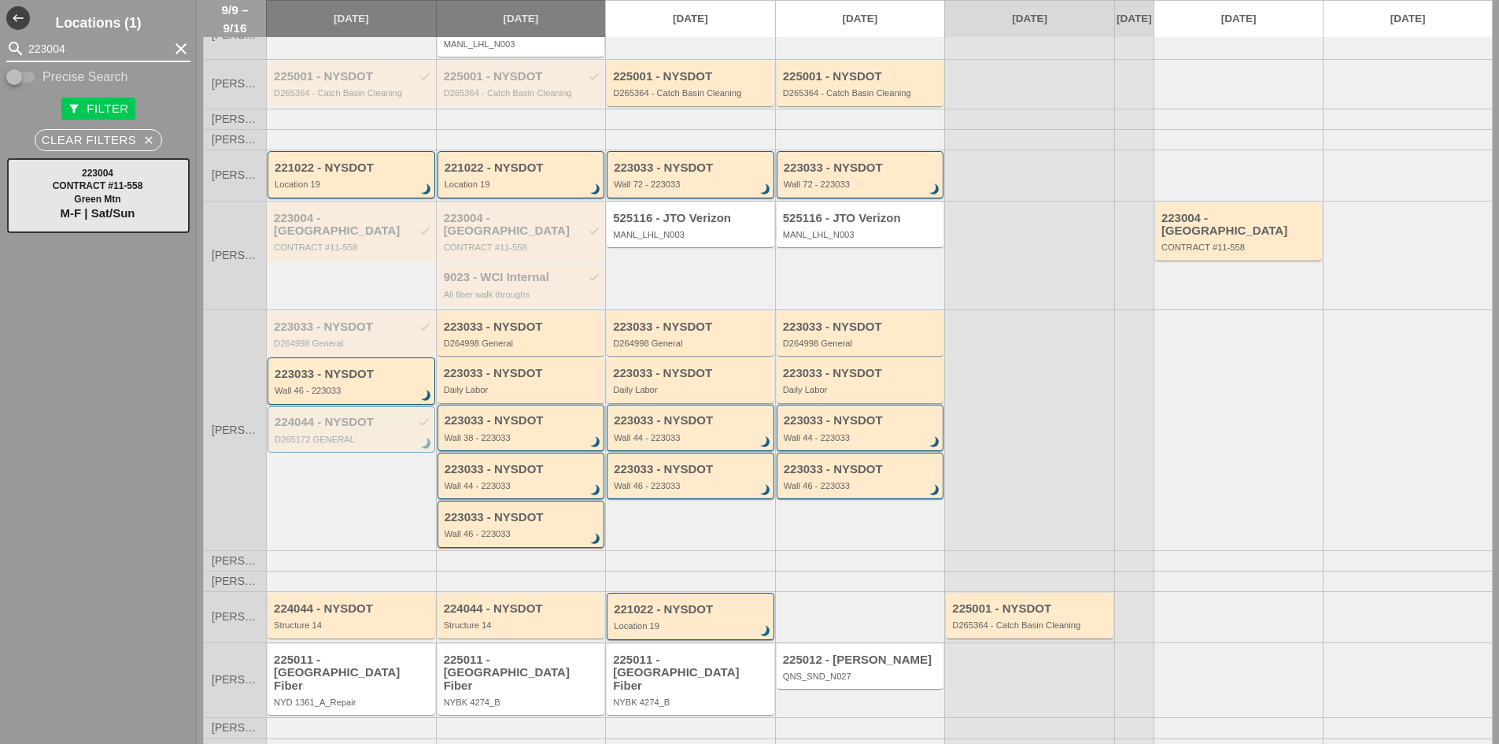
drag, startPoint x: 112, startPoint y: 45, endPoint x: 13, endPoint y: 46, distance: 99.1
click at [13, 46] on div "search 223004 clear" at bounding box center [98, 48] width 184 height 25
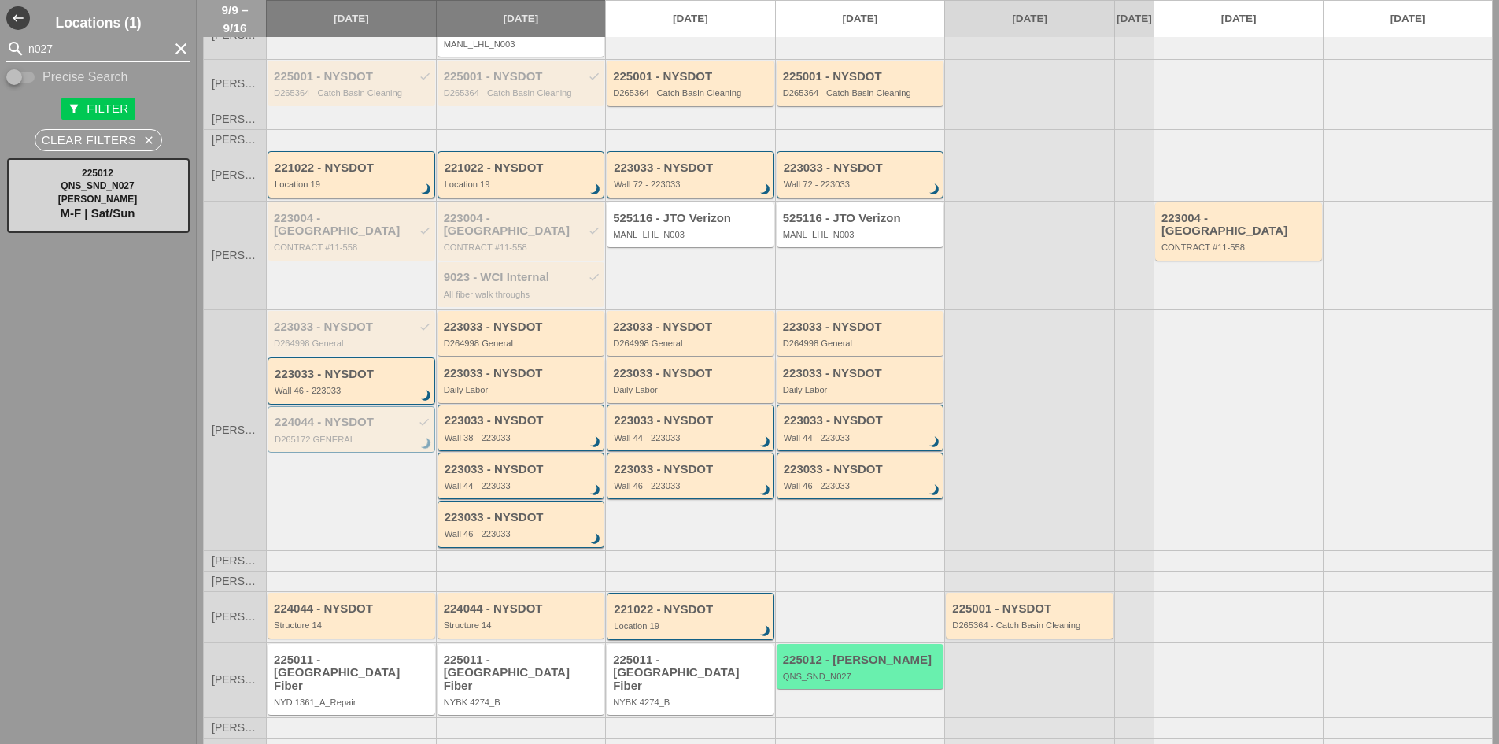
type input "n027"
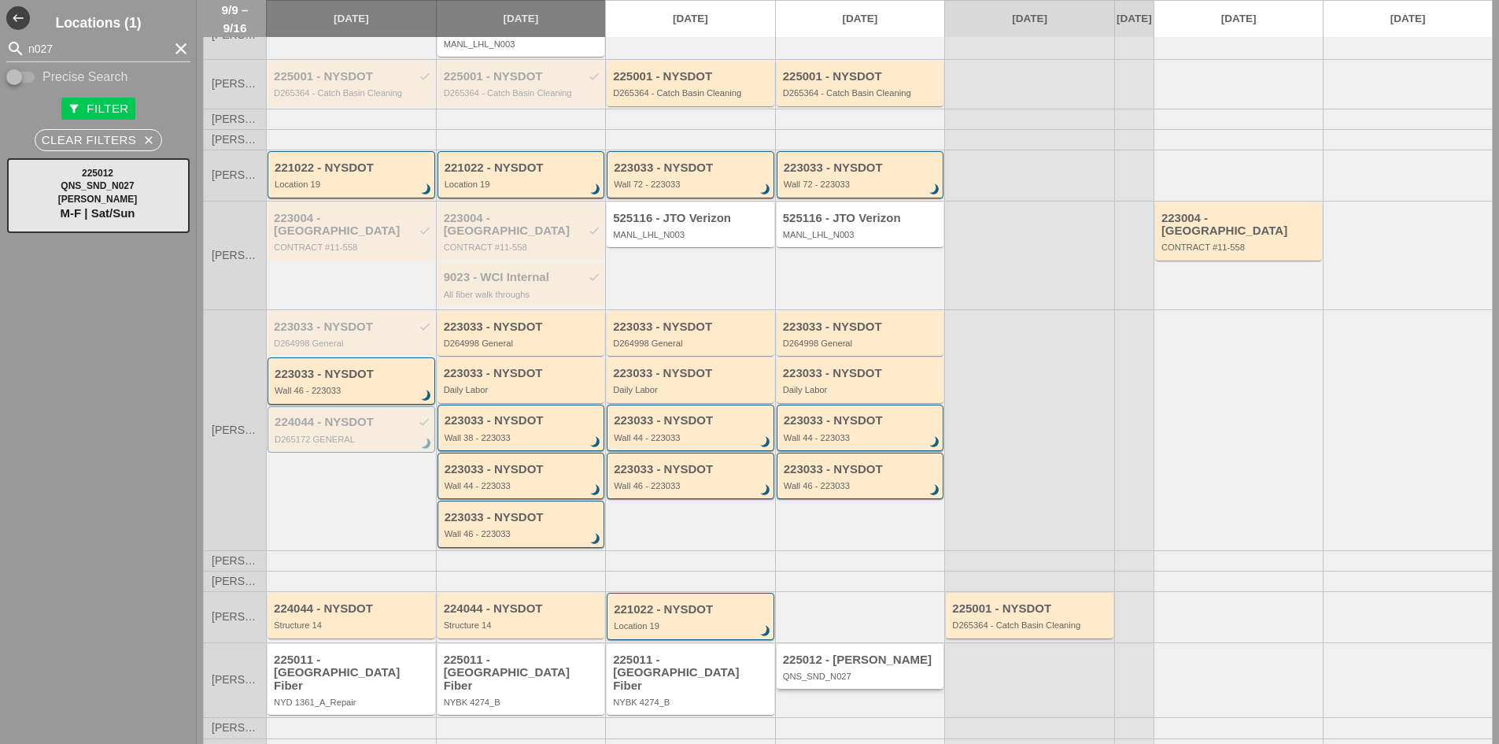
click at [810, 654] on div "225012 - Hellman" at bounding box center [861, 659] width 157 height 13
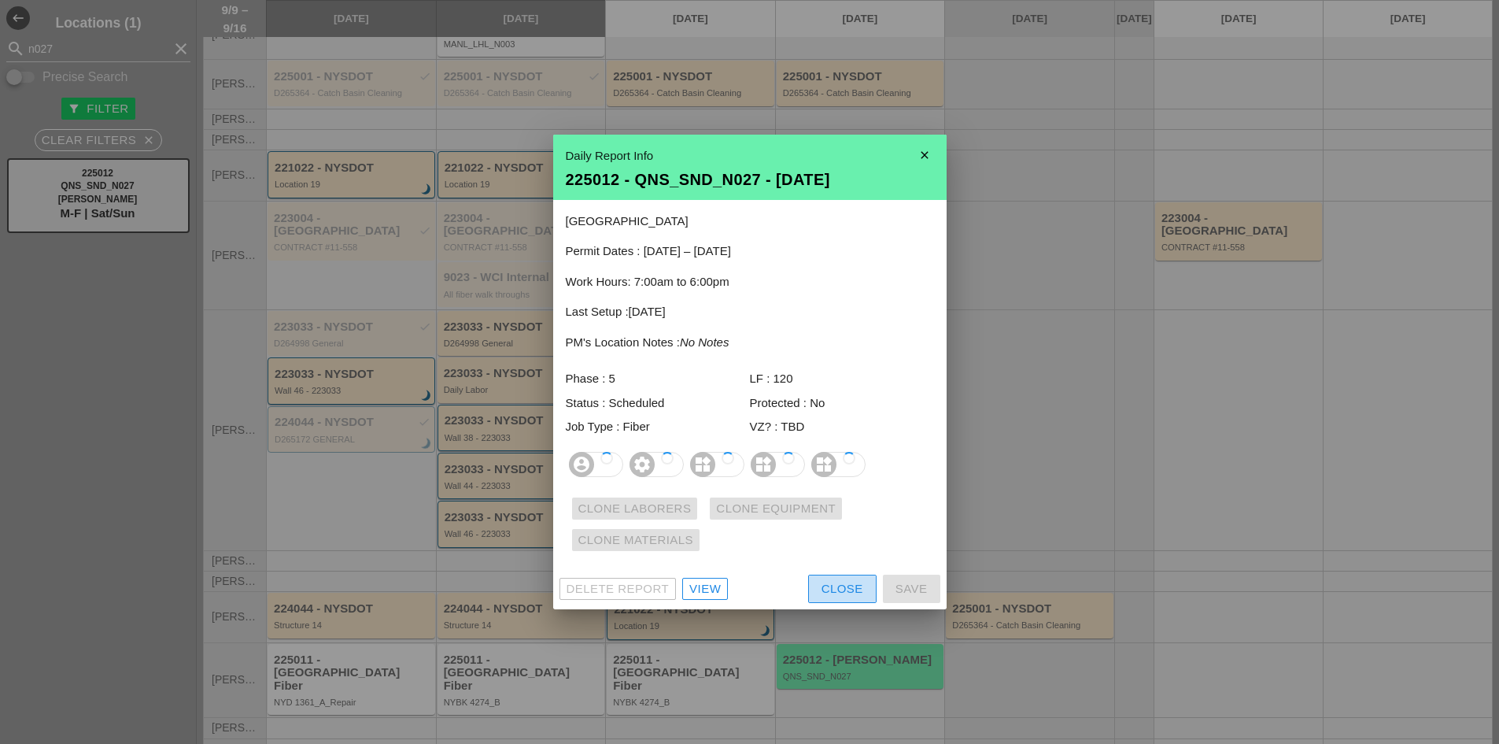
click at [842, 593] on div "Close" at bounding box center [842, 589] width 42 height 18
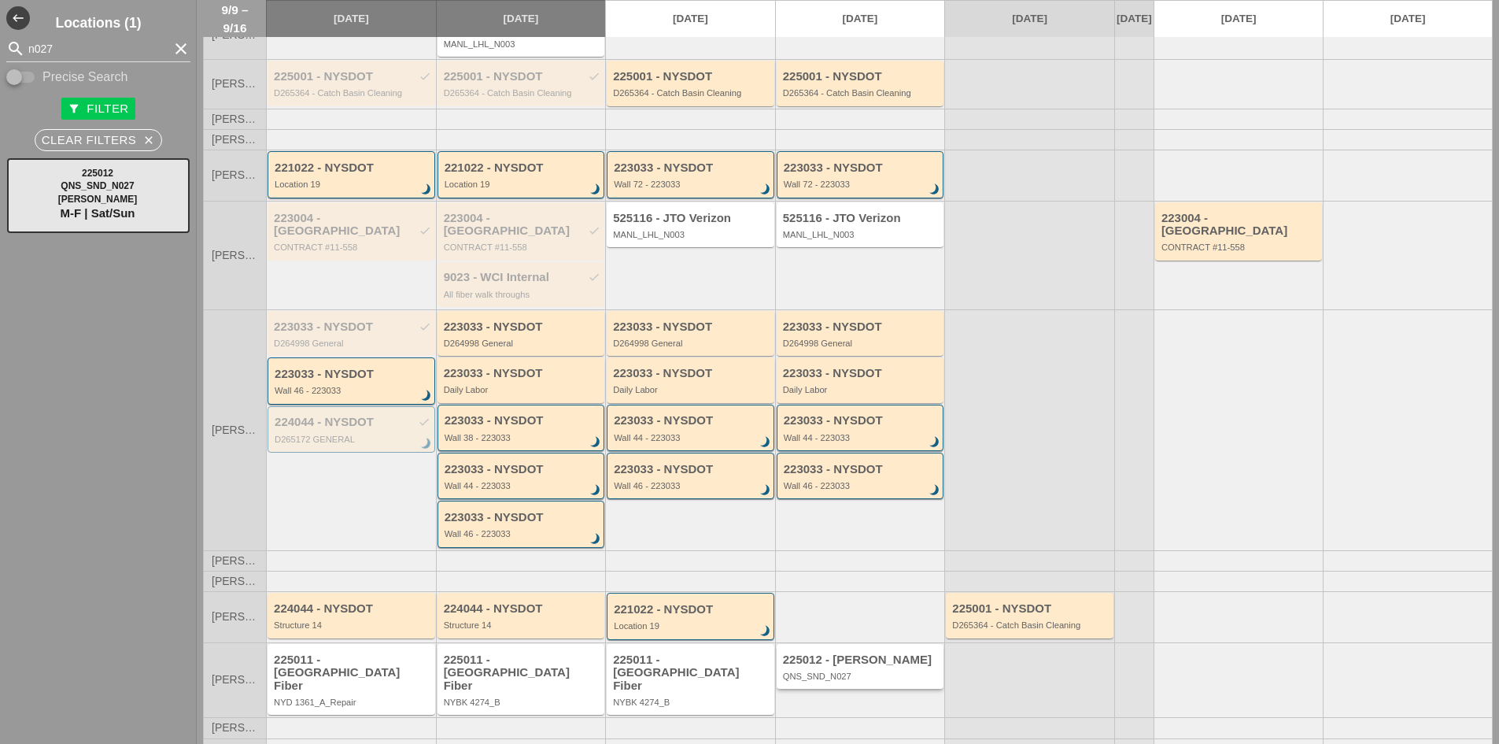
click at [857, 660] on div "225012 - Hellman" at bounding box center [861, 659] width 157 height 13
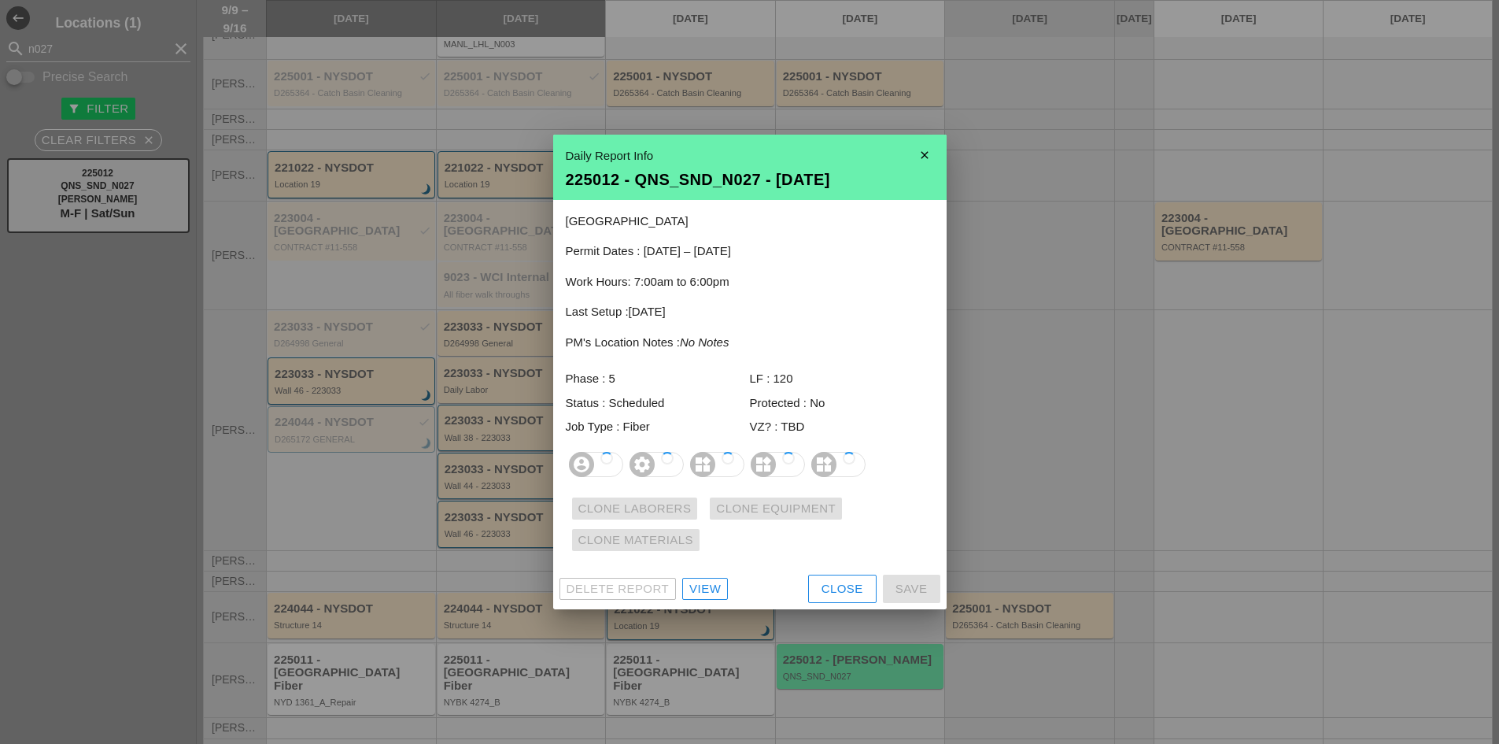
click at [707, 593] on div "View" at bounding box center [704, 589] width 31 height 18
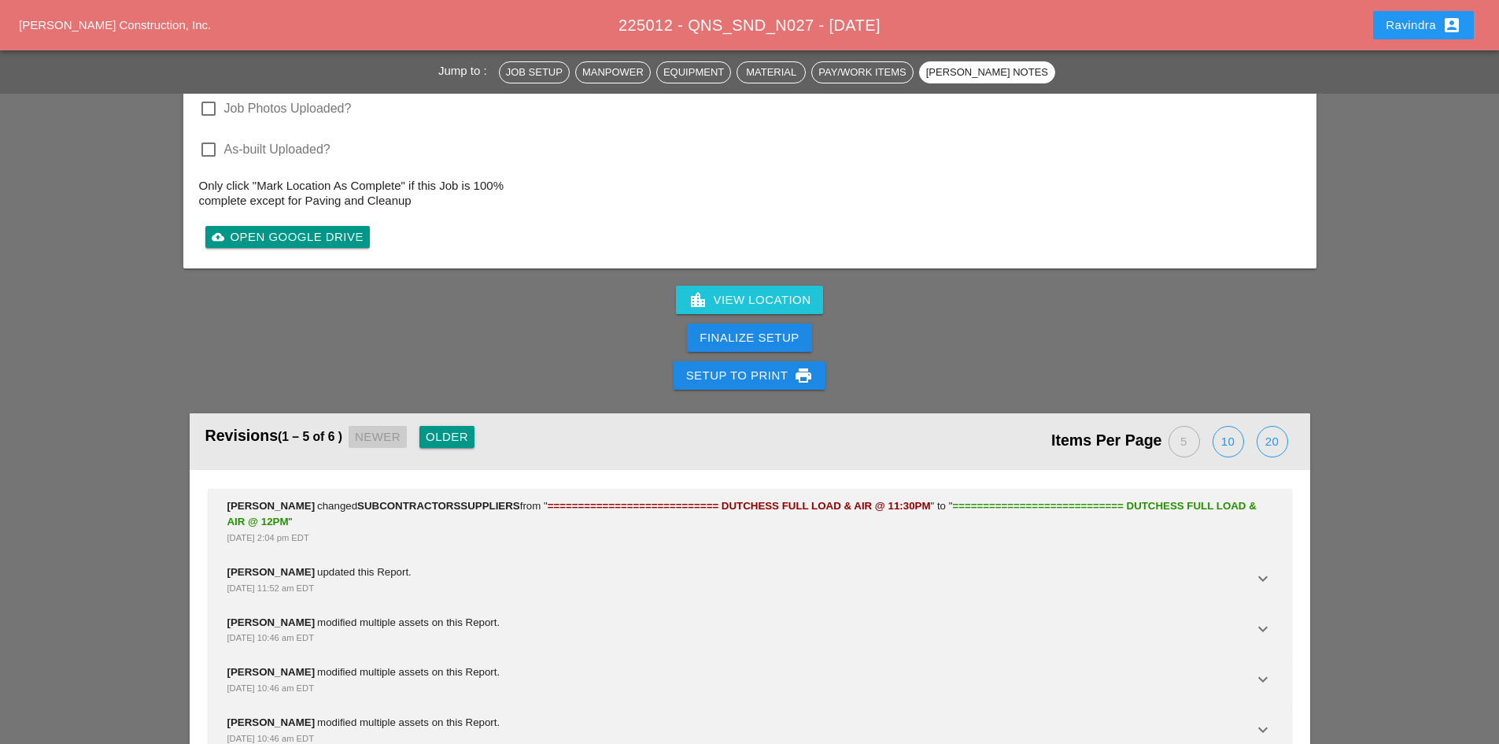
scroll to position [4467, 0]
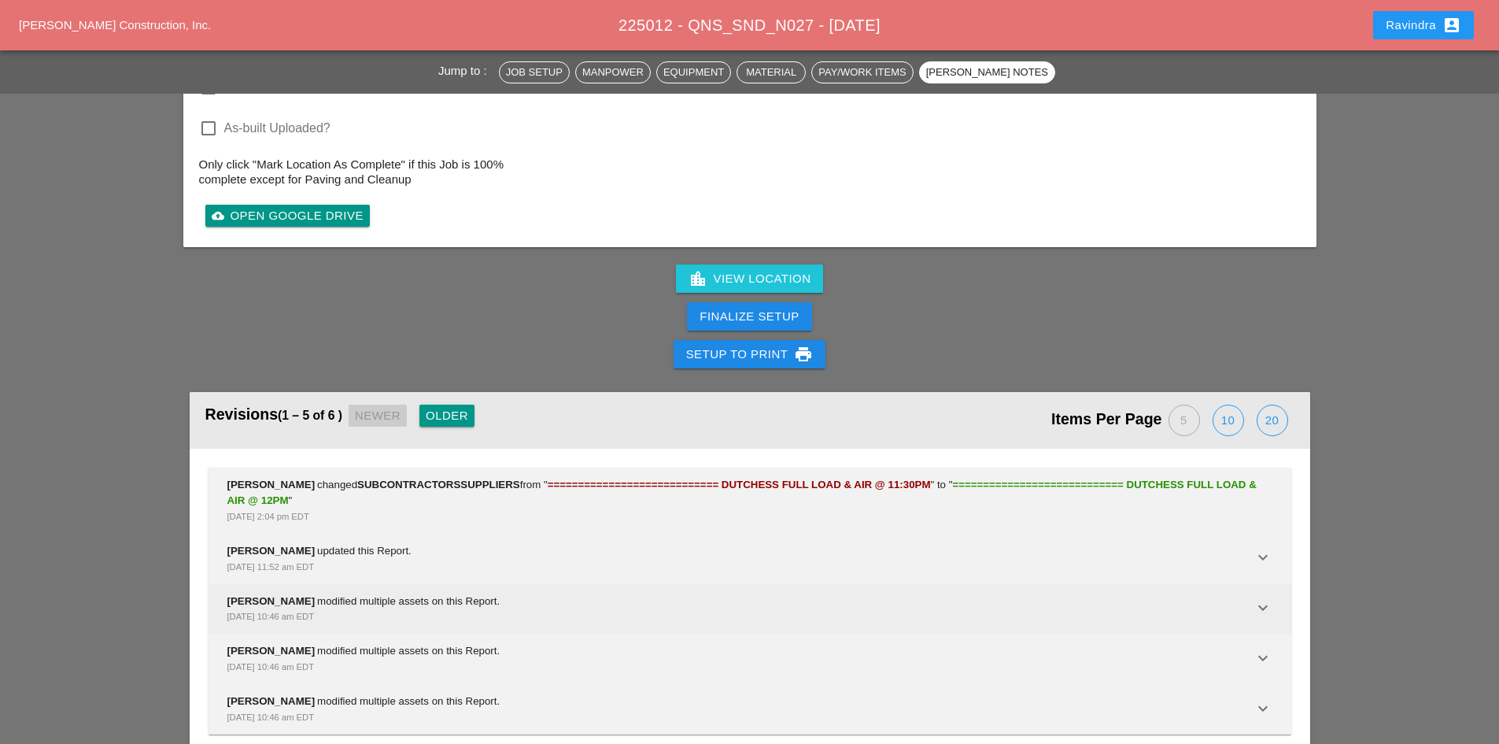
click at [471, 608] on div "[DATE] 10:46 am EDT" at bounding box center [740, 616] width 1026 height 16
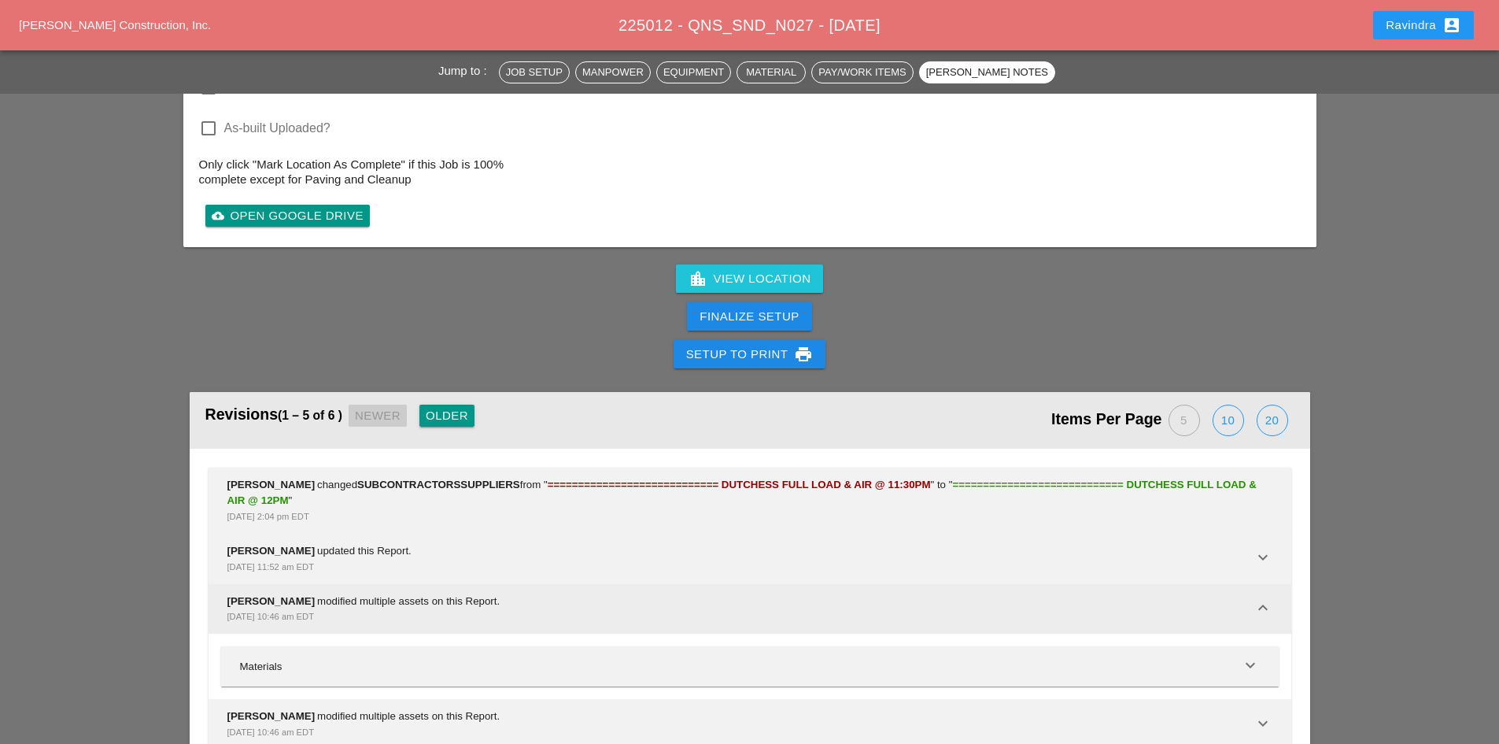
click at [471, 608] on div "[DATE] 10:46 am EDT" at bounding box center [740, 616] width 1026 height 16
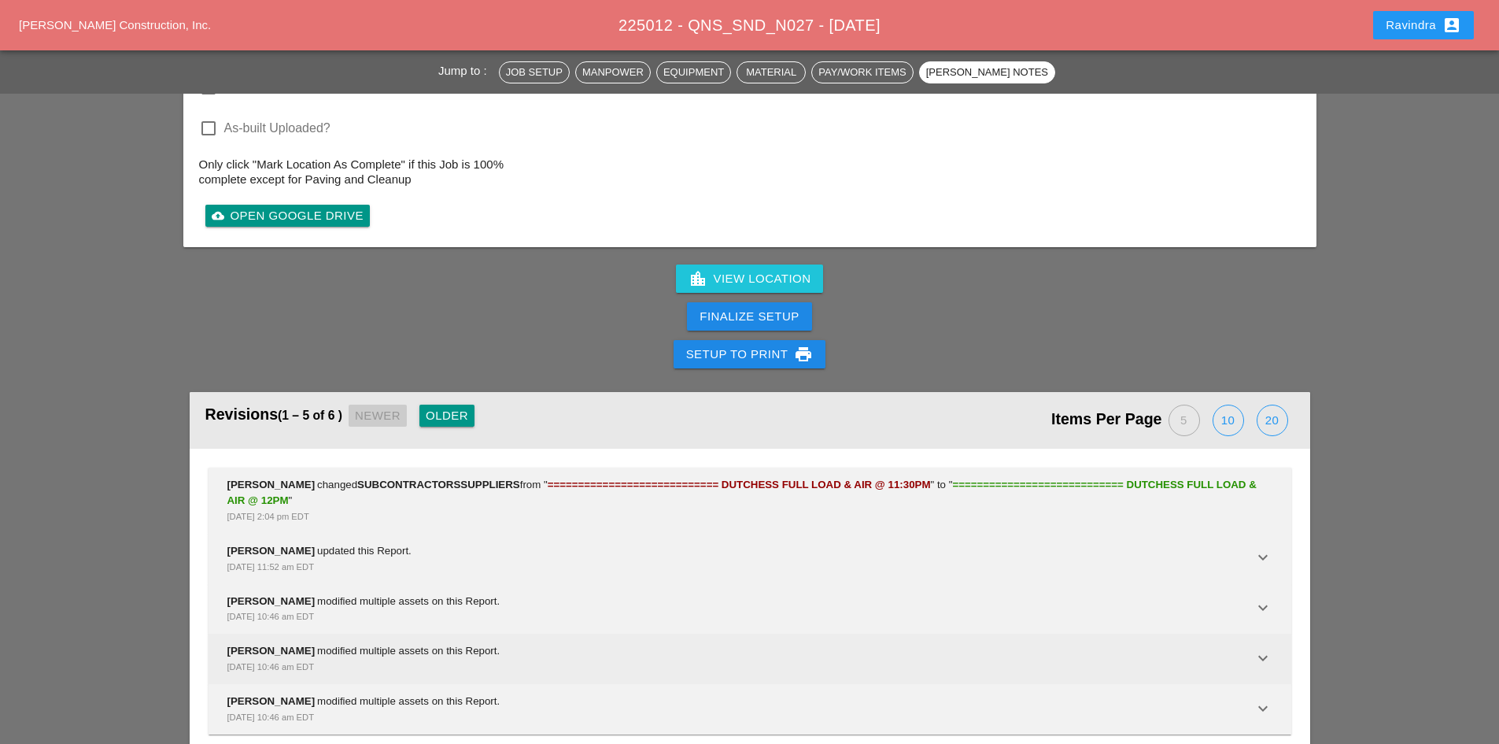
click at [478, 643] on div "[PERSON_NAME] modified multiple assets on this Report. [DATE] 10:46 am EDT" at bounding box center [740, 658] width 1026 height 31
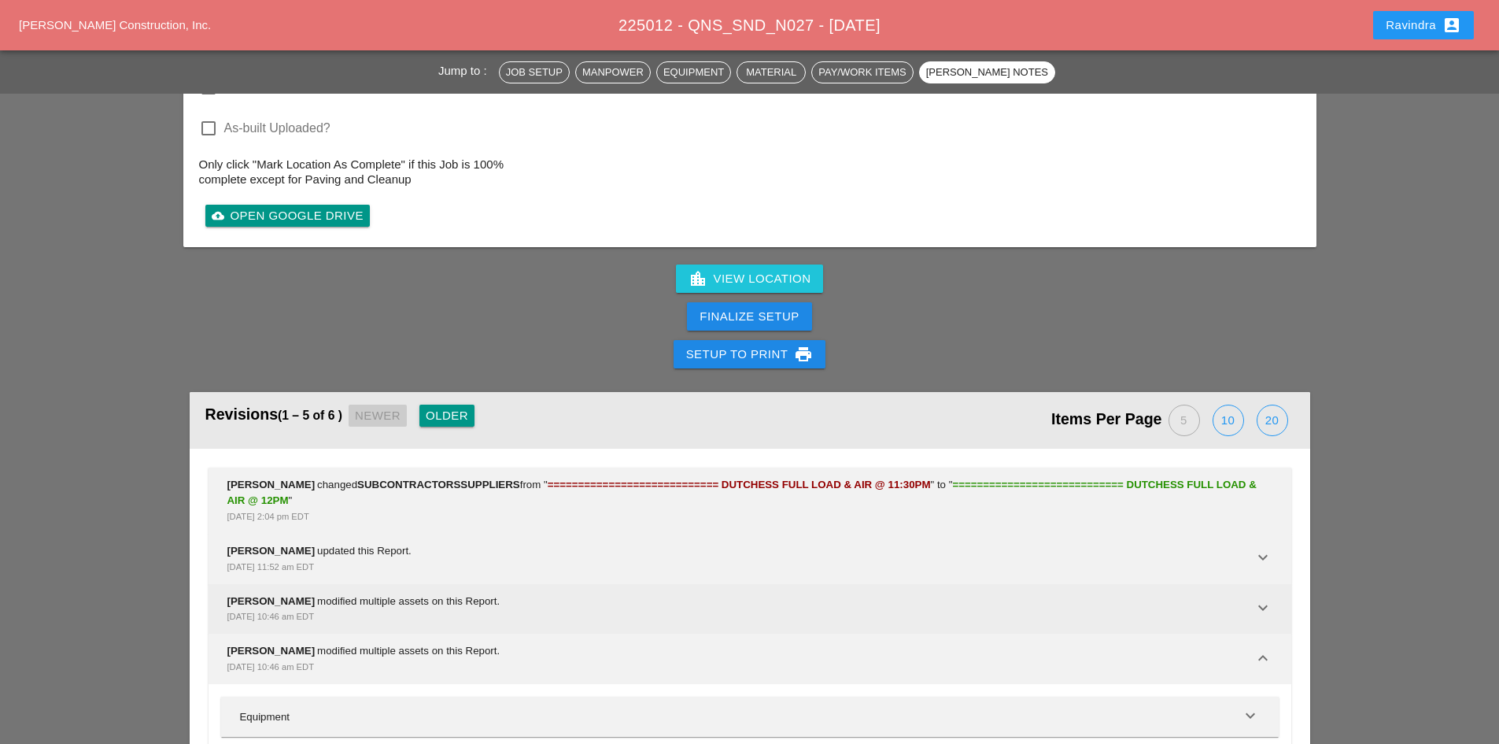
click at [486, 608] on div "[DATE] 10:46 am EDT" at bounding box center [740, 616] width 1026 height 16
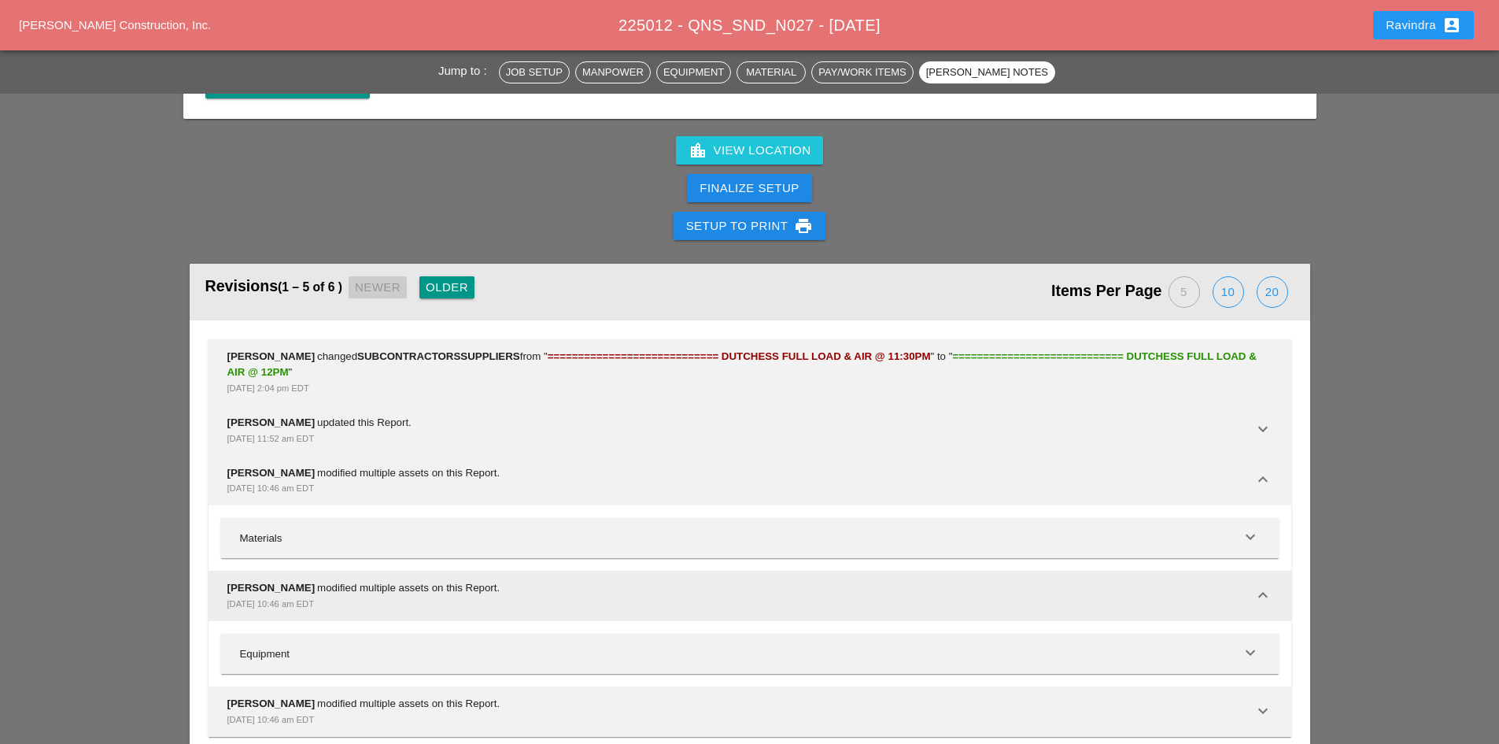
scroll to position [4598, 0]
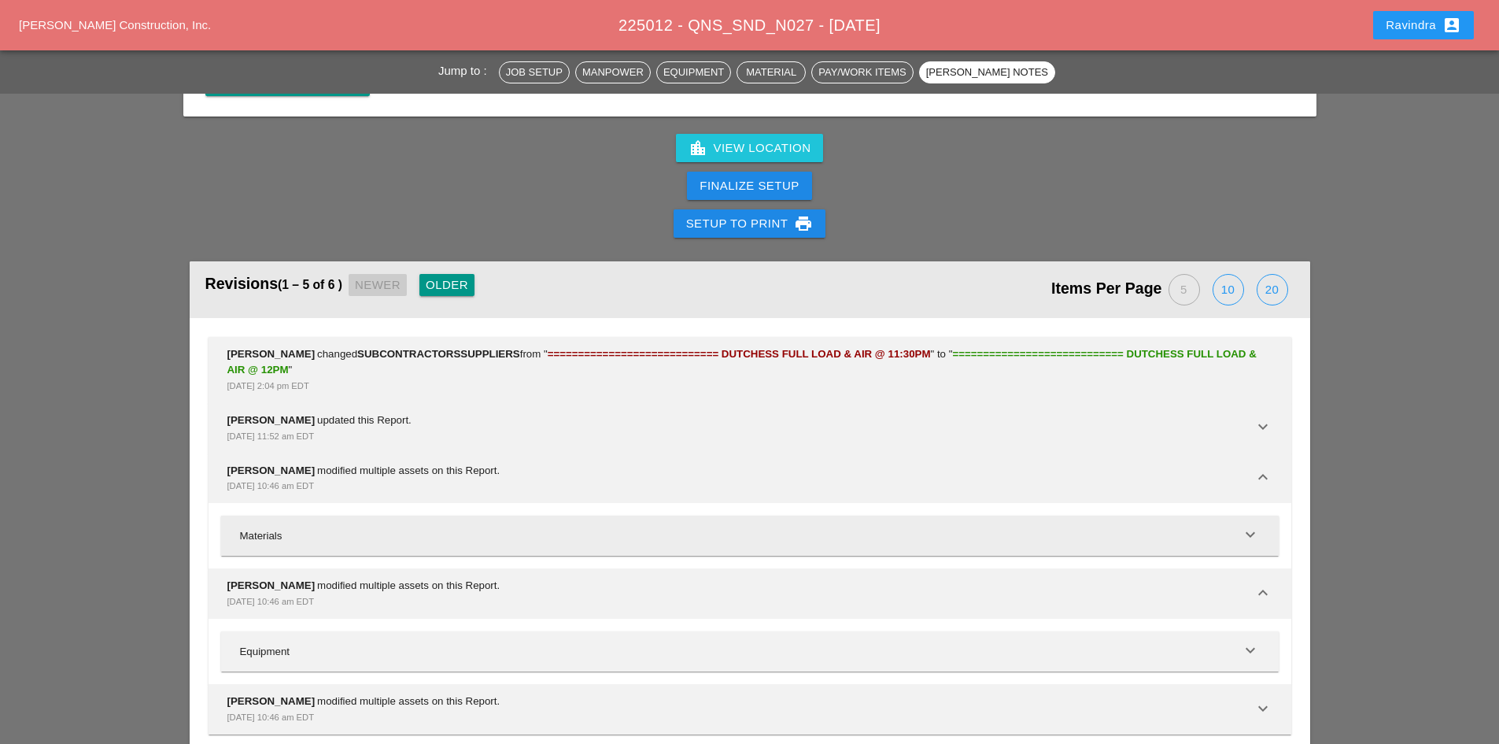
click at [1172, 528] on div "Materials" at bounding box center [740, 536] width 1001 height 16
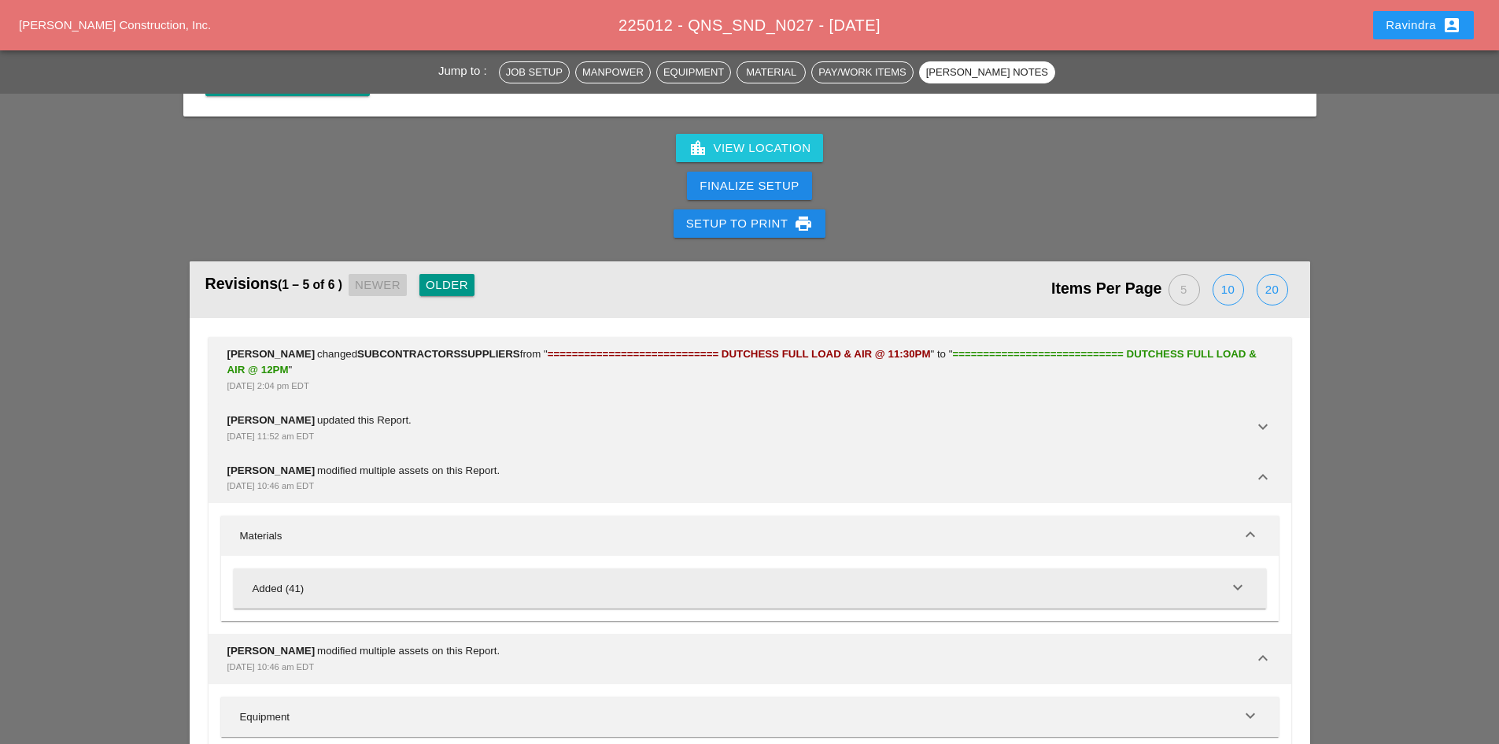
click at [1147, 581] on div "Added (41)" at bounding box center [741, 589] width 976 height 16
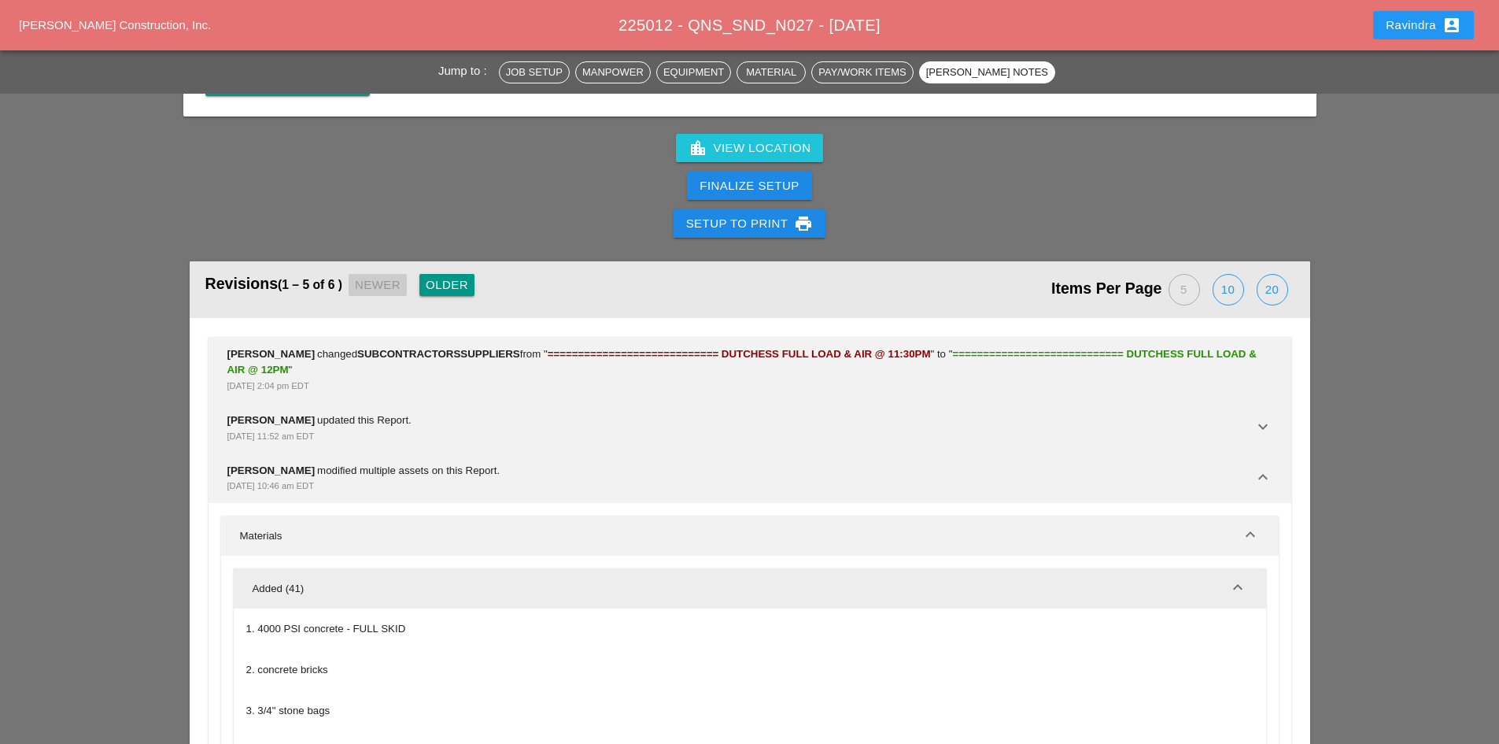
click at [1147, 581] on div "Added (41)" at bounding box center [741, 589] width 976 height 16
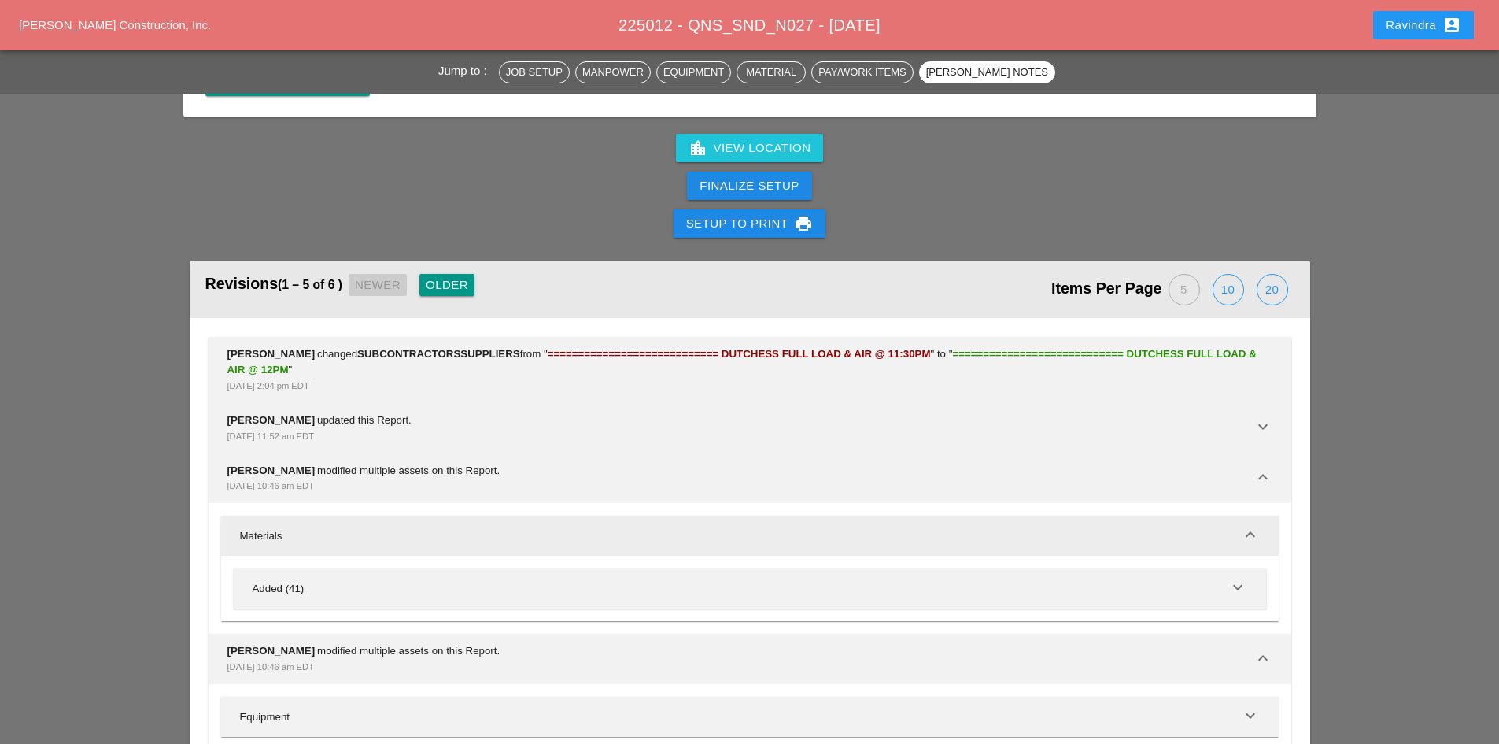
click at [1115, 528] on div "Materials" at bounding box center [740, 536] width 1001 height 16
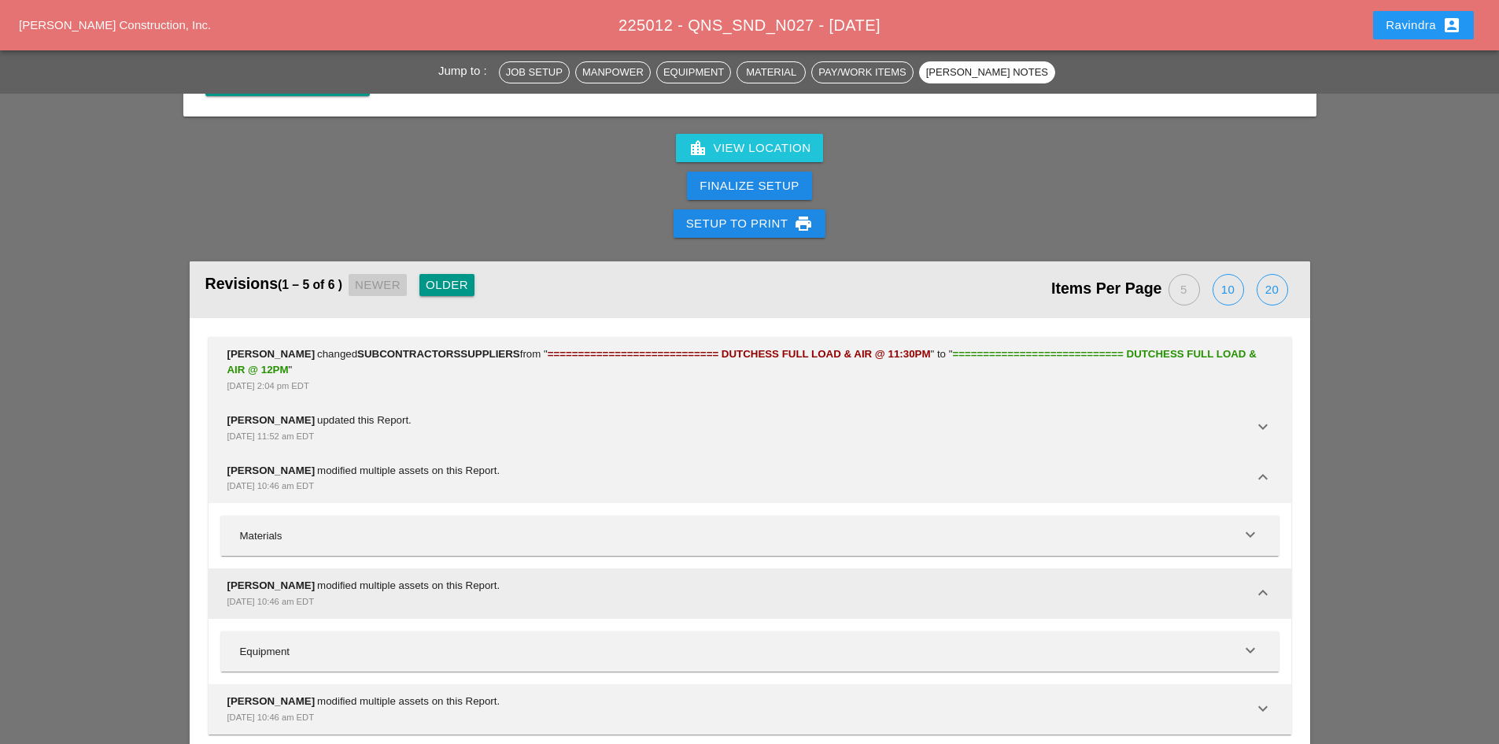
click at [942, 593] on div "[DATE] 10:46 am EDT" at bounding box center [740, 601] width 1026 height 16
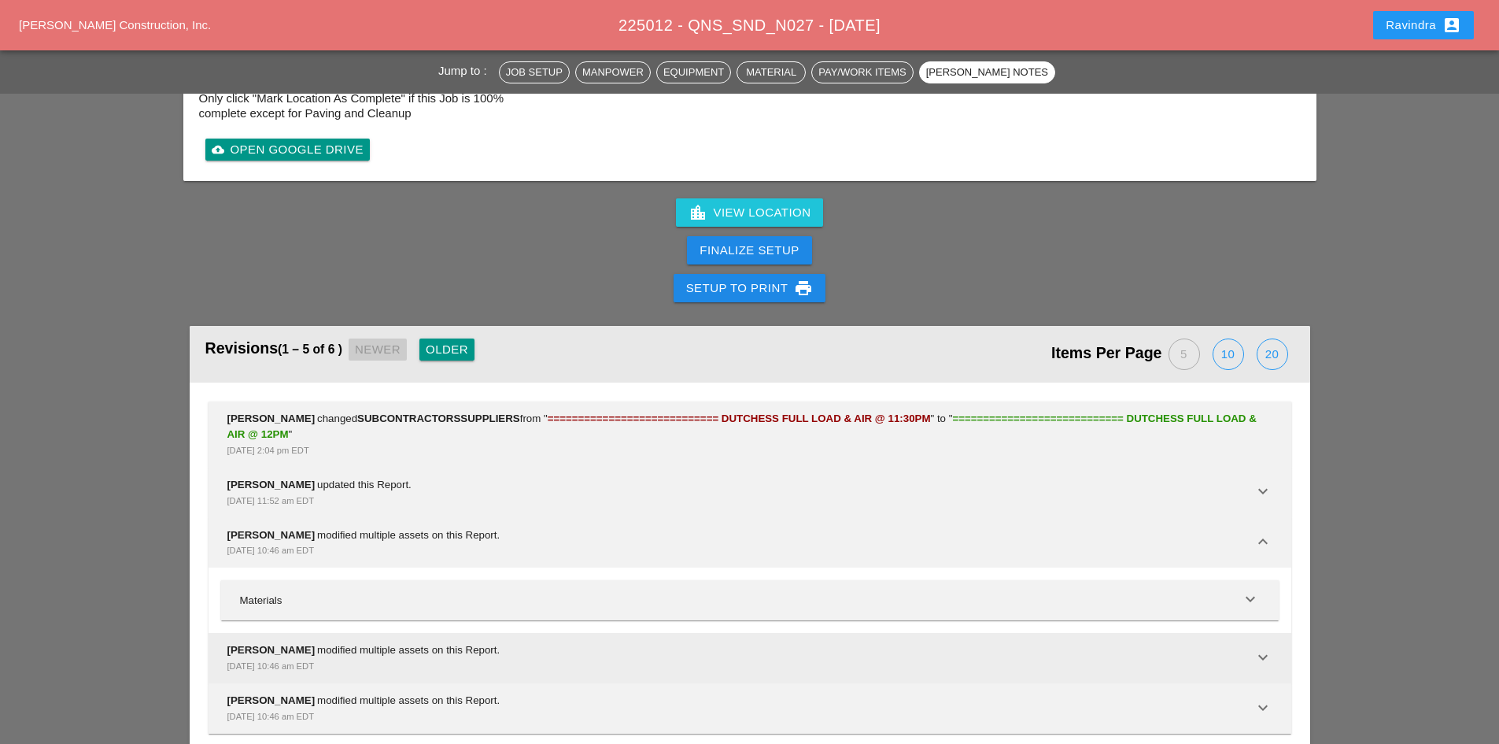
scroll to position [4532, 0]
click at [430, 593] on div "Materials" at bounding box center [740, 601] width 1001 height 16
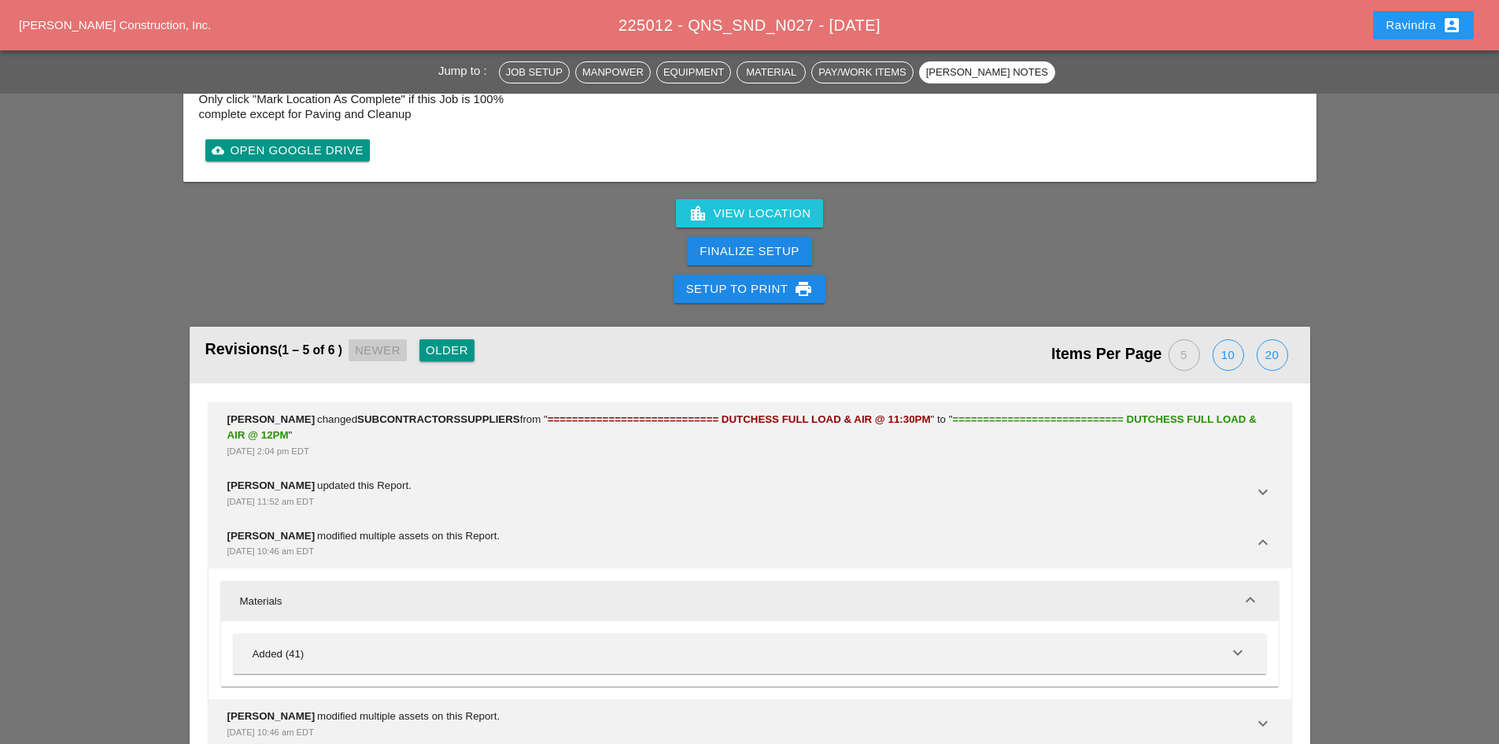
click at [430, 593] on div "Materials" at bounding box center [740, 601] width 1001 height 16
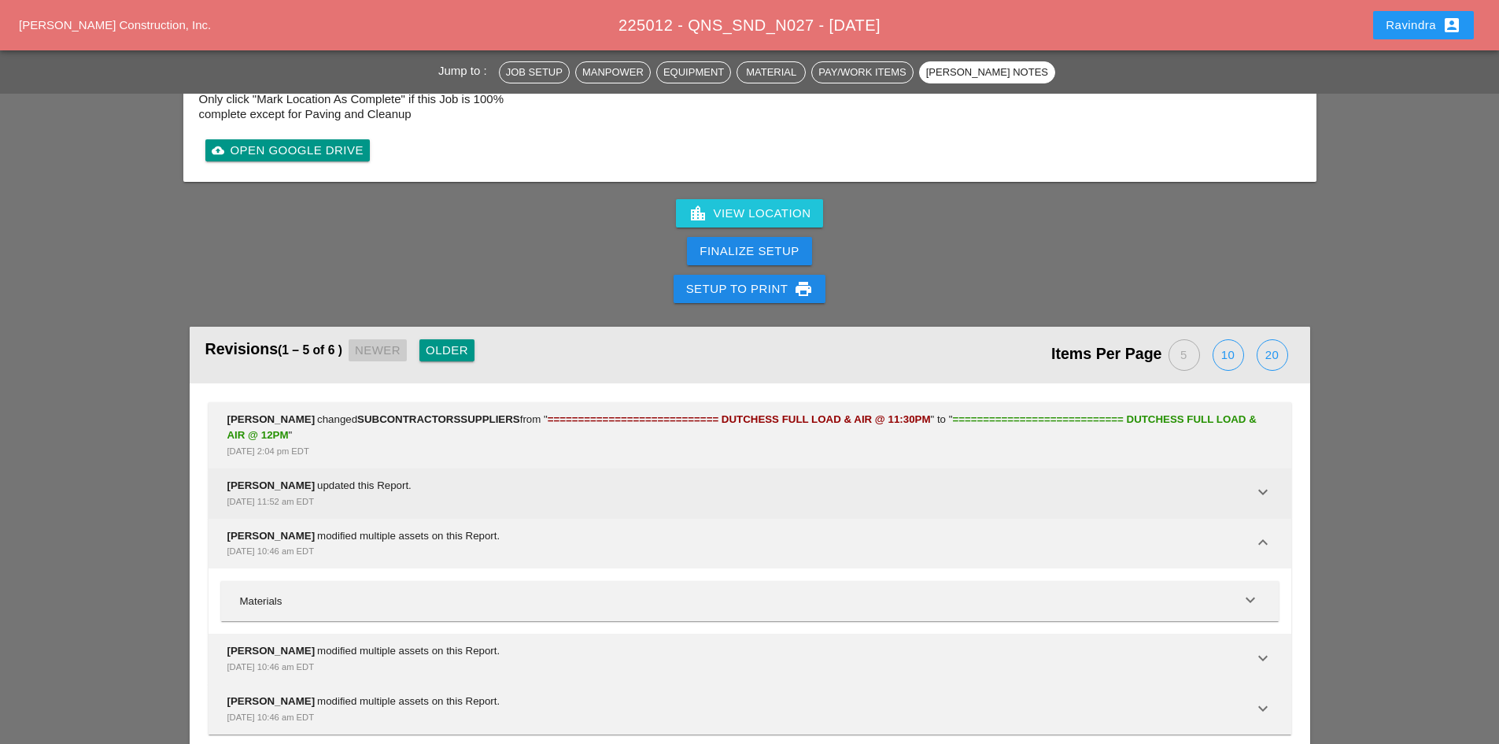
click at [480, 493] on div "Sep 11, 2025, 11:52 am EDT" at bounding box center [740, 501] width 1026 height 16
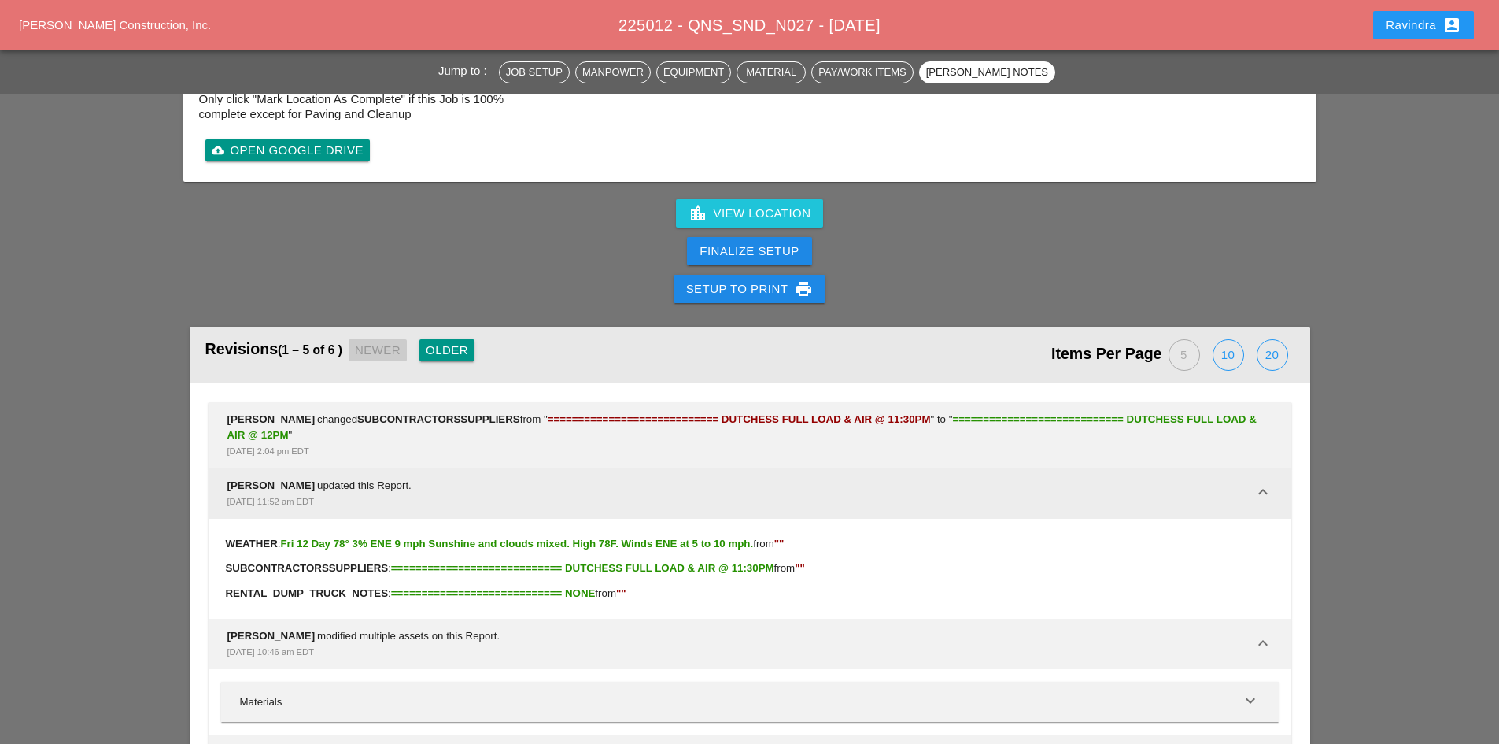
click at [533, 478] on div "Ravindra Pooran updated this Report. Sep 11, 2025, 11:52 am EDT" at bounding box center [740, 493] width 1026 height 31
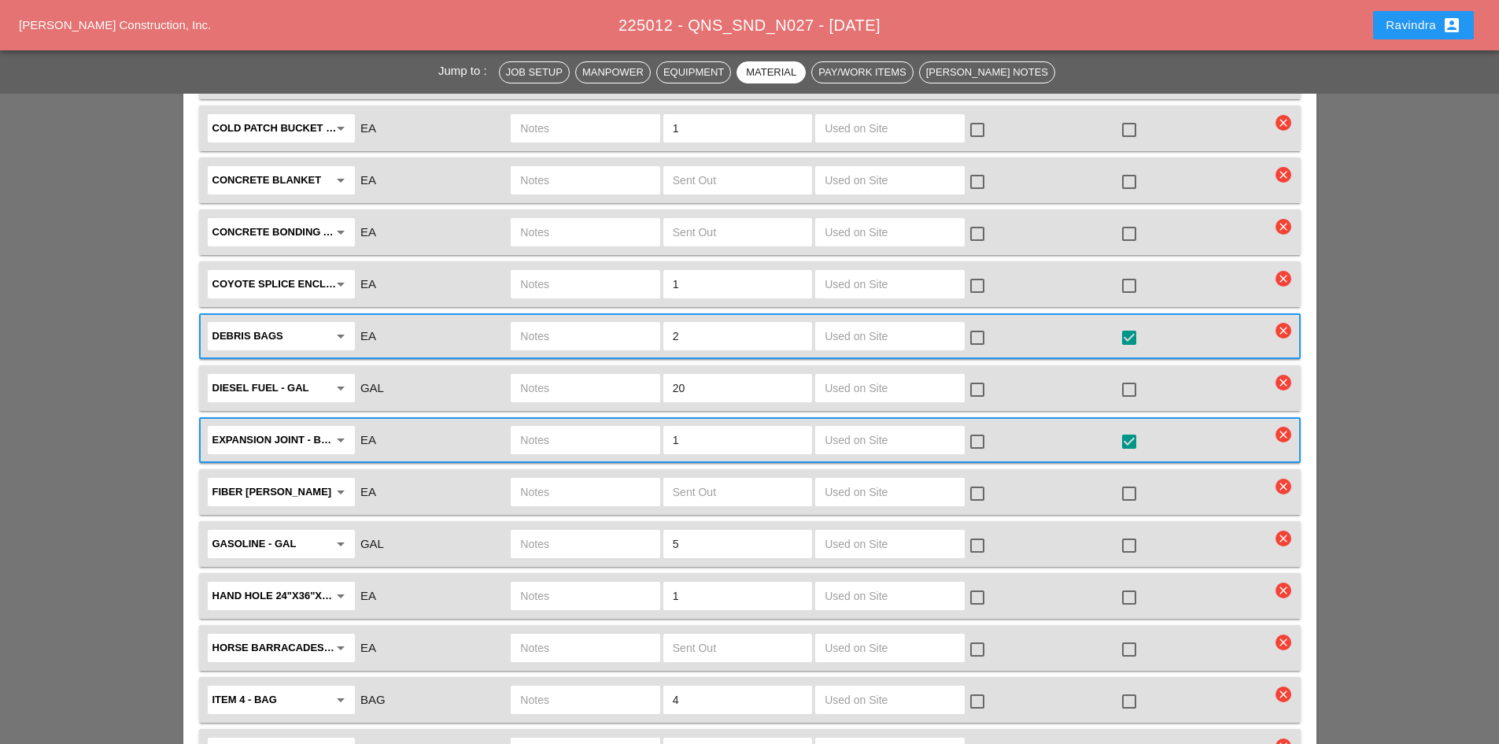
scroll to position [0, 0]
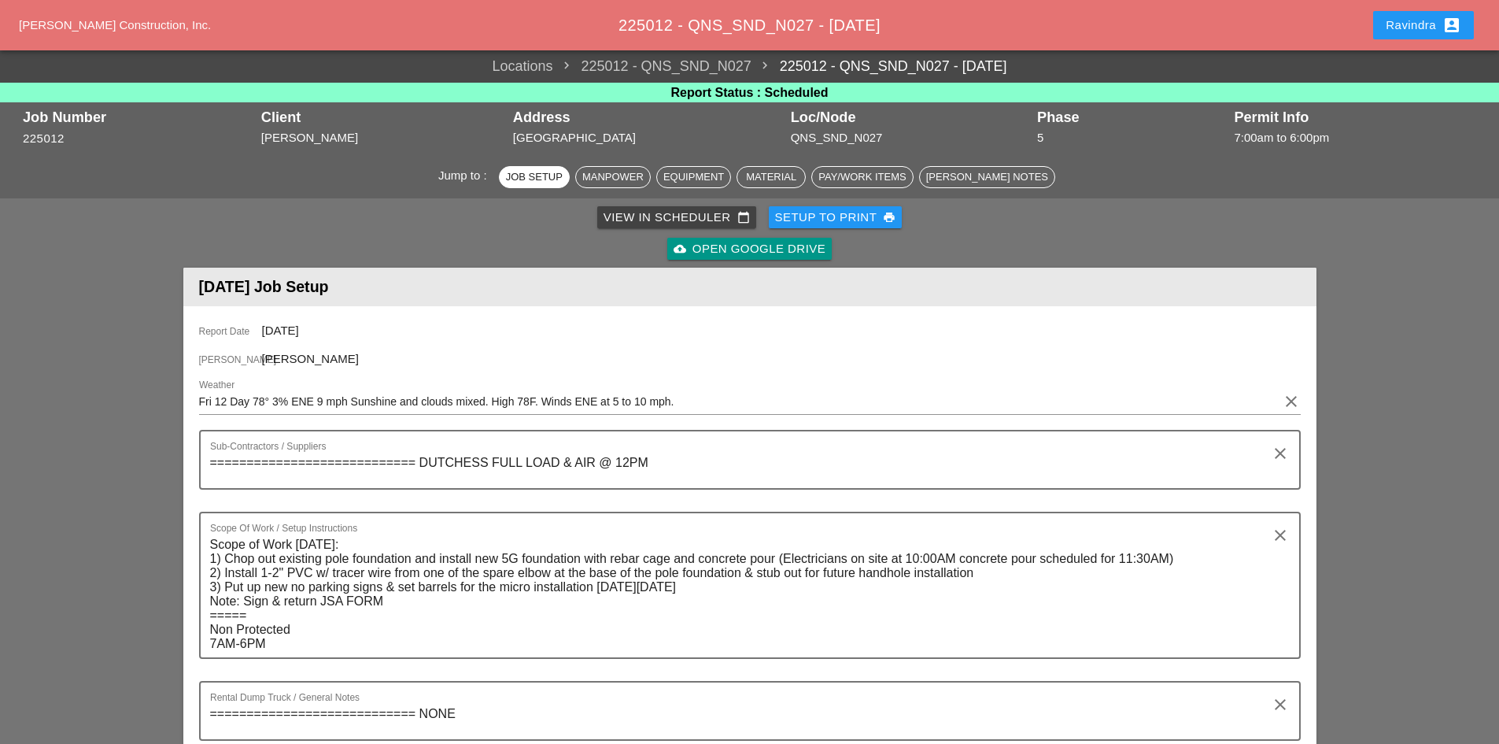
click at [1391, 29] on div "Ravindra account_box" at bounding box center [1424, 25] width 76 height 19
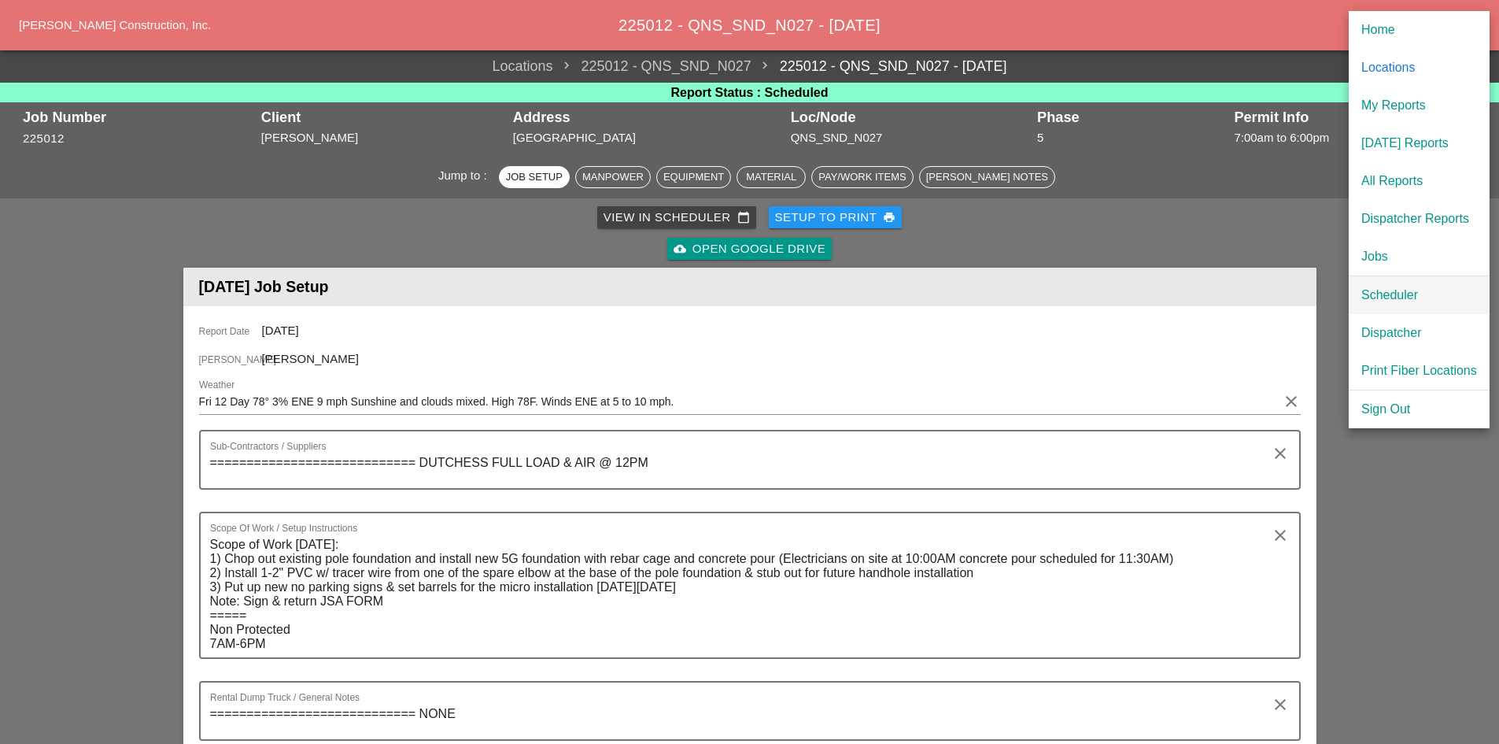
click at [1409, 304] on div "Scheduler" at bounding box center [1419, 295] width 116 height 19
